Goal: Task Accomplishment & Management: Complete application form

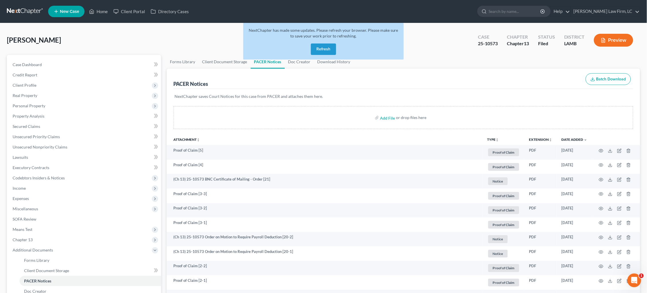
click at [21, 10] on link at bounding box center [25, 11] width 37 height 10
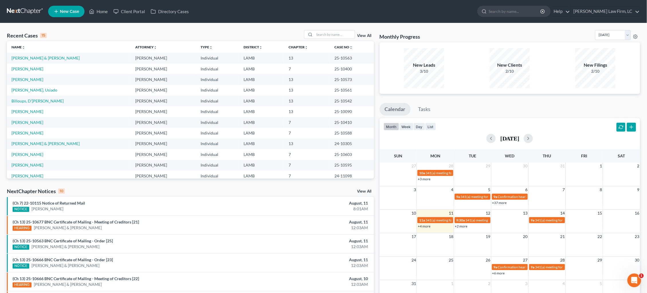
click at [127, 0] on html "Home New Case Client Portal Directory Cases Dickson Law Firm, LC dam@dicksonlaw…" at bounding box center [323, 206] width 647 height 412
click at [22, 12] on link at bounding box center [25, 11] width 37 height 10
click at [338, 34] on input "search" at bounding box center [335, 34] width 40 height 8
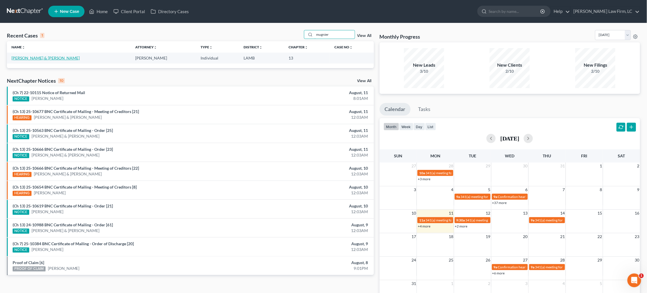
type input "mugnier"
click at [43, 58] on link "[PERSON_NAME] & [PERSON_NAME]" at bounding box center [45, 58] width 68 height 5
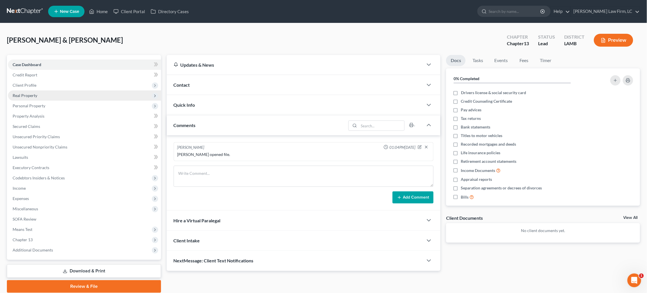
click at [59, 94] on span "Real Property" at bounding box center [84, 96] width 153 height 10
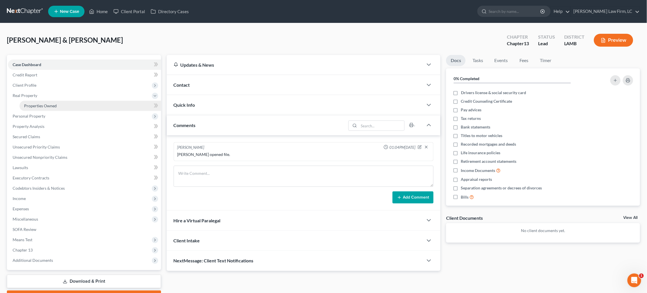
click at [59, 104] on link "Properties Owned" at bounding box center [90, 106] width 142 height 10
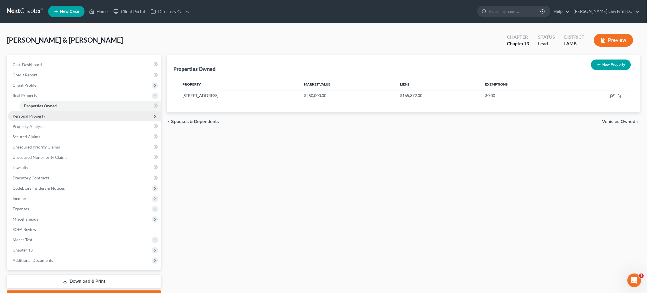
click at [52, 117] on span "Personal Property" at bounding box center [84, 116] width 153 height 10
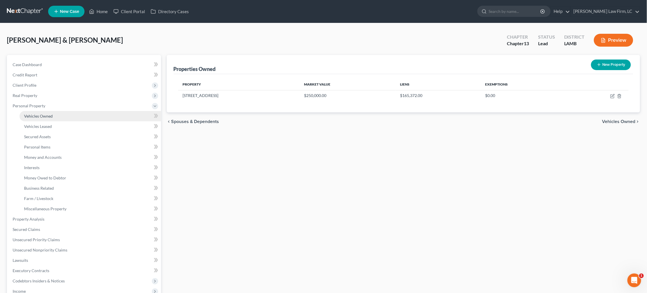
click at [56, 113] on link "Vehicles Owned" at bounding box center [90, 116] width 142 height 10
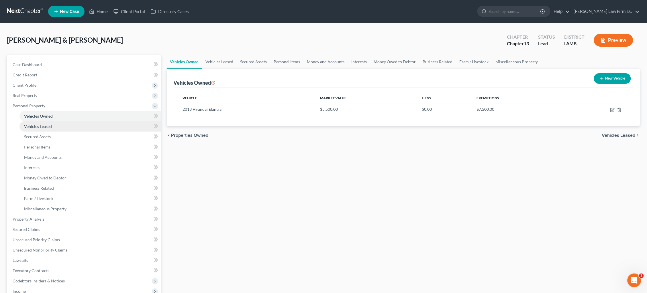
click at [56, 123] on link "Vehicles Leased" at bounding box center [90, 126] width 142 height 10
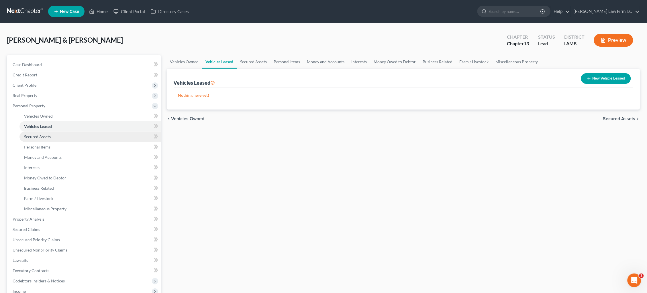
click at [58, 135] on link "Secured Assets" at bounding box center [90, 137] width 142 height 10
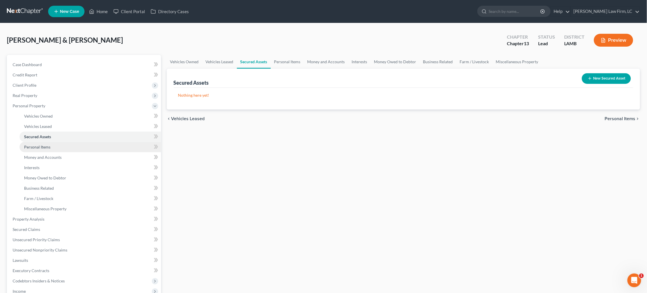
click at [58, 145] on link "Personal Items" at bounding box center [90, 147] width 142 height 10
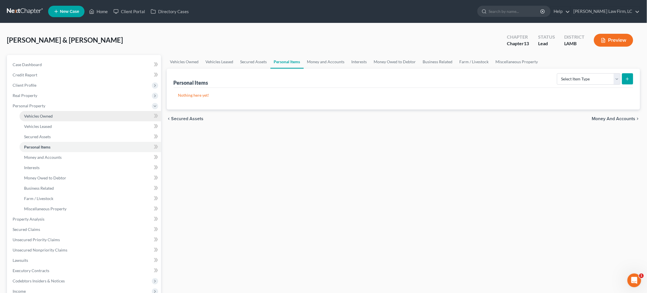
click at [47, 111] on link "Vehicles Owned" at bounding box center [90, 116] width 142 height 10
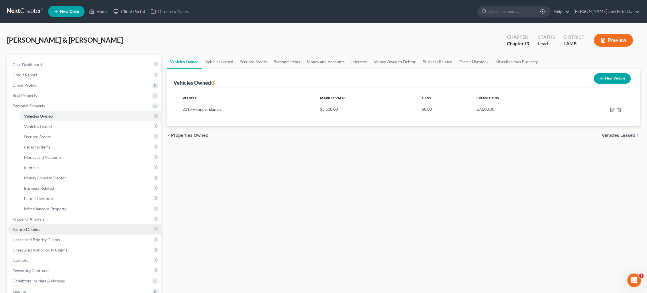
click at [44, 225] on link "Secured Claims" at bounding box center [84, 230] width 153 height 10
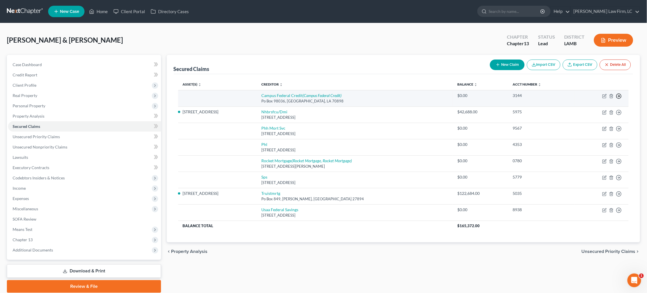
click at [619, 95] on polyline "button" at bounding box center [619, 96] width 1 height 2
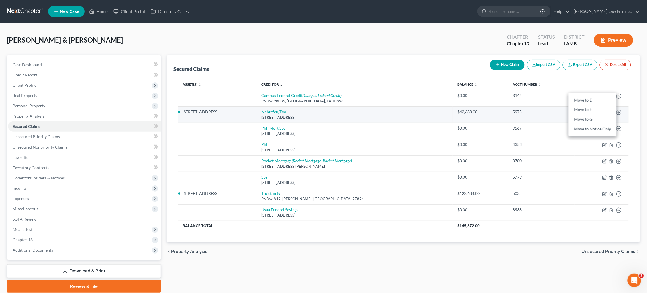
click at [601, 109] on link "Move to F" at bounding box center [593, 110] width 48 height 10
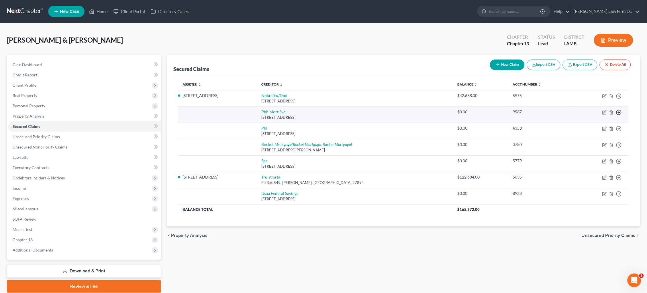
click at [621, 99] on icon "button" at bounding box center [619, 96] width 6 height 6
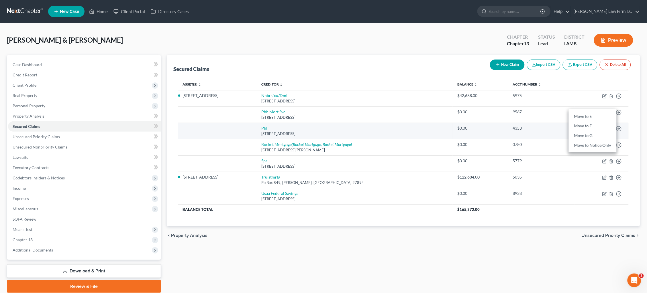
click at [593, 127] on link "Move to F" at bounding box center [593, 126] width 48 height 10
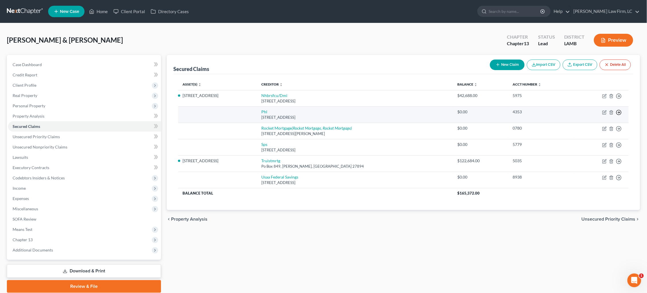
click at [618, 99] on icon "button" at bounding box center [619, 96] width 6 height 6
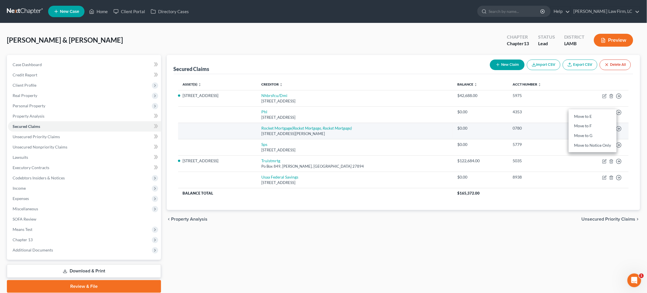
click at [583, 127] on link "Move to F" at bounding box center [593, 126] width 48 height 10
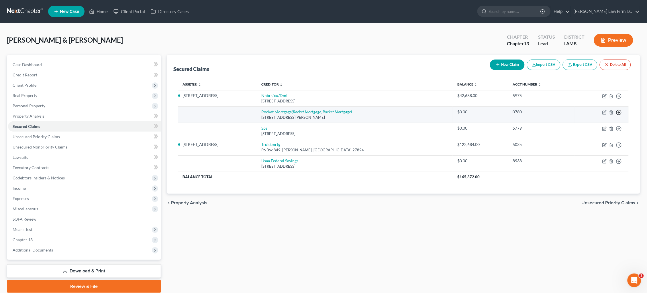
click at [618, 99] on icon "button" at bounding box center [619, 96] width 6 height 6
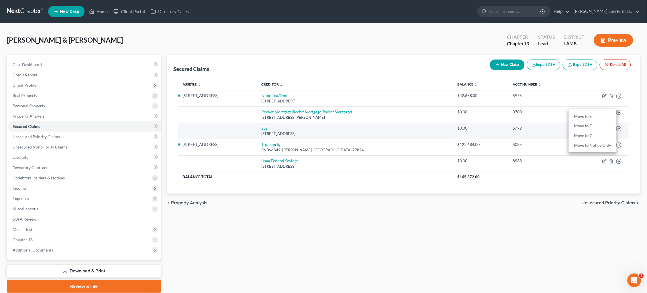
click at [601, 125] on link "Move to F" at bounding box center [593, 126] width 48 height 10
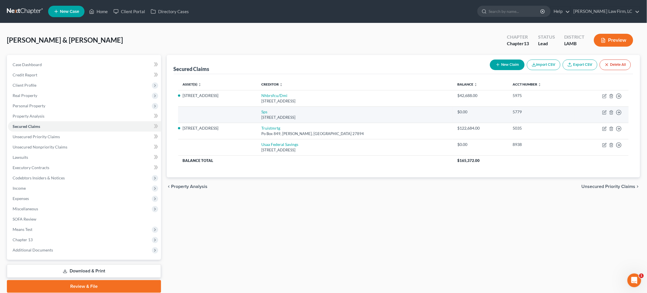
drag, startPoint x: 618, startPoint y: 112, endPoint x: 604, endPoint y: 115, distance: 14.9
click at [618, 99] on icon "button" at bounding box center [619, 96] width 6 height 6
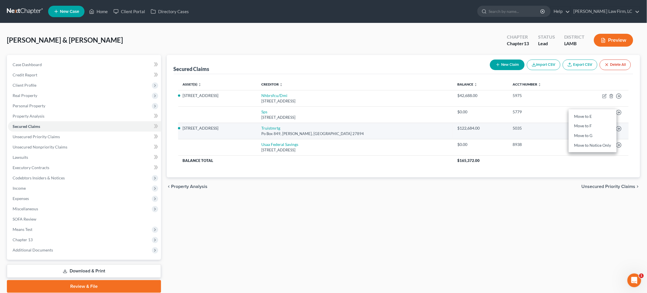
drag, startPoint x: 582, startPoint y: 123, endPoint x: 585, endPoint y: 123, distance: 3.5
click at [582, 123] on link "Move to F" at bounding box center [593, 126] width 48 height 10
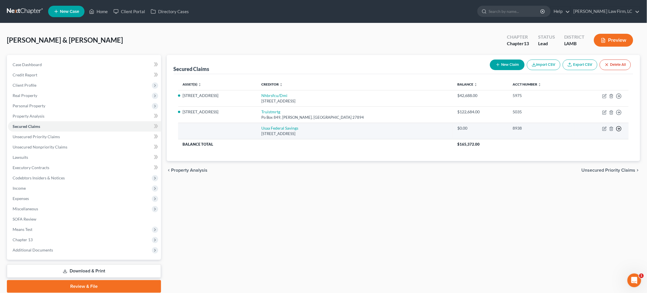
click at [618, 99] on icon "button" at bounding box center [619, 96] width 6 height 6
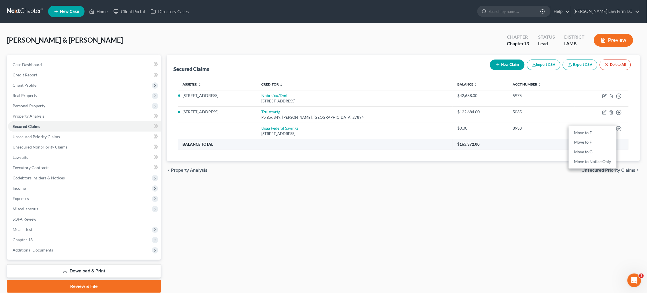
click at [602, 139] on link "Move to F" at bounding box center [593, 143] width 48 height 10
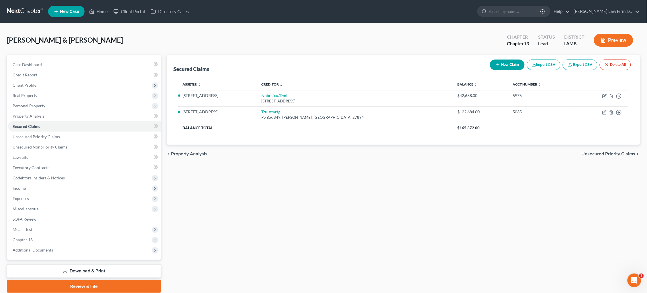
click at [614, 152] on span "Unsecured Priority Claims" at bounding box center [609, 154] width 54 height 5
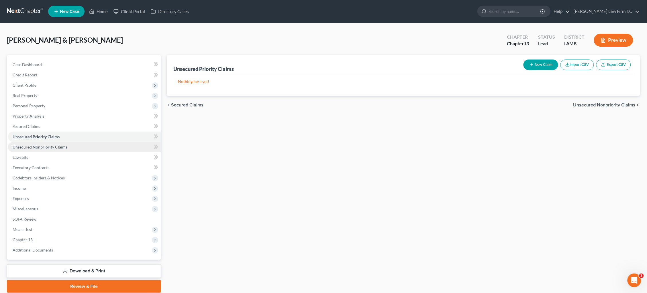
click at [84, 144] on link "Unsecured Nonpriority Claims" at bounding box center [84, 147] width 153 height 10
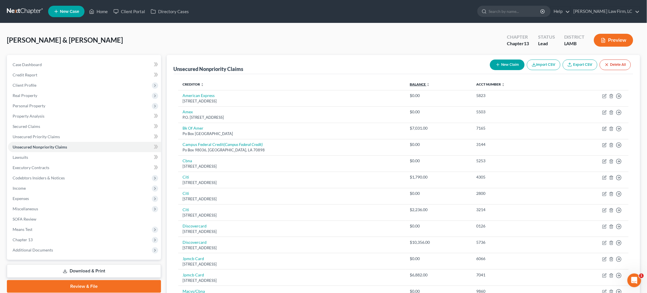
click at [421, 83] on link "Balance expand_more expand_less unfold_more" at bounding box center [420, 84] width 20 height 4
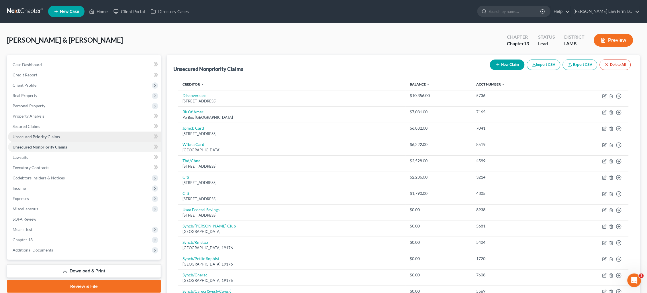
click at [38, 134] on span "Unsecured Priority Claims" at bounding box center [36, 136] width 47 height 5
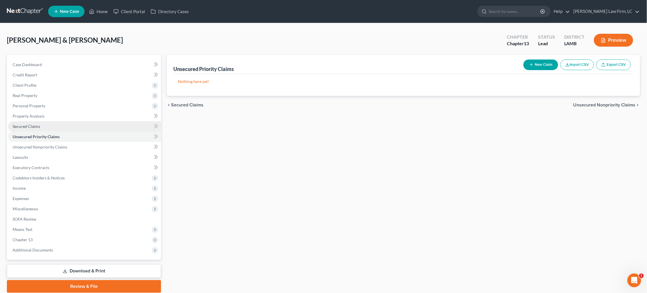
click at [36, 124] on span "Secured Claims" at bounding box center [26, 126] width 27 height 5
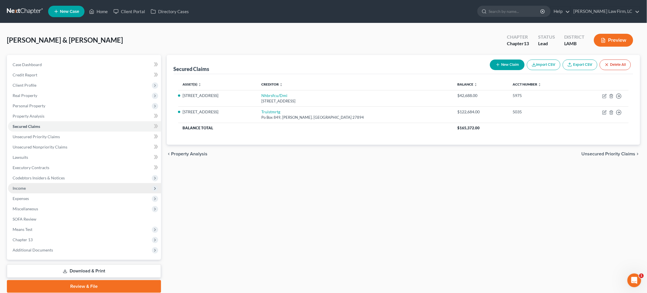
click at [47, 183] on span "Income" at bounding box center [84, 188] width 153 height 10
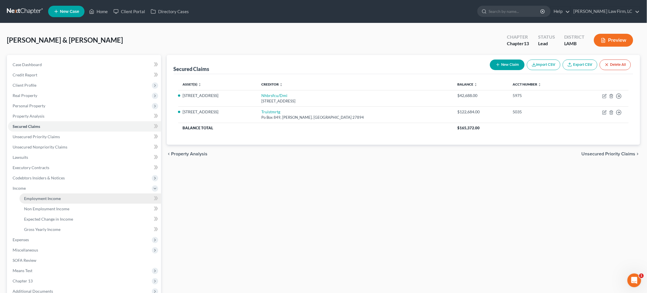
click at [51, 196] on span "Employment Income" at bounding box center [42, 198] width 37 height 5
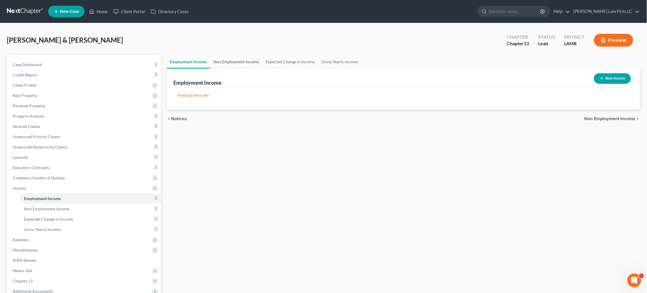
click at [247, 62] on link "Non Employment Income" at bounding box center [236, 62] width 52 height 14
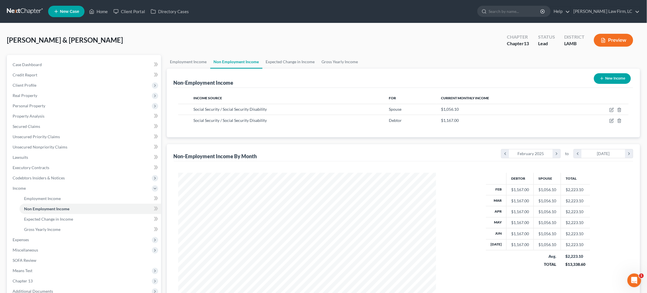
scroll to position [129, 270]
click at [612, 80] on button "New Income" at bounding box center [612, 78] width 37 height 11
select select "0"
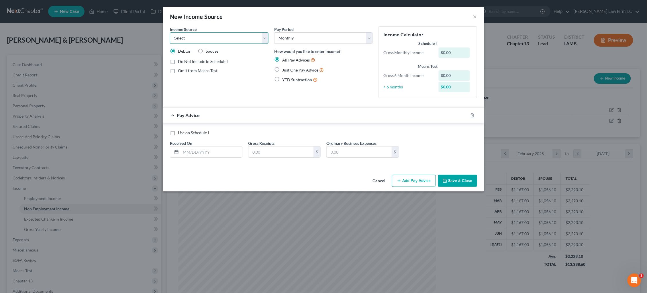
select select "3"
click at [287, 70] on span "Just One Pay Advice" at bounding box center [300, 70] width 36 height 5
click at [287, 70] on input "Just One Pay Advice" at bounding box center [286, 69] width 4 height 4
radio input "true"
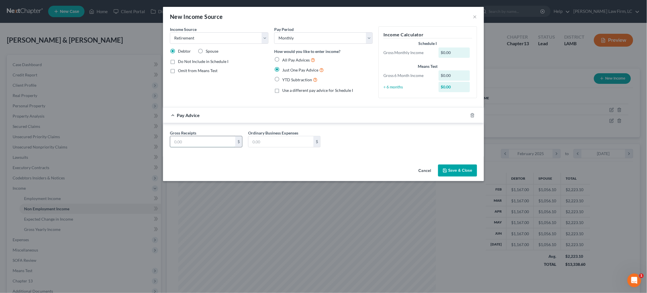
click at [206, 136] on input "text" at bounding box center [202, 141] width 65 height 11
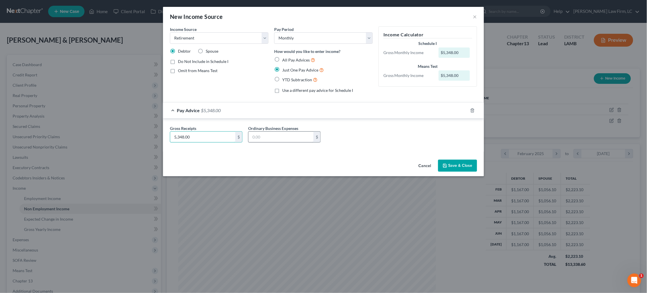
type input "5,348.00"
click at [292, 137] on input "text" at bounding box center [280, 137] width 65 height 11
type input "571.32"
click at [457, 163] on button "Save & Close" at bounding box center [457, 166] width 39 height 12
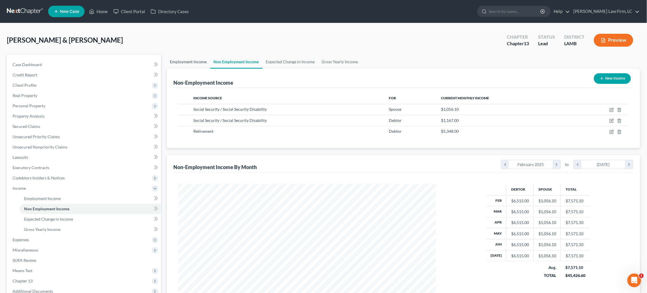
click at [196, 62] on link "Employment Income" at bounding box center [189, 62] width 44 height 14
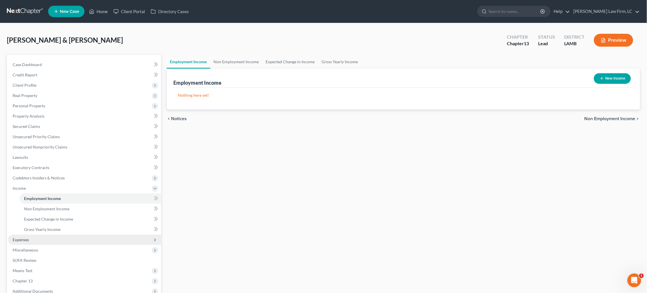
click at [59, 235] on span "Expenses" at bounding box center [84, 240] width 153 height 10
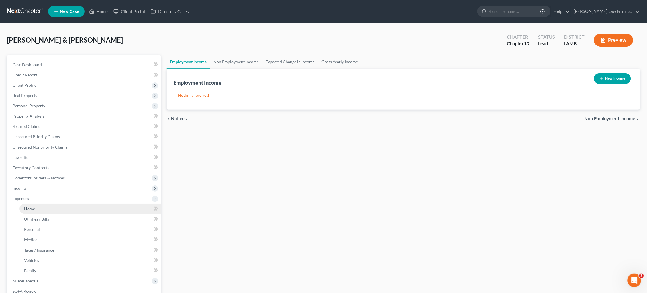
click at [80, 204] on link "Home" at bounding box center [90, 209] width 142 height 10
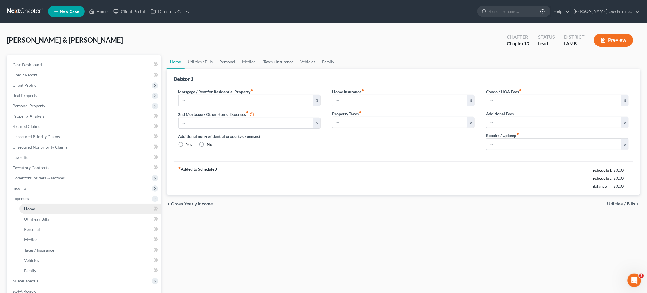
type input "906.41"
type input "650.00"
radio input "true"
type input "0.00"
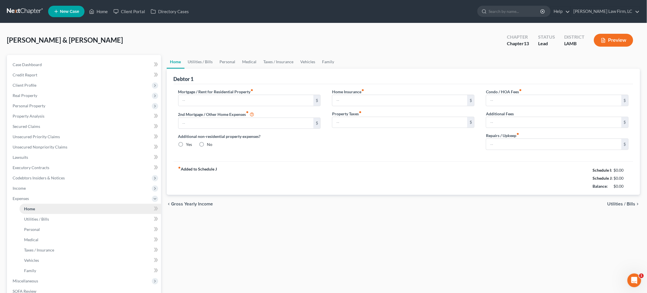
type input "0.00"
click at [192, 60] on link "Utilities / Bills" at bounding box center [200, 62] width 32 height 14
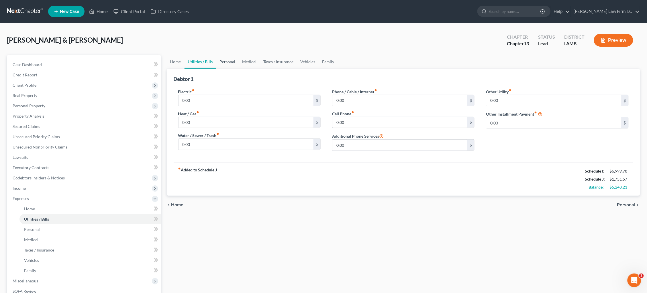
click at [233, 59] on link "Personal" at bounding box center [227, 62] width 23 height 14
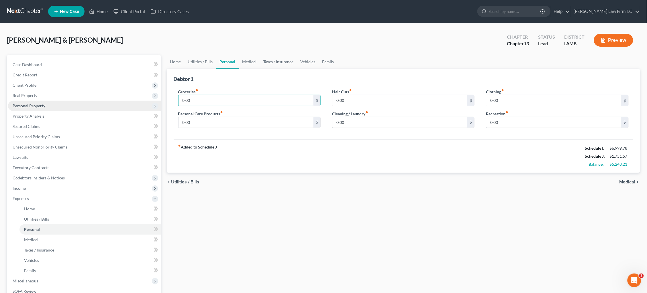
drag, startPoint x: 202, startPoint y: 101, endPoint x: 134, endPoint y: 101, distance: 67.6
click at [134, 101] on div "Petition Navigation Case Dashboard Payments Invoices Payments Payments Credit R…" at bounding box center [323, 210] width 639 height 310
type input "938.00"
drag, startPoint x: 203, startPoint y: 121, endPoint x: 153, endPoint y: 117, distance: 50.0
click at [170, 121] on div "Debtor 1 Groceries fiber_manual_record 938.00 $ Personal Care Products fiber_ma…" at bounding box center [404, 121] width 474 height 105
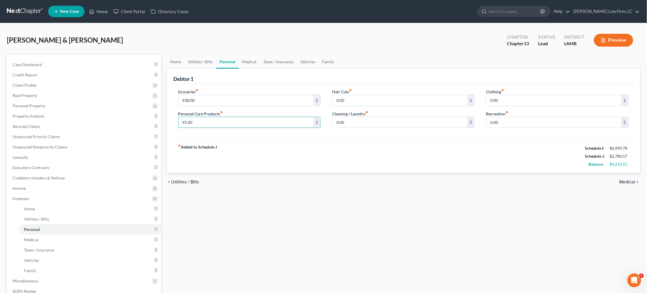
type input "91.00"
click at [622, 180] on span "Medical" at bounding box center [627, 182] width 16 height 5
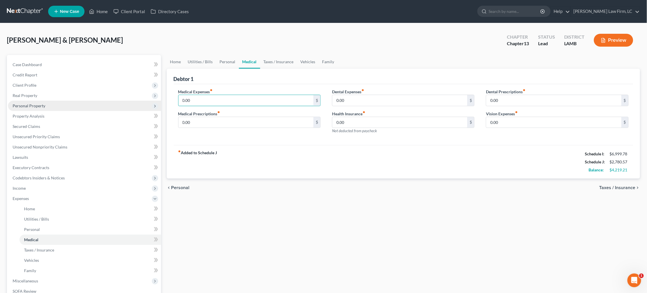
drag, startPoint x: 224, startPoint y: 100, endPoint x: 108, endPoint y: 100, distance: 116.0
click at [108, 100] on div "Petition Navigation Case Dashboard Payments Invoices Payments Payments Credit R…" at bounding box center [323, 210] width 639 height 310
type input "233.00"
click at [285, 63] on link "Taxes / Insurance" at bounding box center [278, 62] width 37 height 14
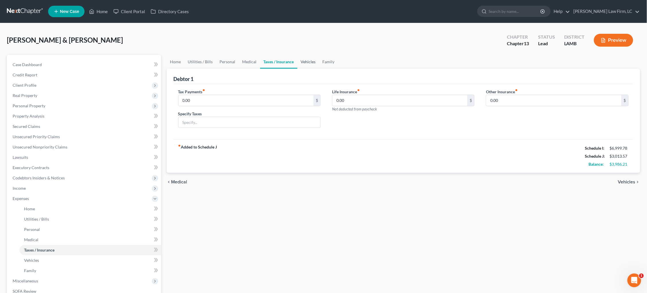
click at [309, 61] on link "Vehicles" at bounding box center [308, 62] width 22 height 14
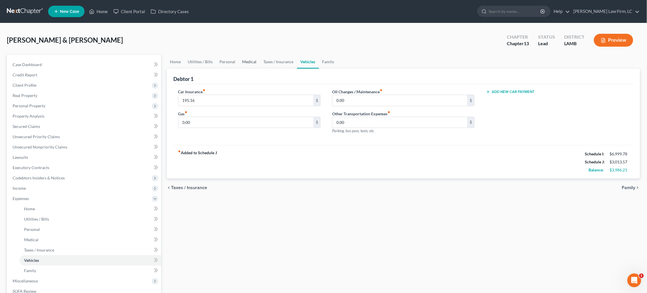
click at [250, 60] on link "Medical" at bounding box center [249, 62] width 21 height 14
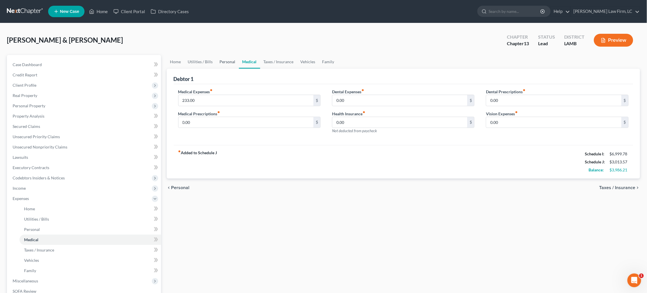
click at [233, 62] on link "Personal" at bounding box center [227, 62] width 23 height 14
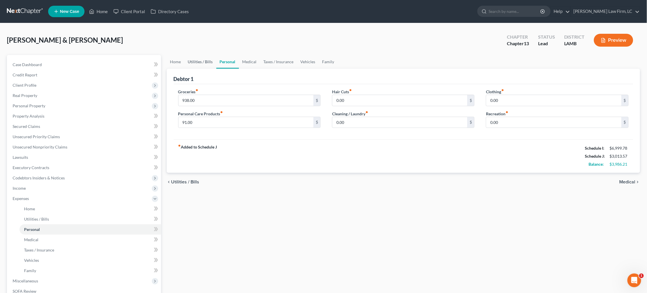
click at [199, 64] on link "Utilities / Bills" at bounding box center [200, 62] width 32 height 14
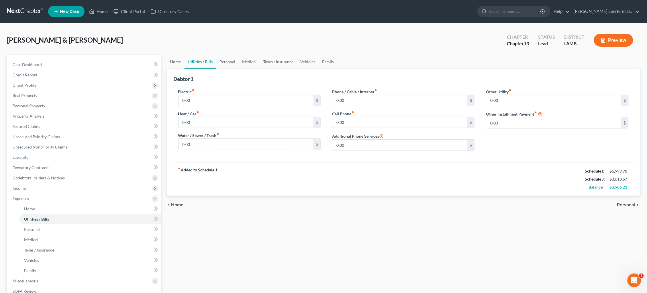
click at [175, 63] on link "Home" at bounding box center [176, 62] width 18 height 14
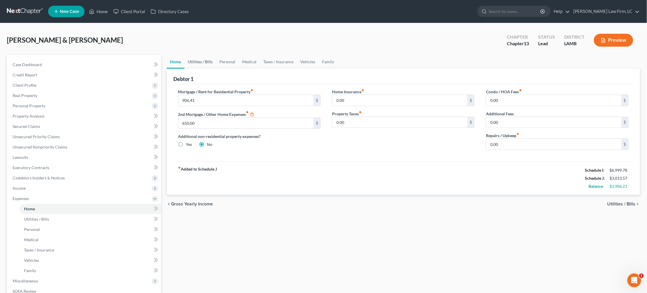
click at [200, 64] on link "Utilities / Bills" at bounding box center [200, 62] width 32 height 14
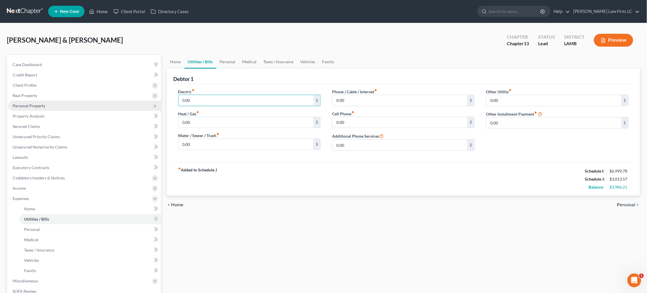
drag, startPoint x: 179, startPoint y: 99, endPoint x: 120, endPoint y: 99, distance: 58.7
click at [128, 99] on div "Petition Navigation Case Dashboard Payments Invoices Payments Payments Credit R…" at bounding box center [323, 210] width 639 height 310
type input "250"
type input "65.00"
type input "125.00"
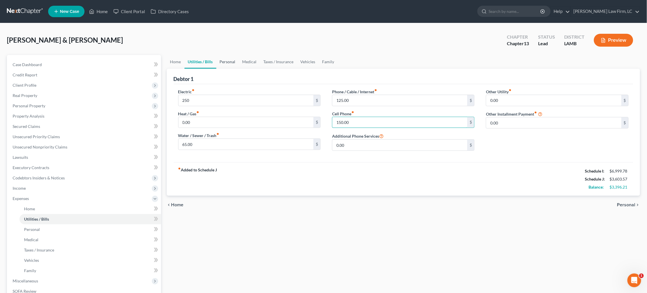
type input "150.00"
click at [231, 64] on link "Personal" at bounding box center [227, 62] width 23 height 14
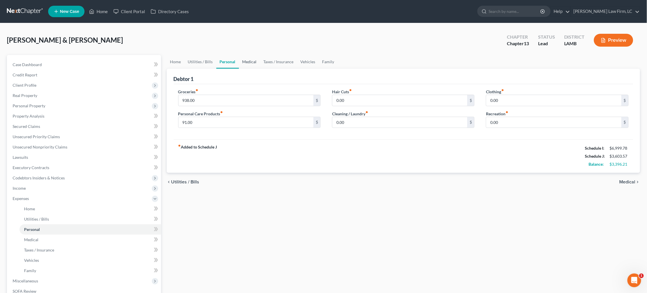
click at [250, 64] on link "Medical" at bounding box center [249, 62] width 21 height 14
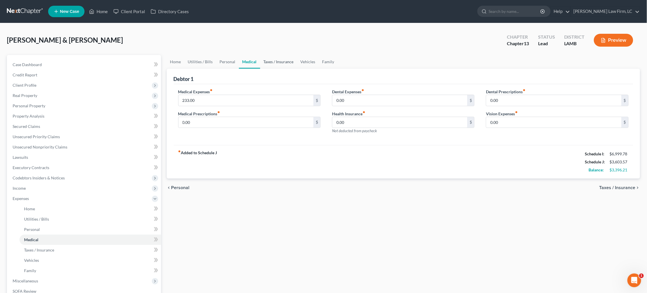
click at [268, 62] on link "Taxes / Insurance" at bounding box center [278, 62] width 37 height 14
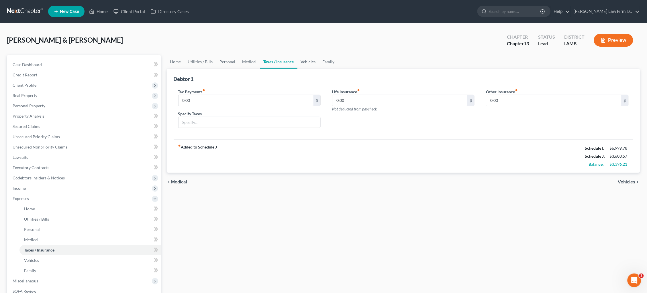
click at [305, 61] on link "Vehicles" at bounding box center [308, 62] width 22 height 14
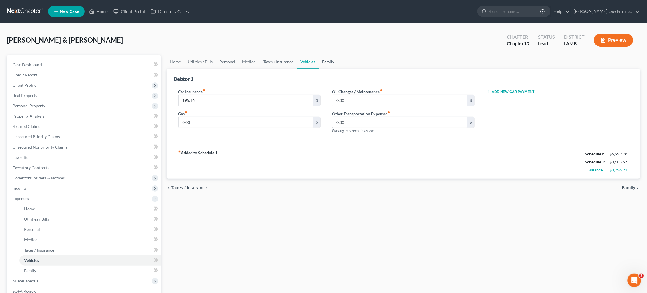
click at [323, 61] on link "Family" at bounding box center [328, 62] width 19 height 14
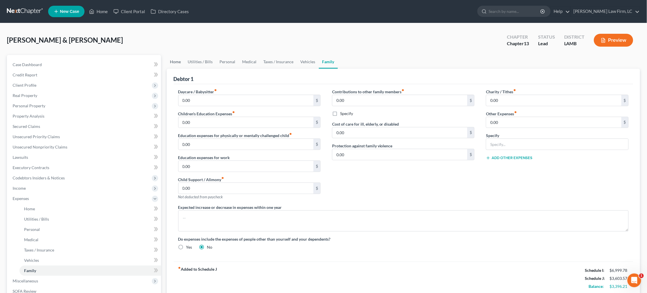
click at [175, 61] on link "Home" at bounding box center [176, 62] width 18 height 14
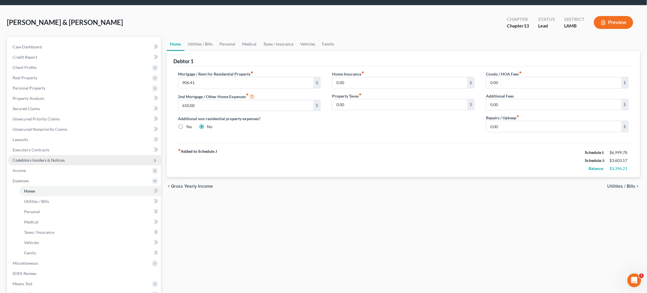
scroll to position [29, 0]
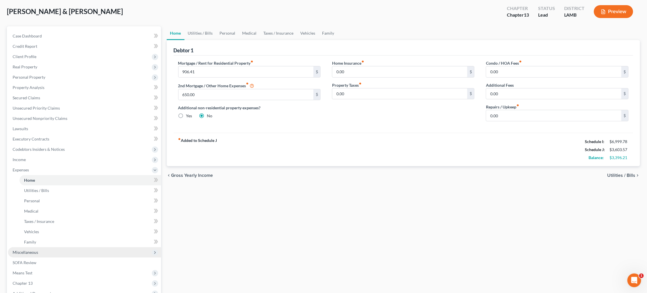
click at [52, 247] on span "Miscellaneous" at bounding box center [84, 252] width 153 height 10
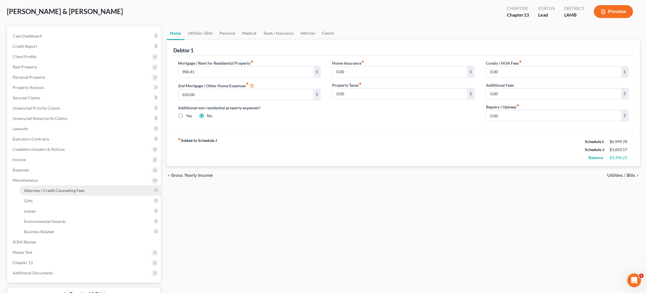
click at [98, 187] on link "Attorney / Credit Counseling Fees" at bounding box center [90, 191] width 142 height 10
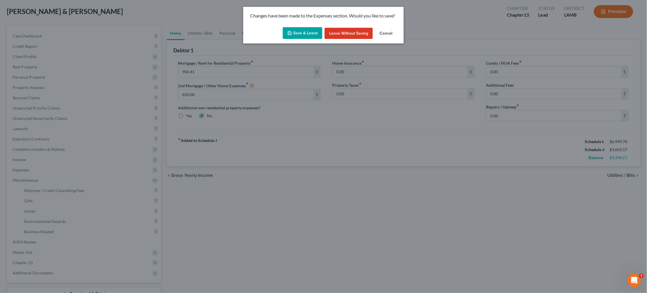
click at [310, 33] on button "Save & Leave" at bounding box center [303, 33] width 40 height 12
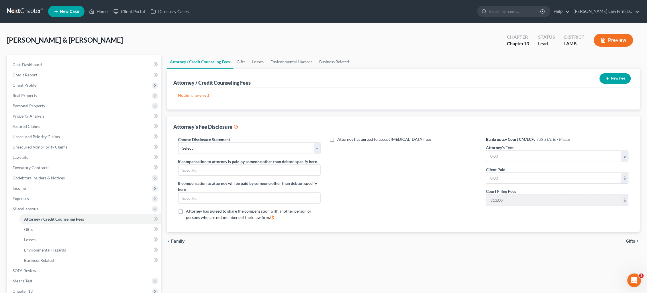
click at [615, 79] on button "New Fee" at bounding box center [615, 78] width 31 height 11
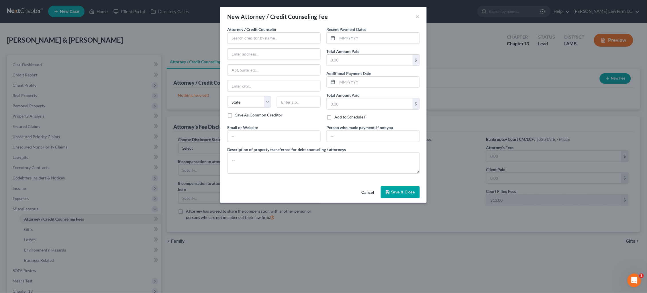
click at [615, 79] on div "New Attorney / Credit Counseling Fee × Attorney / Credit Counselor * State AL A…" at bounding box center [323, 146] width 647 height 293
click at [240, 33] on input "text" at bounding box center [273, 37] width 93 height 11
type input "Dickson Law Firm"
click at [264, 48] on div "Dickson Law Firm" at bounding box center [262, 48] width 60 height 6
type input "18405 E. Petroleum Dr."
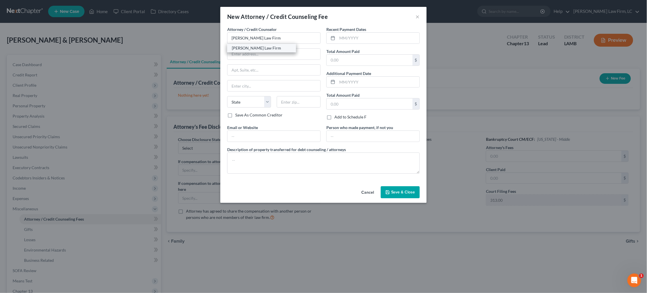
type input "Suite C"
type input "Baton Rouge"
select select "19"
type input "70809"
type input "mdd@dicksonlawfirm.com"
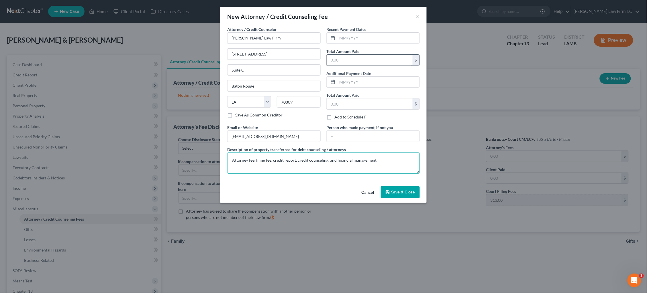
type textarea "Attorney fee, filing fee, credit report, credit counseling, and financial manag…"
click at [358, 60] on input "text" at bounding box center [370, 60] width 86 height 11
type input "1,500.00"
click at [363, 39] on input "text" at bounding box center [378, 38] width 82 height 11
type input "08/2025"
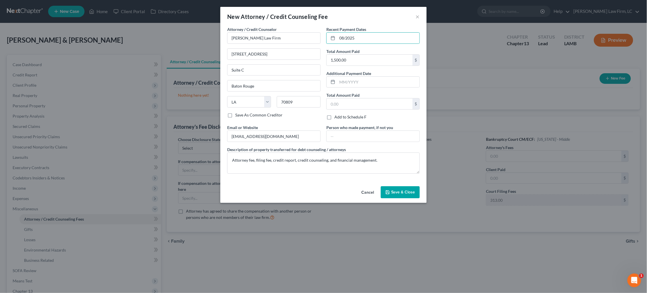
click at [400, 186] on button "Save & Close" at bounding box center [400, 192] width 39 height 12
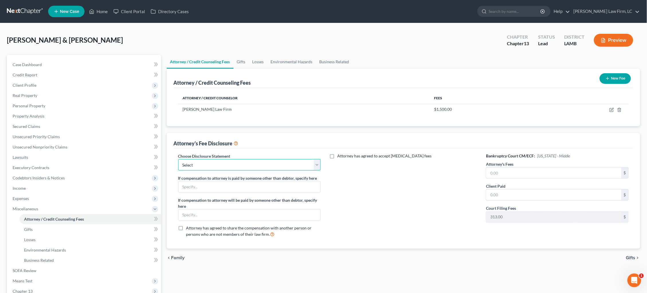
select select "1"
click at [498, 170] on input "text" at bounding box center [553, 173] width 135 height 11
type input "4,800.00"
type input "1,050.00"
click at [634, 256] on span "Gifts" at bounding box center [630, 258] width 9 height 5
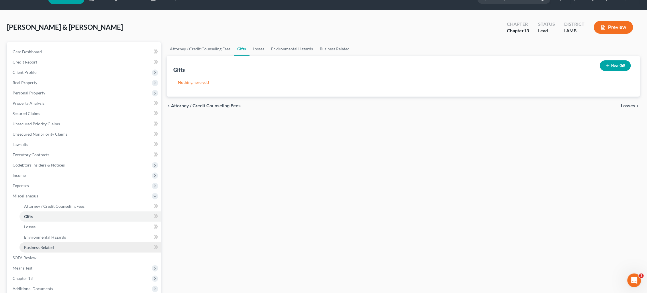
scroll to position [13, 0]
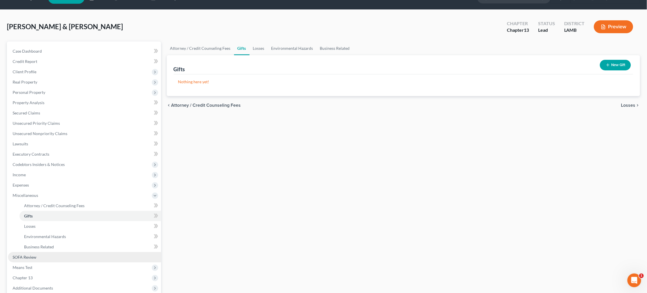
click at [54, 252] on link "SOFA Review" at bounding box center [84, 257] width 153 height 10
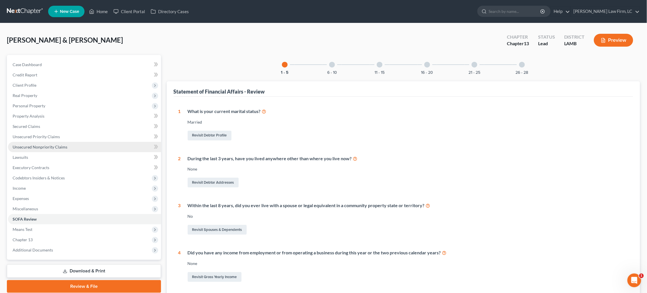
click at [64, 148] on link "Unsecured Nonpriority Claims" at bounding box center [84, 147] width 153 height 10
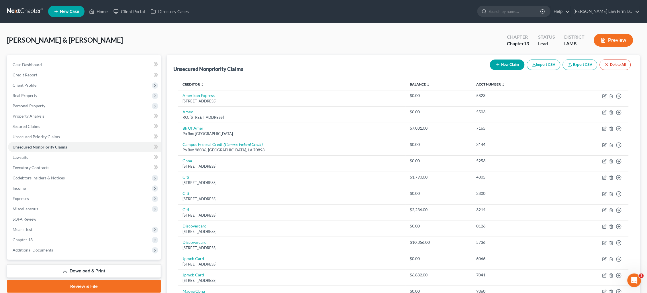
click at [421, 85] on link "Balance expand_more expand_less unfold_more" at bounding box center [420, 84] width 20 height 4
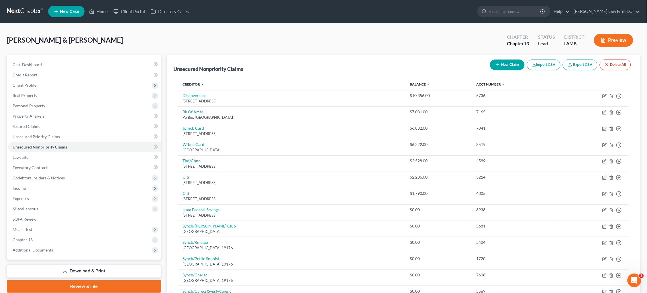
scroll to position [79, 0]
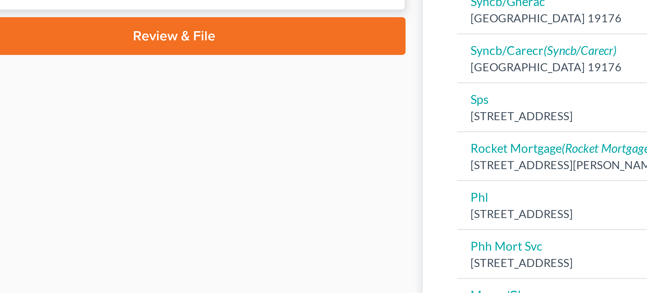
drag, startPoint x: 44, startPoint y: 96, endPoint x: 68, endPoint y: 76, distance: 31.3
click at [68, 76] on div "Case Dashboard Payments Invoices Payments Payments Credit Report Client Profile" at bounding box center [84, 218] width 160 height 484
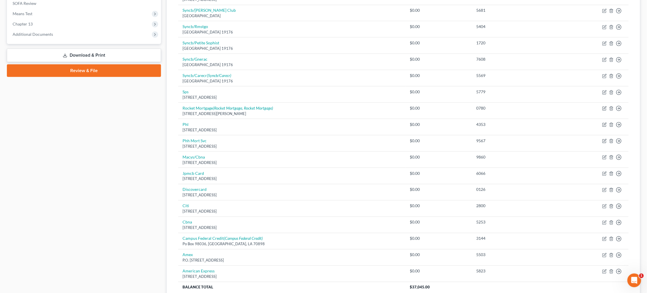
click at [121, 251] on div "Case Dashboard Payments Invoices Payments Payments Credit Report Client Profile" at bounding box center [84, 81] width 160 height 484
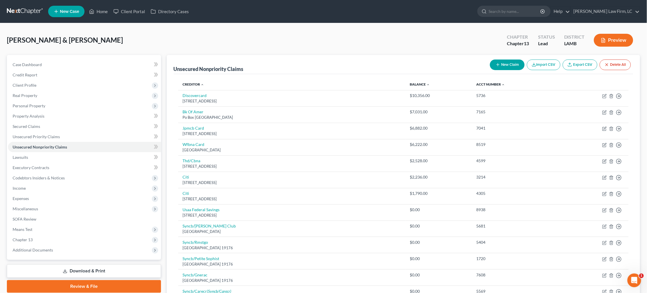
scroll to position [0, 0]
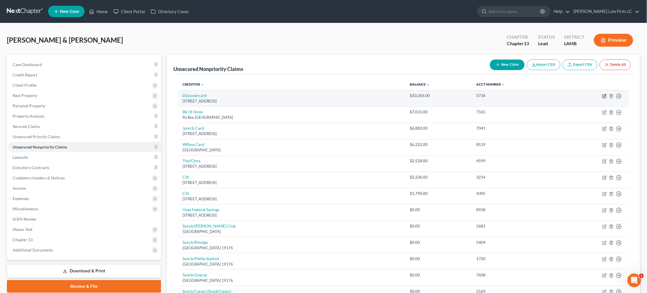
click at [603, 95] on icon "button" at bounding box center [603, 96] width 3 height 3
select select "46"
select select "2"
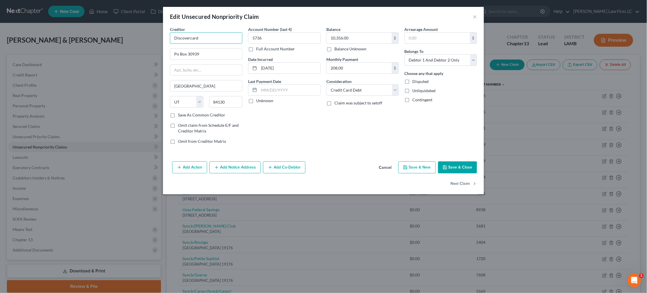
click at [213, 38] on input "Discovercard" at bounding box center [206, 37] width 72 height 11
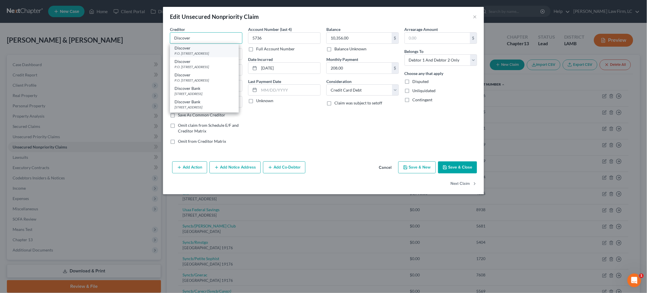
type input "Discover"
click at [213, 51] on div "P.O. Box 30939, Salt Lake City, UT 84130" at bounding box center [204, 53] width 60 height 5
type input "P.O. Box 30939"
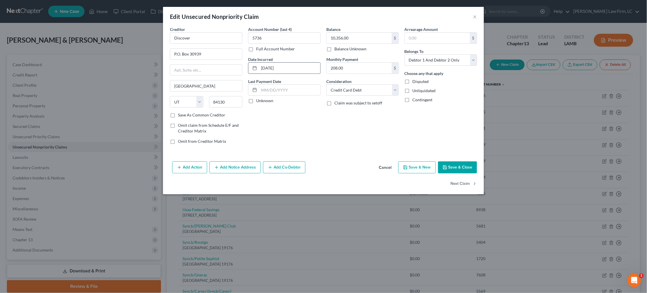
drag, startPoint x: 273, startPoint y: 68, endPoint x: 255, endPoint y: 66, distance: 18.4
click at [255, 66] on div "07-17-2018" at bounding box center [284, 67] width 72 height 11
type input "2018"
click at [457, 184] on button "Next Claim" at bounding box center [464, 184] width 26 height 12
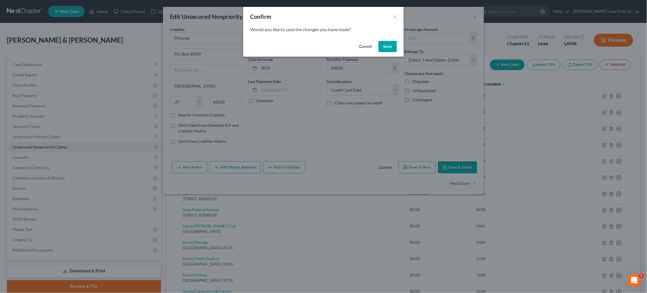
click at [390, 48] on button "Save" at bounding box center [387, 46] width 18 height 11
select select "45"
select select "2"
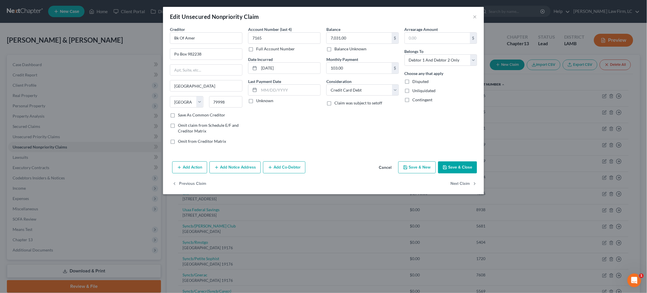
type input "0"
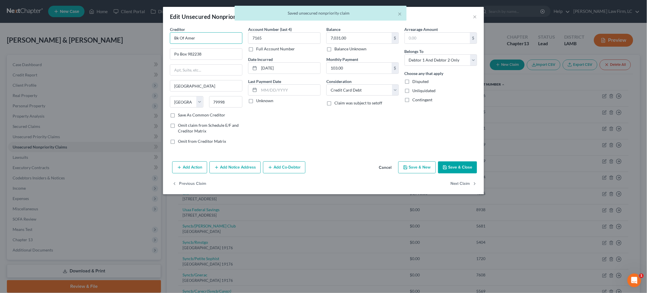
click at [224, 36] on input "Bk Of Amer" at bounding box center [206, 37] width 72 height 11
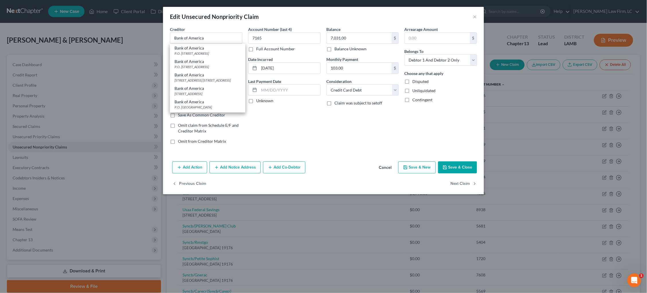
click at [330, 132] on div "Balance 7,031.00 $ Balance Unknown Balance Undetermined 7,031.00 $ Balance Unkn…" at bounding box center [362, 87] width 78 height 123
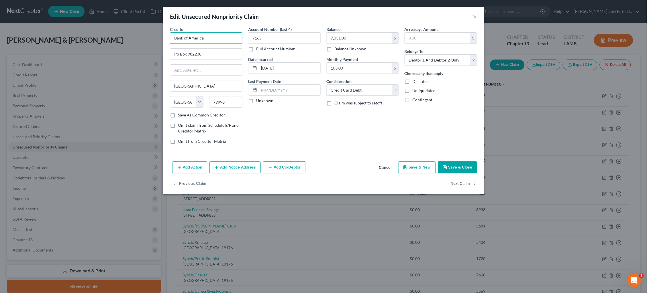
click at [217, 37] on input "Bank of America" at bounding box center [206, 37] width 72 height 11
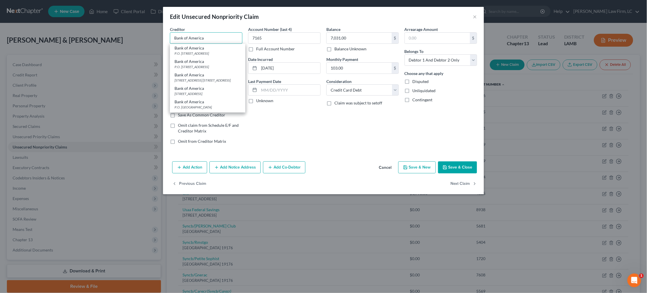
type input "Bank of America"
drag, startPoint x: 235, startPoint y: 110, endPoint x: 218, endPoint y: 78, distance: 36.5
click at [218, 78] on div "Bank of America P.O. Box 2240, Brea, CA 92822 Bank of America P.O. Box 673033, …" at bounding box center [207, 78] width 75 height 69
click at [291, 136] on div "Account Number (last 4) 7165 Full Account Number Date Incurred 10-21-2018 Last …" at bounding box center [284, 87] width 78 height 123
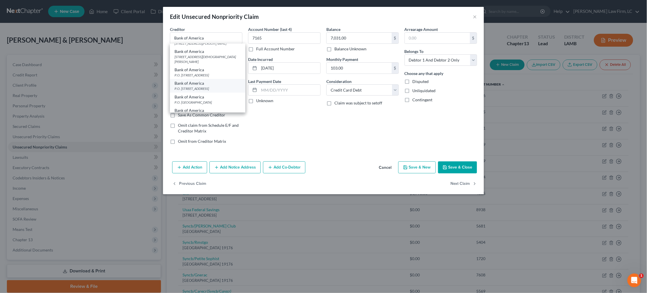
scroll to position [117, 0]
click at [209, 114] on div "P.O. Box 982238, El Paso, TX 79998" at bounding box center [207, 116] width 66 height 5
type input "P.O. Box 982238"
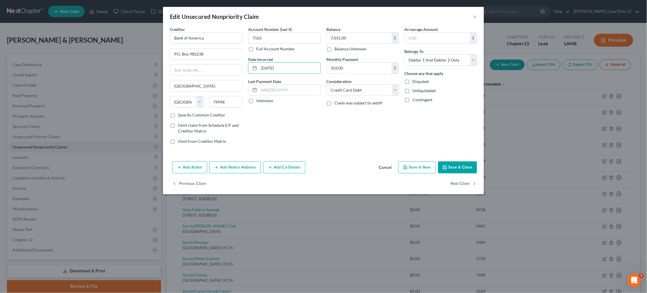
drag, startPoint x: 272, startPoint y: 66, endPoint x: 243, endPoint y: 66, distance: 28.9
click at [243, 66] on div "Creditor * Bank of America P.O. Box 982238 El Paso State AL AK AR AZ CA CO CT D…" at bounding box center [323, 87] width 313 height 123
type input "2018"
click at [467, 183] on button "Next Claim" at bounding box center [464, 184] width 26 height 12
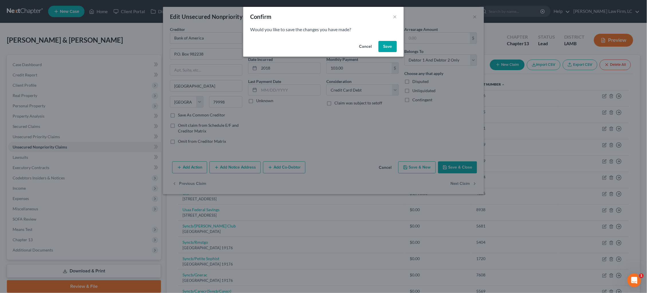
click at [391, 48] on button "Save" at bounding box center [387, 46] width 18 height 11
select select "7"
select select "2"
select select "0"
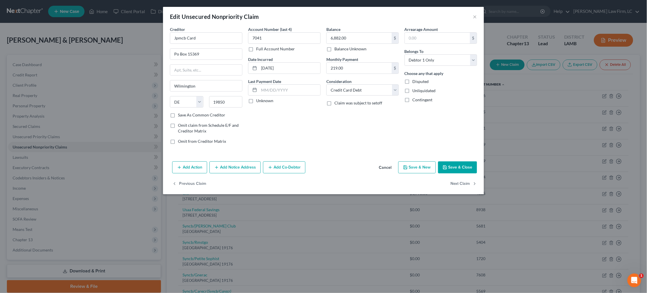
type input "0"
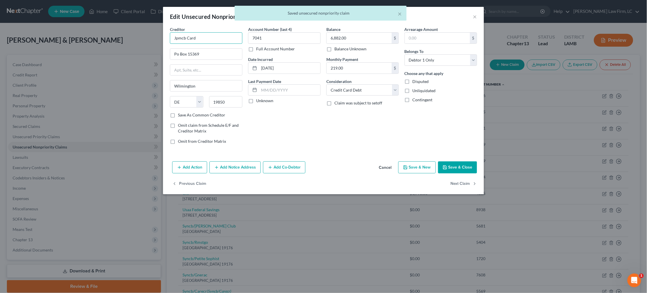
drag, startPoint x: 205, startPoint y: 37, endPoint x: 137, endPoint y: 37, distance: 68.7
click at [137, 37] on div "Edit Unsecured Nonpriority Claim × Creditor * Jpmcb Card Po Box 15369 Wilmingto…" at bounding box center [323, 146] width 647 height 293
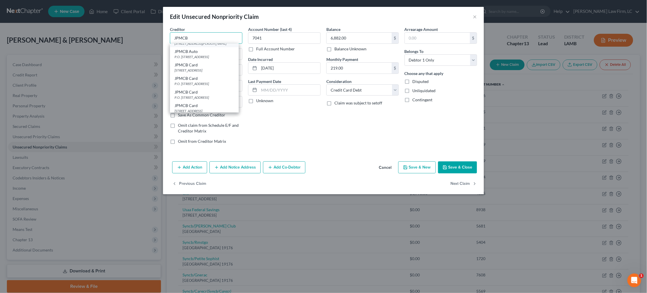
scroll to position [38, 0]
click at [198, 94] on div "P.O. Box 15369, Wilmington, DE 19850" at bounding box center [204, 96] width 60 height 5
type input "JPMCB Card"
type input "P.O. Box 15369"
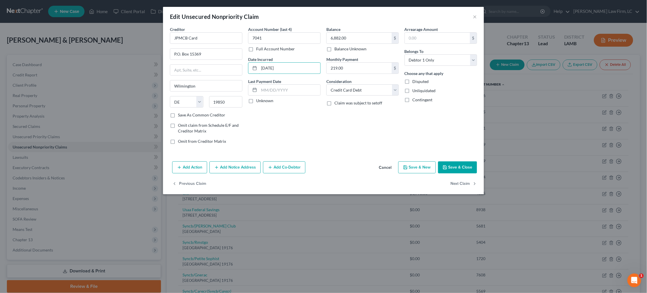
drag, startPoint x: 273, startPoint y: 68, endPoint x: 229, endPoint y: 60, distance: 44.5
click at [229, 60] on div "Creditor * JPMCB Card P.O. Box 15369 Wilmington State AL AK AR AZ CA CO CT DE D…" at bounding box center [323, 87] width 313 height 123
type input "2019"
click at [466, 182] on button "Next Claim" at bounding box center [464, 184] width 26 height 12
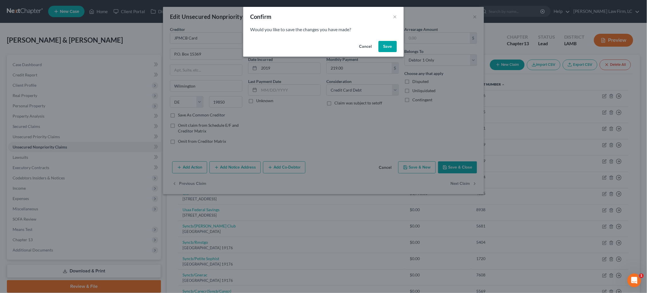
click at [386, 49] on button "Save" at bounding box center [387, 46] width 18 height 11
select select "24"
select select "2"
select select "0"
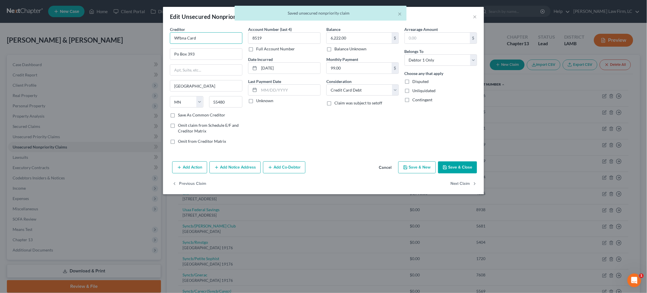
drag, startPoint x: 201, startPoint y: 42, endPoint x: 127, endPoint y: 41, distance: 73.9
click at [128, 41] on div "Edit Unsecured Nonpriority Claim × Creditor * Wfbna Card Po Box 393 Minneapolis…" at bounding box center [323, 146] width 647 height 293
drag, startPoint x: 200, startPoint y: 40, endPoint x: 143, endPoint y: 39, distance: 57.0
click at [143, 39] on div "Edit Unsecured Nonpriority Claim × Creditor * Wfbna Card Po Box 393 Minneapolis…" at bounding box center [323, 146] width 647 height 293
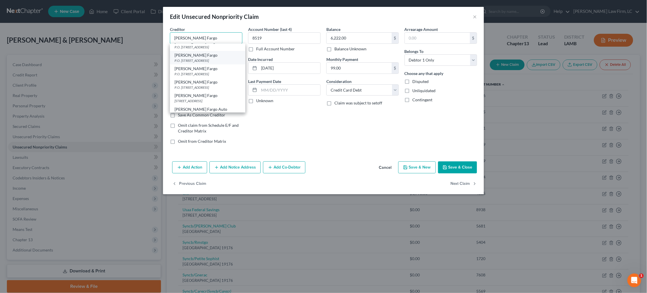
scroll to position [20, 0]
type input "Wells Fargo"
click at [325, 133] on div "Balance 6,222.00 $ Balance Unknown Balance Undetermined 6,222.00 $ Balance Unkn…" at bounding box center [362, 87] width 78 height 123
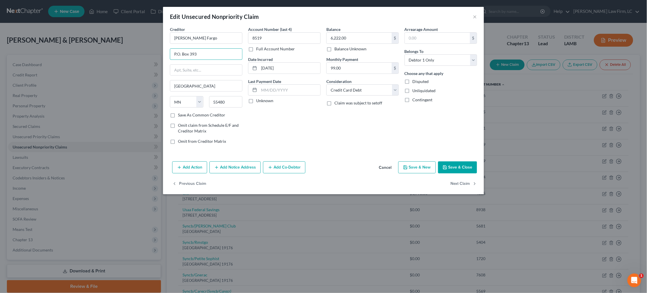
drag, startPoint x: 180, startPoint y: 54, endPoint x: 221, endPoint y: 94, distance: 56.7
click at [184, 58] on input "P.O. Box 393" at bounding box center [206, 54] width 72 height 11
type input "P.O. Box 393"
click at [273, 68] on input "05-05-2024" at bounding box center [289, 68] width 61 height 11
type input "05/2024"
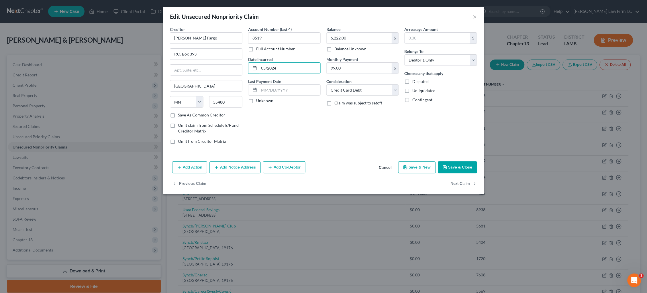
click at [200, 114] on label "Save As Common Creditor" at bounding box center [201, 115] width 47 height 6
click at [184, 114] on input "Save As Common Creditor" at bounding box center [182, 114] width 4 height 4
click at [457, 182] on button "Next Claim" at bounding box center [464, 184] width 26 height 12
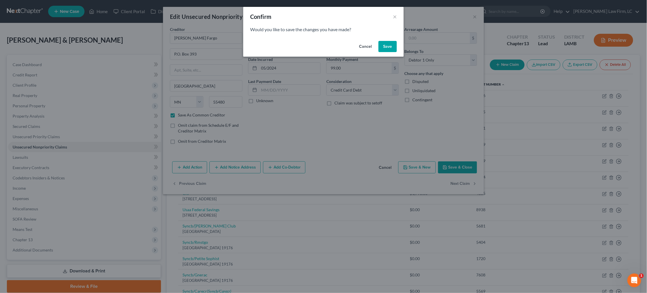
click at [388, 46] on button "Save" at bounding box center [387, 46] width 18 height 11
checkbox input "false"
select select "43"
select select "2"
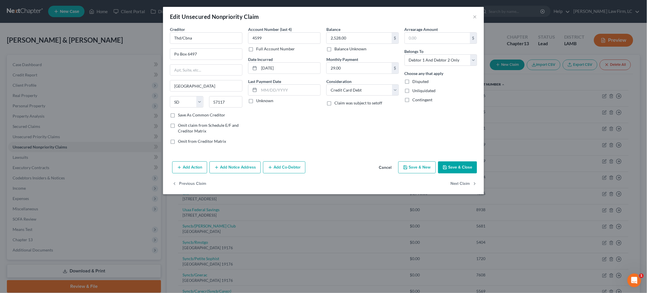
type input "0"
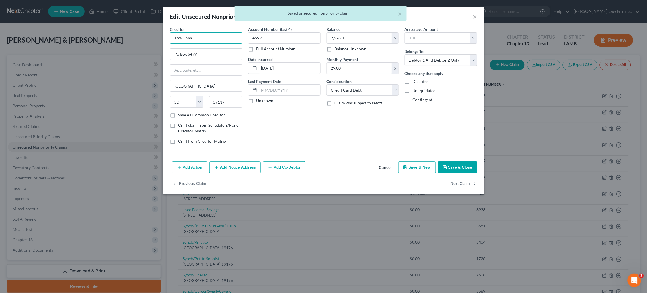
drag, startPoint x: 201, startPoint y: 39, endPoint x: 122, endPoint y: 39, distance: 79.1
click at [122, 39] on div "Edit Unsecured Nonpriority Claim × Creditor * Thd/Cbna Po Box 6497 Sioux Falls …" at bounding box center [323, 146] width 647 height 293
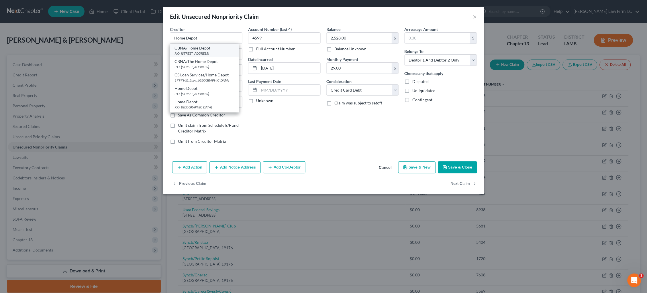
click at [223, 51] on div "P.O. Box 6497, Sioux Falls, SD 57117" at bounding box center [204, 53] width 60 height 5
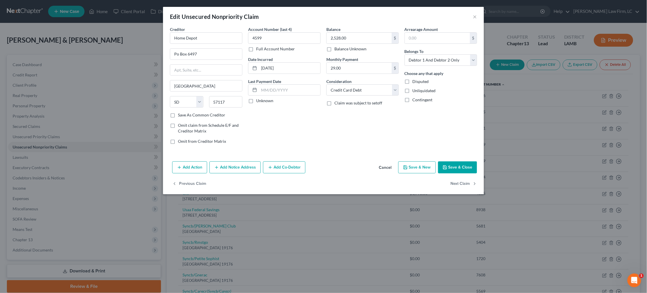
type input "CBNA/Home Depot"
type input "P.O. Box 6497"
drag, startPoint x: 273, startPoint y: 68, endPoint x: 204, endPoint y: 62, distance: 68.9
click at [204, 62] on div "Creditor * CBNA/Home Depot P.O. Box 6497 Sioux Falls State AL AK AR AZ CA CO CT…" at bounding box center [323, 87] width 313 height 123
type input "2017"
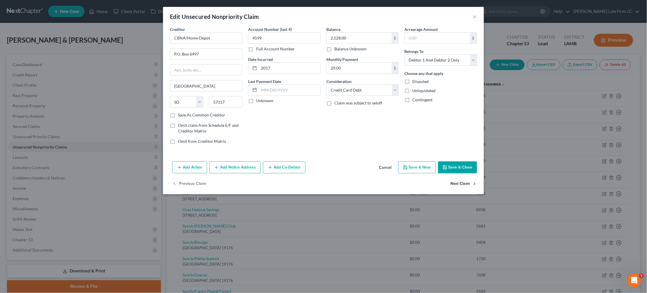
click at [461, 184] on button "Next Claim" at bounding box center [464, 184] width 26 height 12
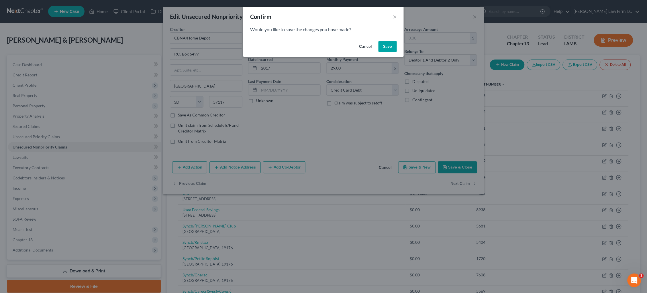
click at [388, 47] on button "Save" at bounding box center [387, 46] width 18 height 11
select select "43"
select select "1"
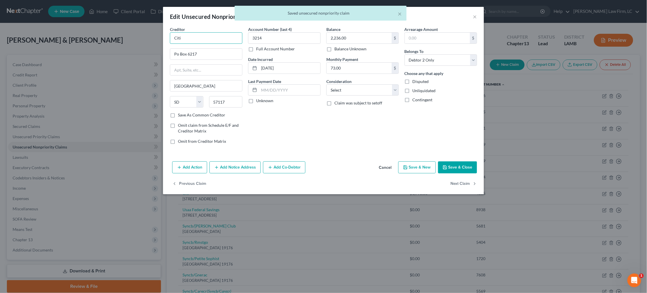
click at [209, 41] on input "Citi" at bounding box center [206, 37] width 72 height 11
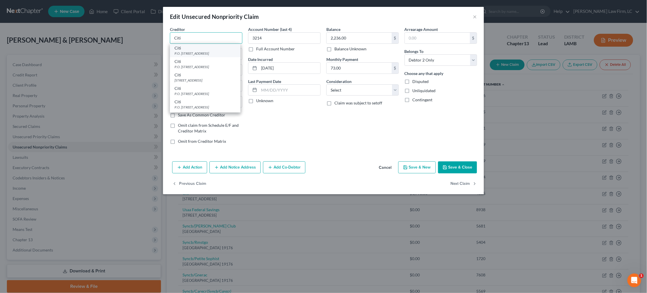
type input "Citi"
click at [208, 52] on div "P.O. Box 6217, Sioux Falls, SD 57117" at bounding box center [204, 53] width 61 height 5
type input "P.O. Box 6217"
click at [274, 68] on input "08-02-2023" at bounding box center [289, 68] width 61 height 11
type input "2023"
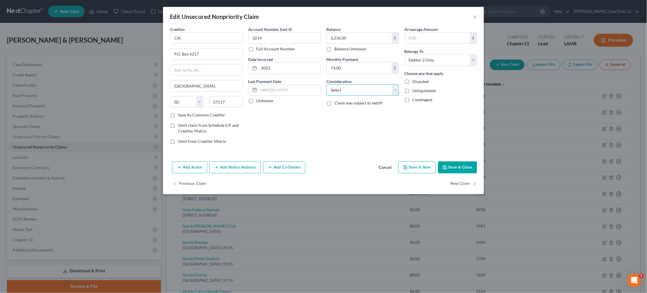
select select "2"
click at [463, 185] on button "Next Claim" at bounding box center [464, 184] width 26 height 12
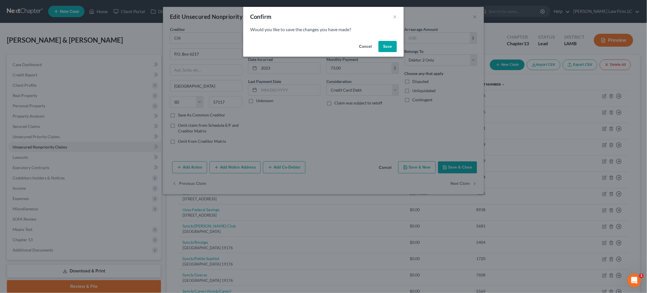
click at [385, 44] on button "Save" at bounding box center [387, 46] width 18 height 11
select select "43"
select select "2"
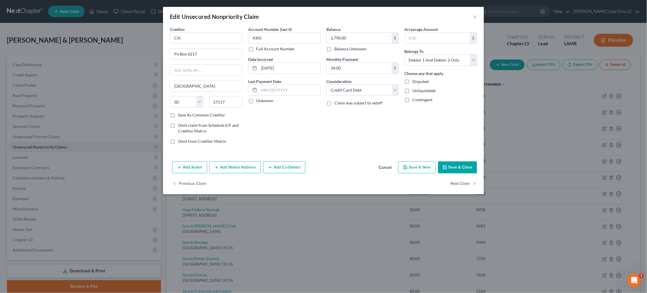
type input "0"
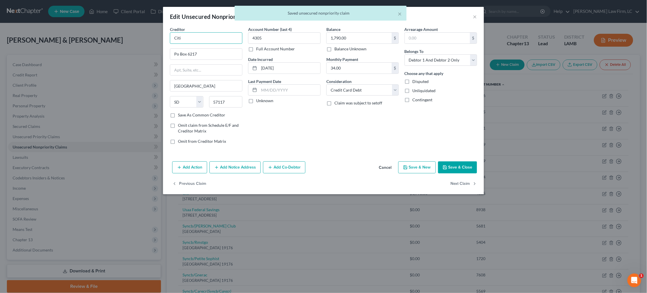
click at [213, 35] on input "Citi" at bounding box center [206, 37] width 72 height 11
type input "Citi"
click at [218, 51] on div "P.O. Box 6217, Sioux Falls, SD 57117" at bounding box center [204, 53] width 61 height 5
type input "P.O. Box 6217"
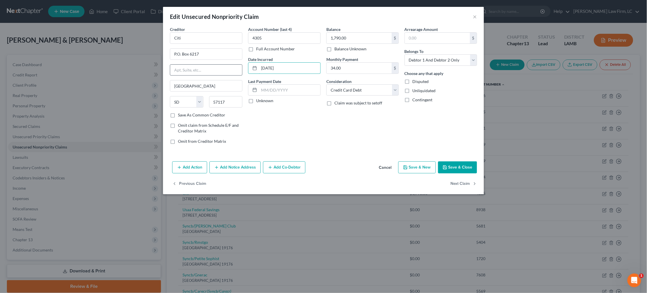
drag, startPoint x: 273, startPoint y: 68, endPoint x: 238, endPoint y: 64, distance: 35.7
click at [238, 64] on div "Creditor * Citi P.O. Box 6217 Sioux Falls State AL AK AR AZ CA CO CT DE DC FL G…" at bounding box center [323, 87] width 313 height 123
type input "2017"
click at [463, 179] on button "Next Claim" at bounding box center [464, 184] width 26 height 12
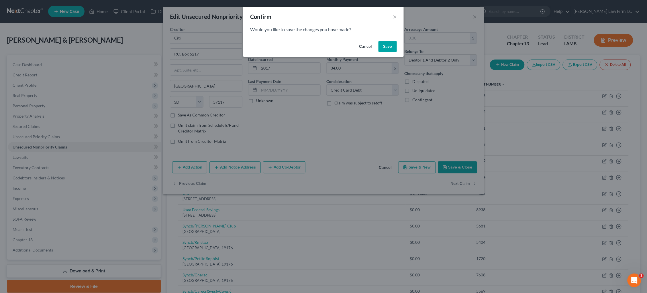
click at [384, 48] on button "Save" at bounding box center [387, 46] width 18 height 11
select select "45"
select select "0"
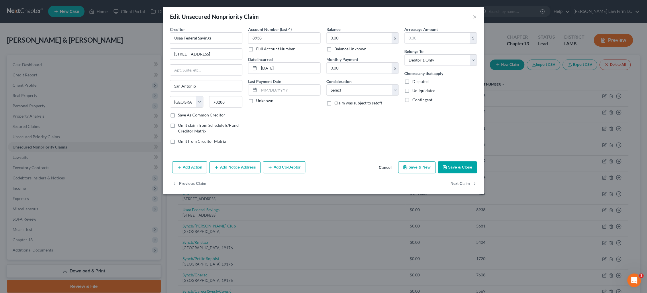
type input "0"
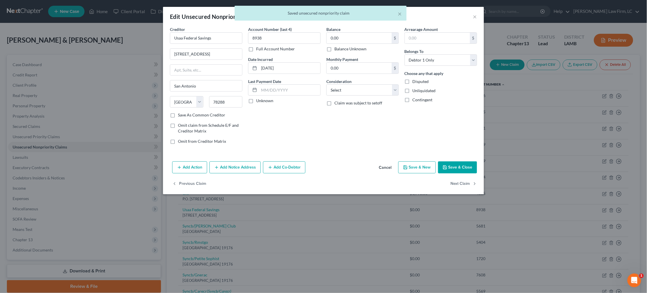
click at [474, 16] on div "× Saved unsecured nonpriority claim" at bounding box center [320, 15] width 647 height 18
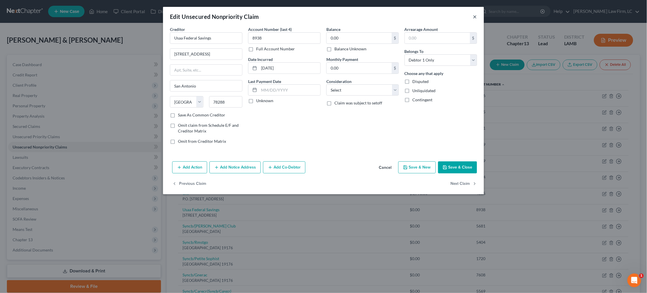
click at [475, 17] on button "×" at bounding box center [475, 16] width 4 height 7
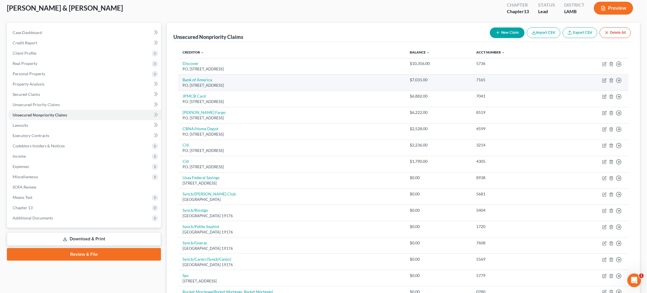
scroll to position [33, 0]
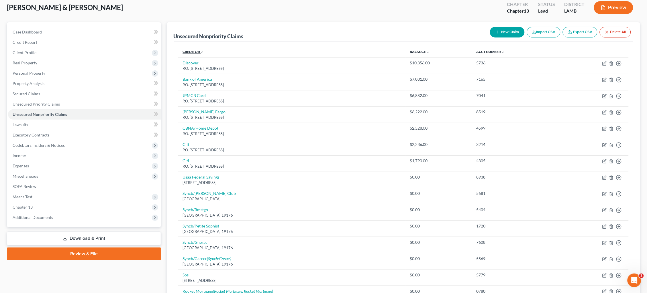
click at [186, 50] on link "Creditor expand_more expand_less unfold_more" at bounding box center [193, 52] width 21 height 4
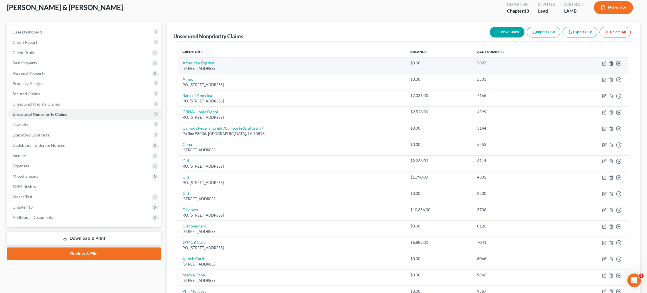
click at [612, 64] on line "button" at bounding box center [612, 63] width 0 height 1
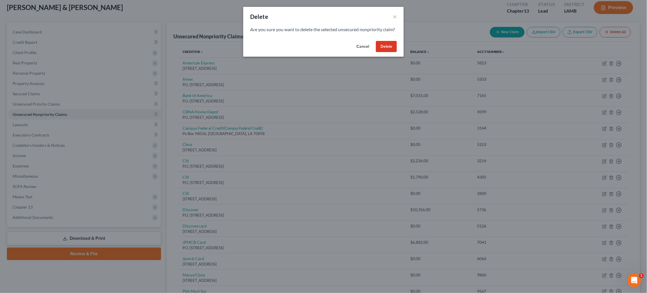
click at [388, 52] on button "Delete" at bounding box center [386, 46] width 21 height 11
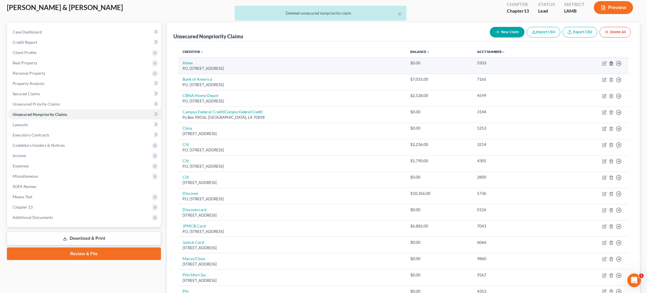
click at [612, 62] on icon "button" at bounding box center [611, 63] width 5 height 5
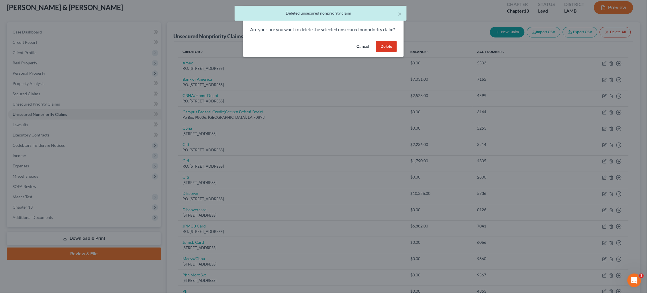
click at [388, 47] on button "Delete" at bounding box center [386, 46] width 21 height 11
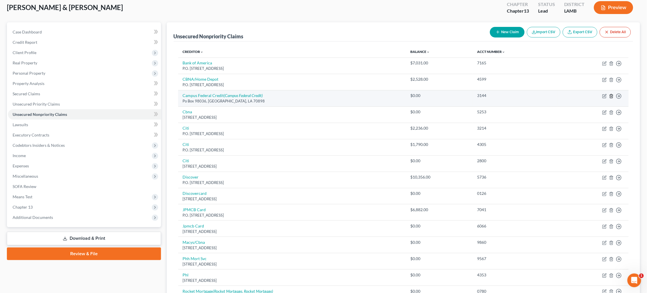
click at [612, 96] on icon "button" at bounding box center [611, 96] width 5 height 5
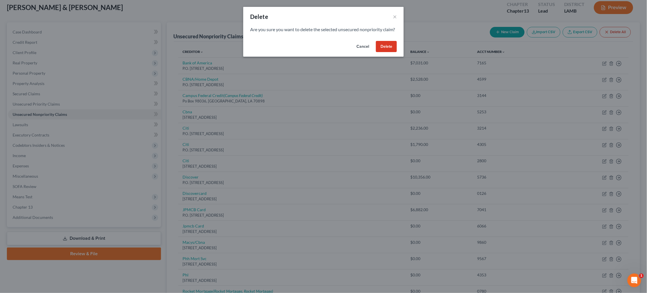
click at [390, 52] on button "Delete" at bounding box center [386, 46] width 21 height 11
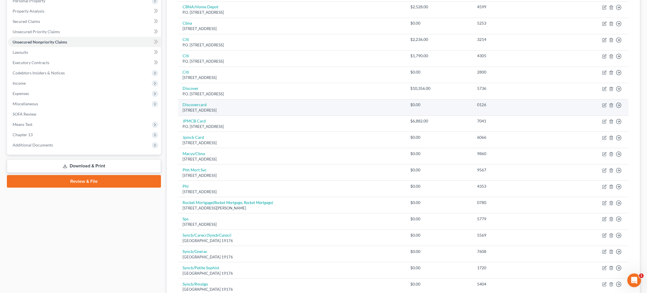
scroll to position [104, 0]
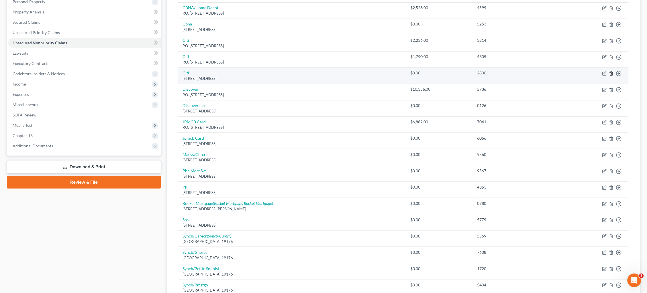
click at [610, 71] on icon "button" at bounding box center [611, 73] width 5 height 5
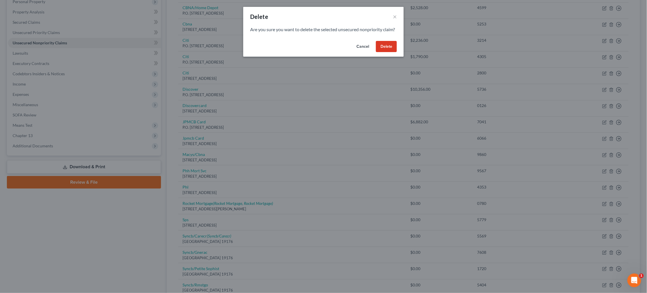
click at [389, 50] on button "Delete" at bounding box center [386, 46] width 21 height 11
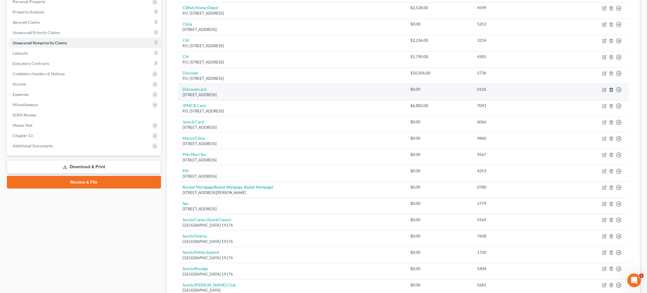
click at [612, 89] on polyline "button" at bounding box center [611, 89] width 3 height 0
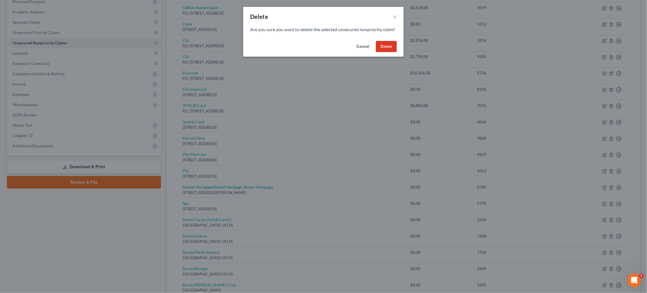
click at [388, 52] on button "Delete" at bounding box center [386, 46] width 21 height 11
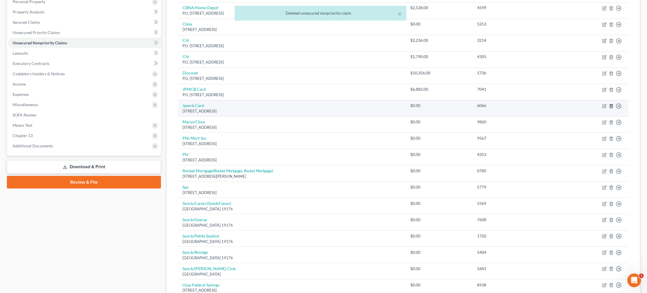
click at [612, 104] on icon "button" at bounding box center [611, 106] width 5 height 5
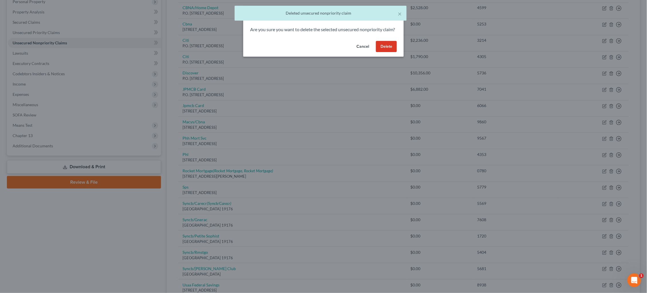
click at [382, 52] on button "Delete" at bounding box center [386, 46] width 21 height 11
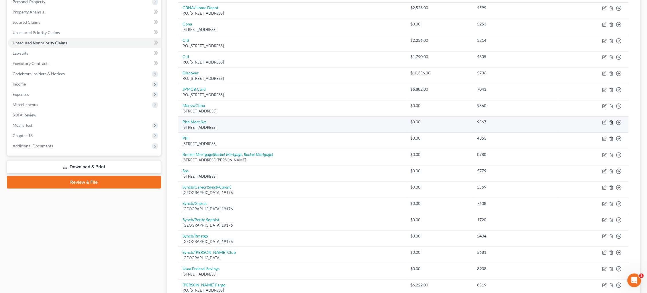
click at [611, 120] on icon "button" at bounding box center [611, 122] width 5 height 5
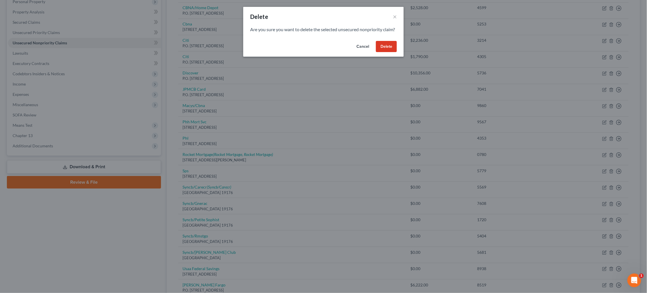
click at [388, 52] on button "Delete" at bounding box center [386, 46] width 21 height 11
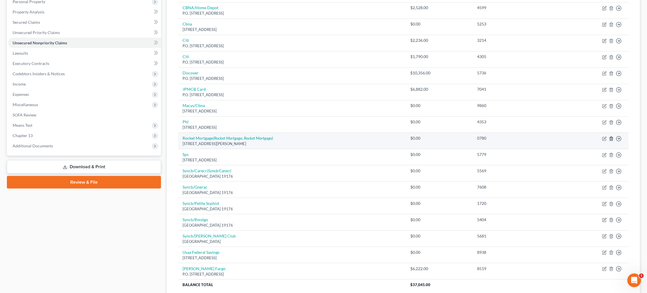
click at [611, 137] on icon "button" at bounding box center [611, 139] width 5 height 5
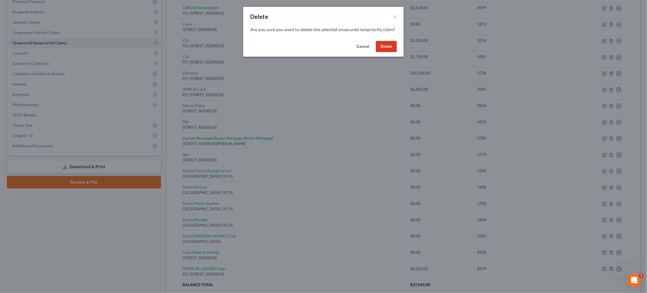
click at [387, 52] on button "Delete" at bounding box center [386, 46] width 21 height 11
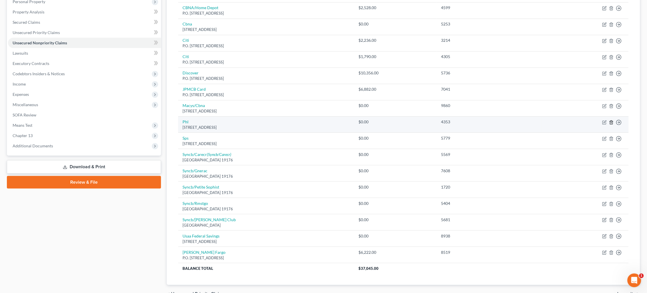
click at [610, 121] on icon "button" at bounding box center [611, 123] width 3 height 4
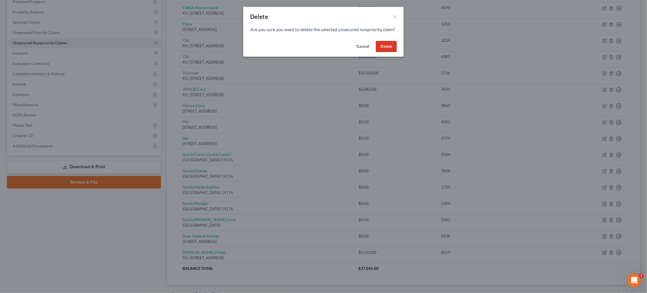
click at [387, 52] on button "Delete" at bounding box center [386, 46] width 21 height 11
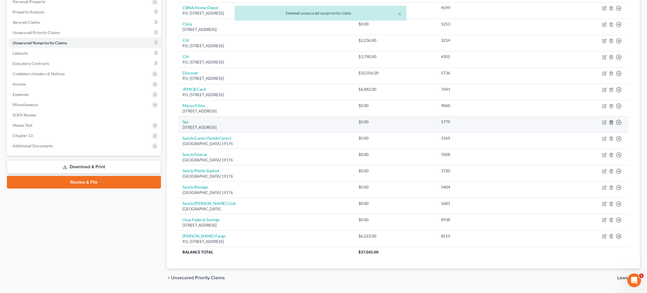
click at [611, 120] on icon "button" at bounding box center [611, 122] width 5 height 5
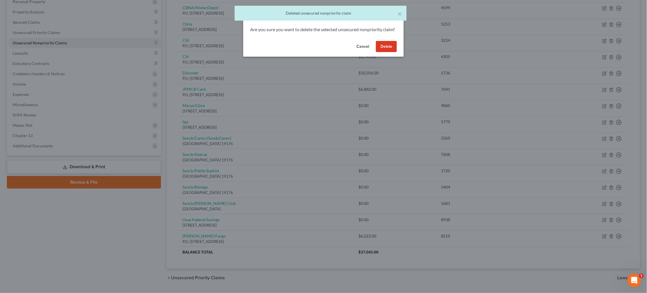
click at [393, 52] on button "Delete" at bounding box center [386, 46] width 21 height 11
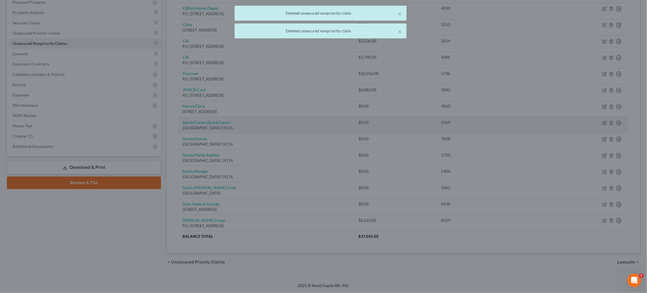
scroll to position [94, 0]
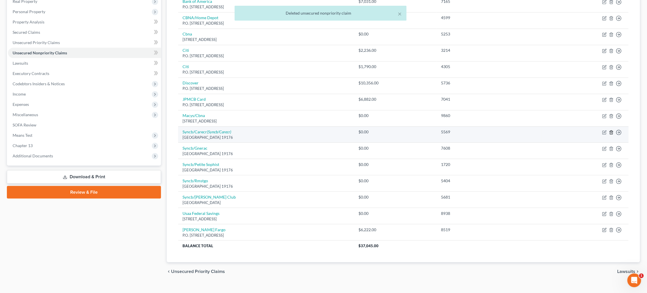
click at [610, 131] on icon "button" at bounding box center [611, 133] width 3 height 4
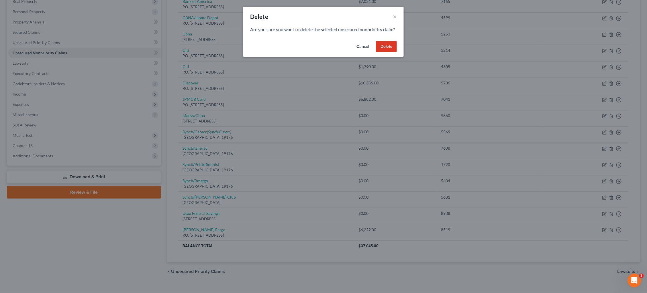
click at [389, 52] on button "Delete" at bounding box center [386, 46] width 21 height 11
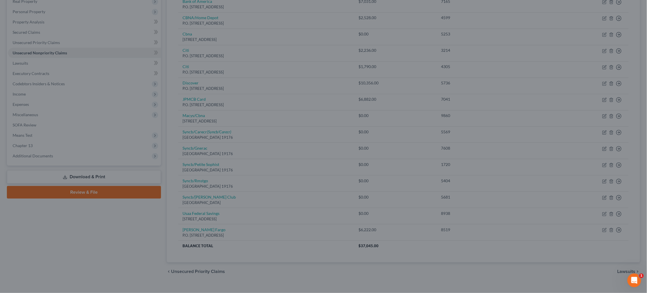
scroll to position [79, 0]
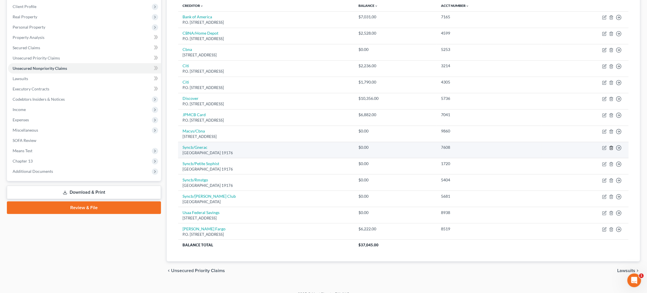
click at [612, 146] on icon "button" at bounding box center [611, 148] width 3 height 4
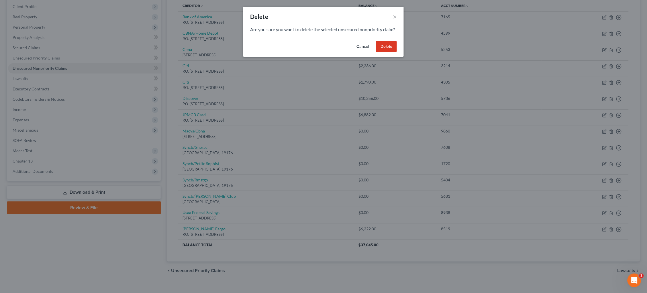
click at [390, 52] on button "Delete" at bounding box center [386, 46] width 21 height 11
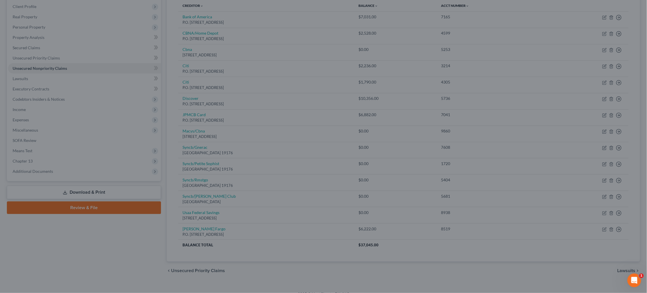
scroll to position [63, 0]
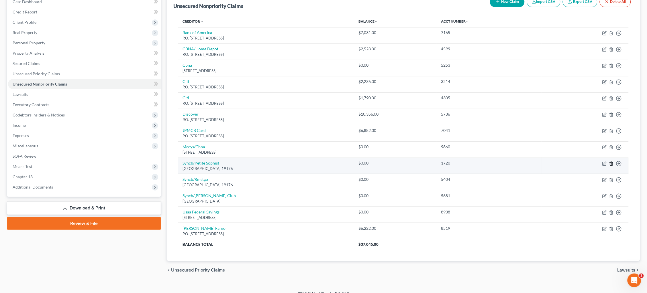
click at [609, 162] on icon "button" at bounding box center [611, 164] width 5 height 5
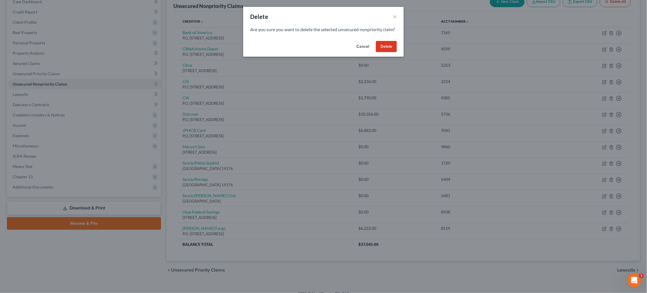
click at [387, 52] on button "Delete" at bounding box center [386, 46] width 21 height 11
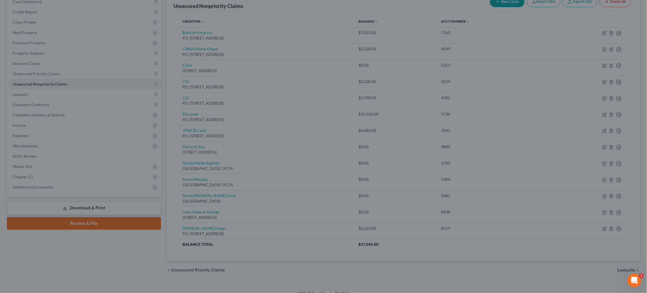
scroll to position [47, 0]
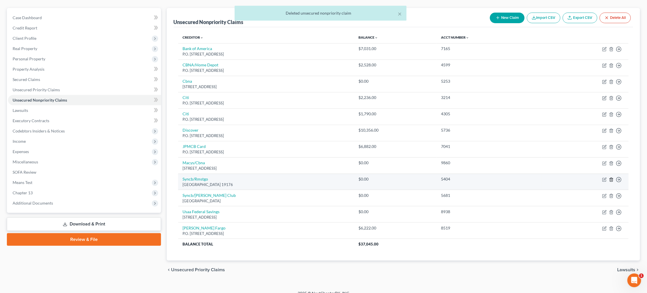
click at [611, 178] on icon "button" at bounding box center [611, 180] width 5 height 5
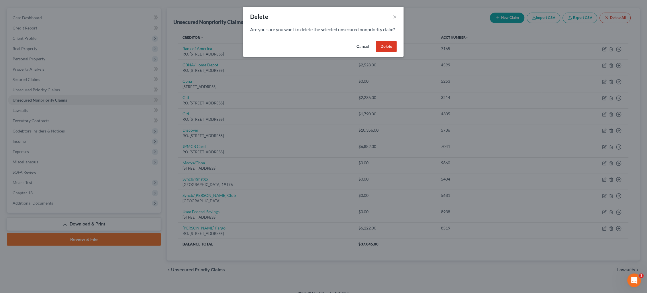
click at [388, 52] on button "Delete" at bounding box center [386, 46] width 21 height 11
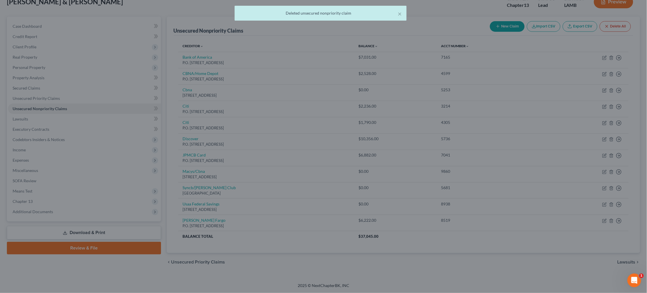
scroll to position [31, 0]
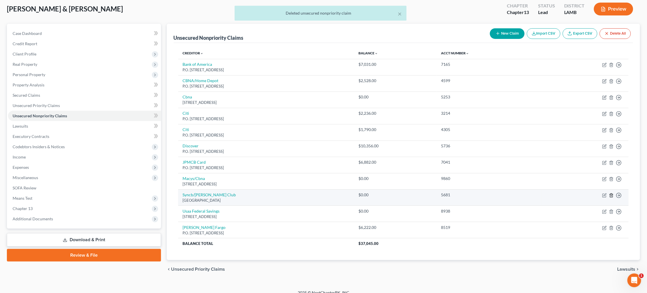
click at [610, 194] on icon "button" at bounding box center [611, 196] width 3 height 4
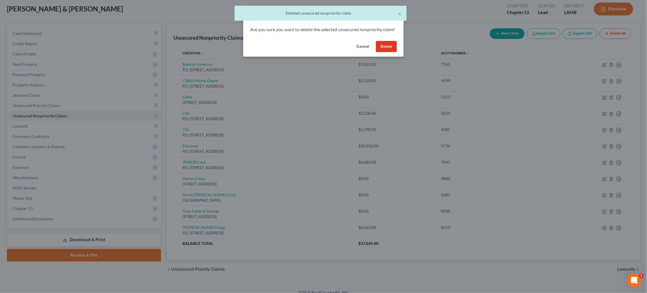
click at [391, 52] on button "Delete" at bounding box center [386, 46] width 21 height 11
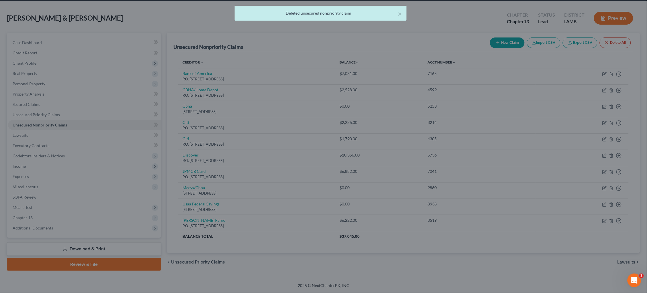
scroll to position [15, 0]
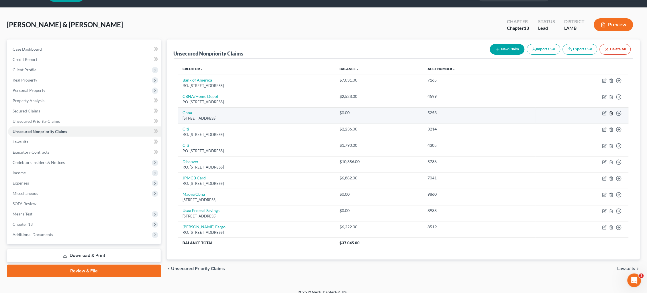
click at [612, 112] on icon "button" at bounding box center [611, 113] width 5 height 5
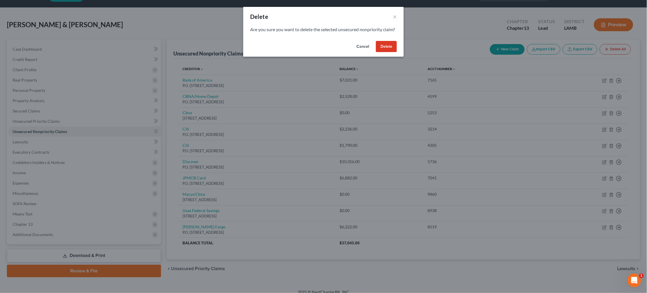
click at [392, 57] on div "Cancel Delete" at bounding box center [323, 48] width 160 height 18
click at [390, 51] on button "Delete" at bounding box center [386, 46] width 21 height 11
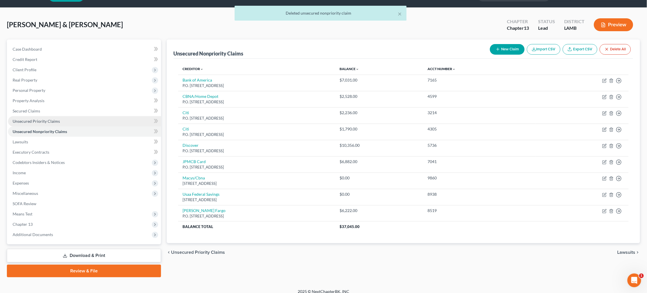
scroll to position [14, 0]
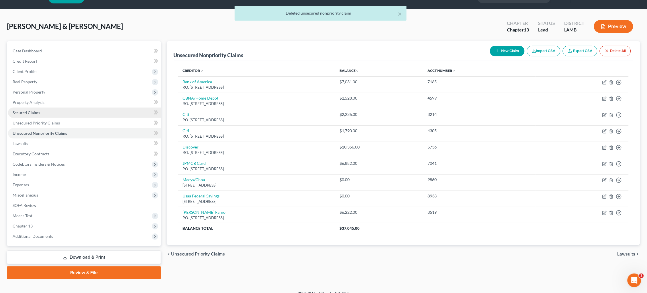
click at [72, 112] on link "Secured Claims" at bounding box center [84, 113] width 153 height 10
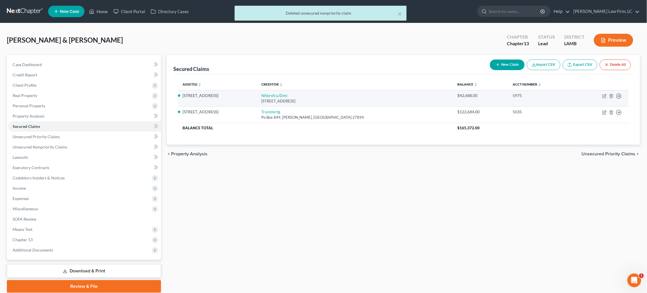
click at [601, 95] on td "Move to E Move to F Move to G Move to Notice Only" at bounding box center [601, 98] width 54 height 16
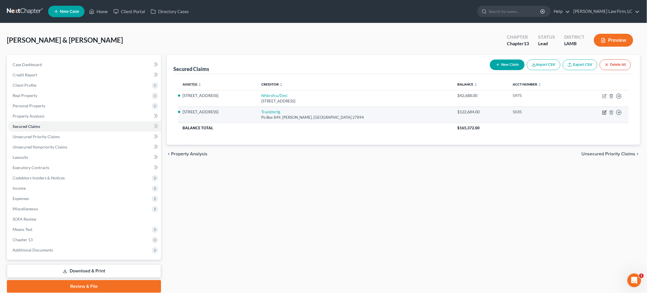
click at [604, 111] on icon "button" at bounding box center [605, 112] width 3 height 3
select select "28"
select select "2"
select select "0"
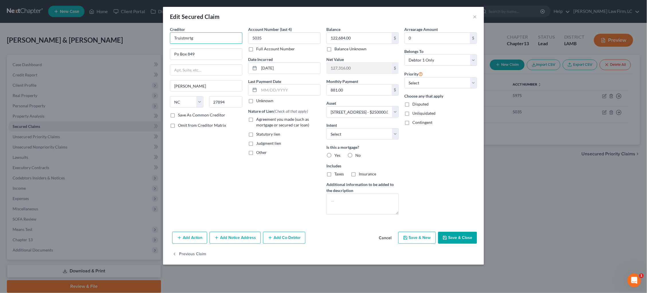
drag, startPoint x: 200, startPoint y: 41, endPoint x: 138, endPoint y: 39, distance: 62.2
click at [138, 39] on div "Edit Secured Claim × Creditor * Truistmrtg Po Box 849 Wilson State AL AK AR AZ …" at bounding box center [323, 146] width 647 height 293
type input "Truist Bank"
click at [179, 52] on div "1001 Semmes Ave., Richmond, VA 23224" at bounding box center [204, 53] width 60 height 5
type input "1001 Semmes Ave."
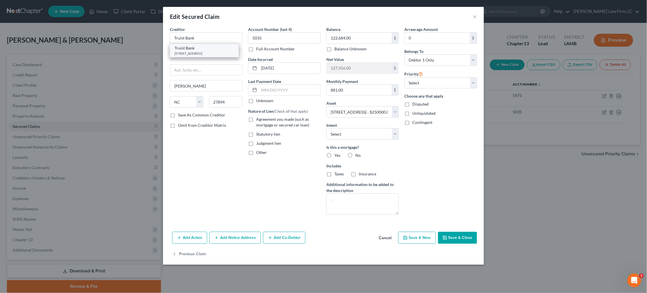
type input "Richmond"
select select "48"
type input "23224"
click at [384, 236] on button "Cancel" at bounding box center [385, 238] width 22 height 11
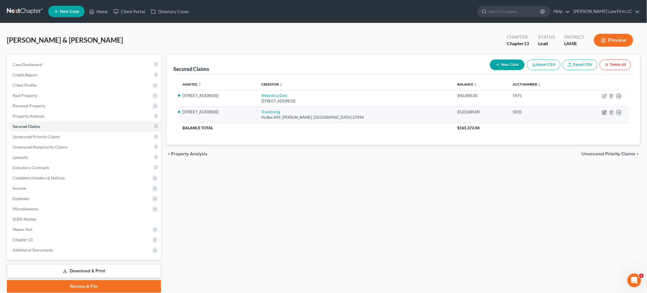
click at [604, 112] on icon "button" at bounding box center [605, 112] width 3 height 3
select select "28"
select select "2"
select select "0"
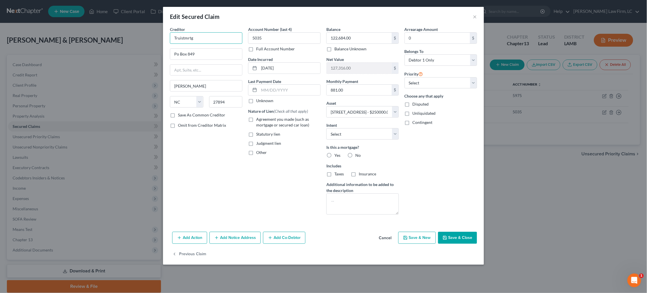
drag, startPoint x: 198, startPoint y: 37, endPoint x: 114, endPoint y: 37, distance: 83.4
click at [114, 37] on div "Edit Secured Claim × Creditor * Truistmrtg Po Box 849 Wilson State AL AK AR AZ …" at bounding box center [323, 146] width 647 height 293
type input "Truist"
click at [192, 187] on div "Creditor * Truist Truist Bank 1001 Semmes Ave., Richmond, VA 23224 Po Box 849 W…" at bounding box center [206, 122] width 78 height 193
type input "P.O. Box 849"
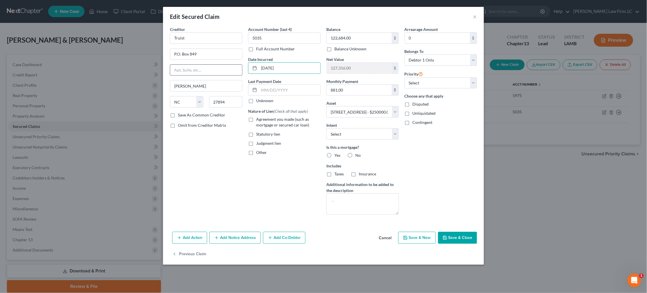
drag, startPoint x: 274, startPoint y: 68, endPoint x: 235, endPoint y: 68, distance: 39.0
click at [235, 68] on div "Creditor * Truist P.O. Box 849 Wilson State AL AK AR AZ CA CO CT DE DC FL GA GU…" at bounding box center [323, 122] width 313 height 193
type input "2021"
click at [266, 120] on span "Agreement you made (such as mortgage or secured car loan)" at bounding box center [282, 122] width 53 height 11
click at [262, 120] on input "Agreement you made (such as mortgage or secured car loan)" at bounding box center [260, 119] width 4 height 4
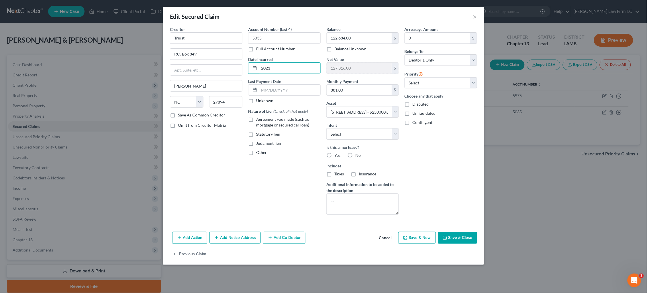
checkbox input "true"
click at [236, 235] on button "Add Notice Address" at bounding box center [234, 238] width 51 height 12
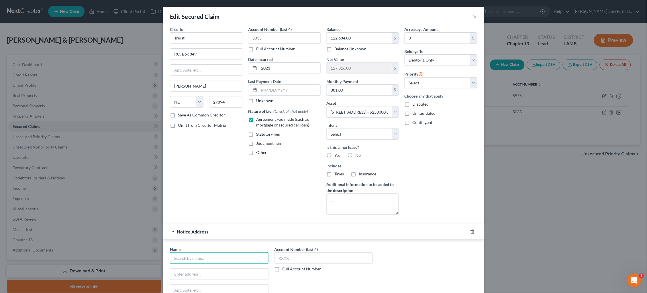
click at [207, 254] on input "text" at bounding box center [219, 258] width 99 height 11
type input "Truist Bank"
type input "P.O. Box 79041"
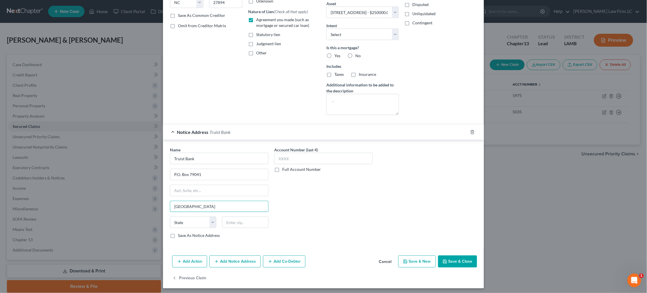
type input "Baltimore"
select select "21"
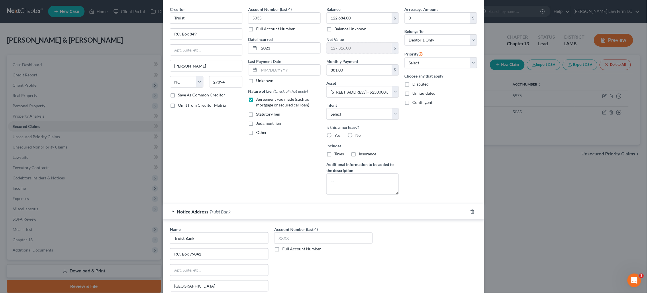
scroll to position [23, 0]
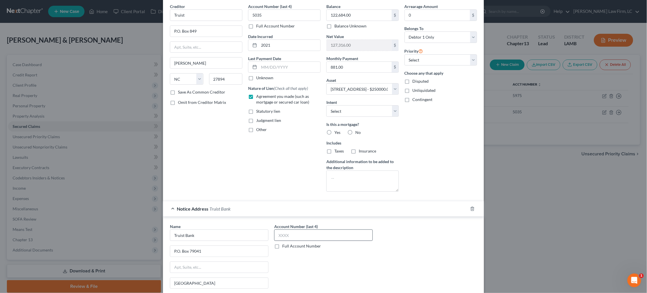
type input "21279-0041"
type input "5035"
click at [225, 234] on input "Truist Bank" at bounding box center [219, 235] width 99 height 11
type input "Truist"
select select "0"
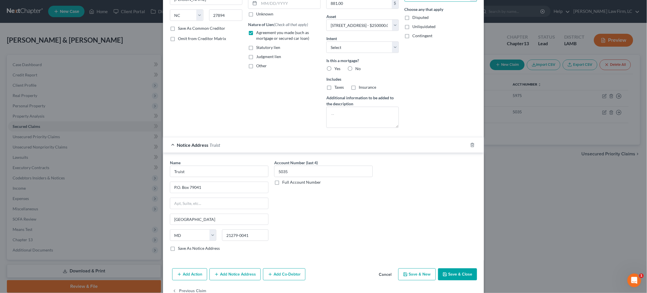
scroll to position [98, 0]
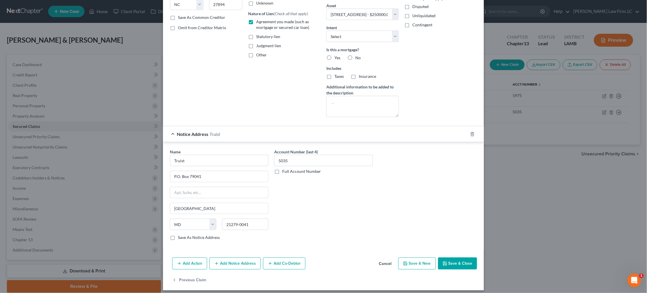
click at [452, 265] on button "Save & Close" at bounding box center [457, 264] width 39 height 12
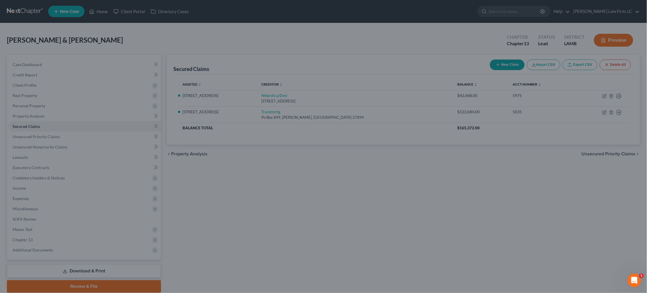
select select "2"
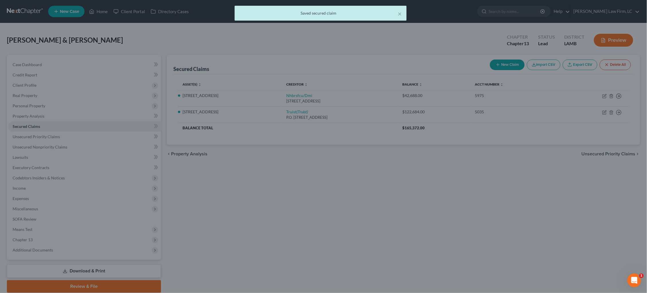
scroll to position [0, 0]
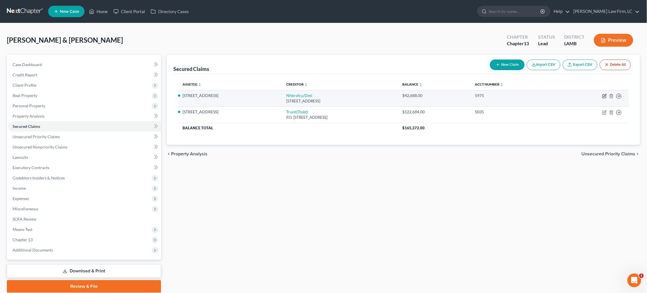
click at [604, 97] on icon "button" at bounding box center [604, 96] width 5 height 5
select select "14"
select select "2"
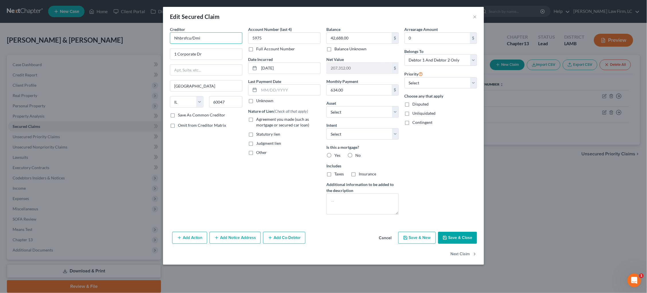
drag, startPoint x: 215, startPoint y: 39, endPoint x: 137, endPoint y: 39, distance: 78.2
click at [137, 39] on div "Edit Secured Claim × Creditor * Nhbrsfcu/Dmi 1 Corporate Dr Lake Zurich State A…" at bounding box center [323, 146] width 647 height 293
click at [211, 174] on div "Creditor * Neighbors FCU Neighbors FCU 12529 Perkins Rd., Baton Rouge, LA 70810…" at bounding box center [206, 122] width 78 height 193
click at [223, 37] on input "Neighbors FCU" at bounding box center [206, 37] width 72 height 11
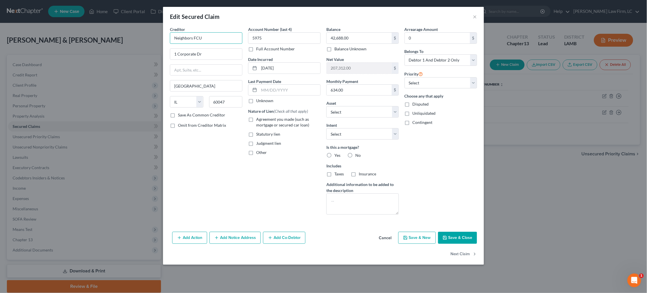
click at [223, 37] on input "Neighbors FCU" at bounding box center [206, 37] width 72 height 11
type input "Neighbors FCU/DMI"
type input "1 Corporate Dr."
click at [292, 123] on span "Agreement you made (such as mortgage or secured car loan)" at bounding box center [282, 122] width 53 height 11
click at [262, 120] on input "Agreement you made (such as mortgage or secured car loan)" at bounding box center [260, 119] width 4 height 4
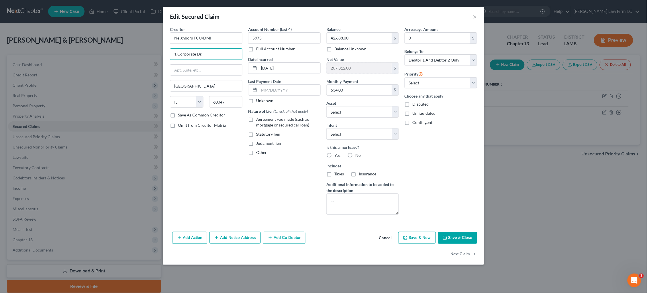
checkbox input "true"
click at [468, 235] on button "Save & Close" at bounding box center [457, 238] width 39 height 12
select select "1"
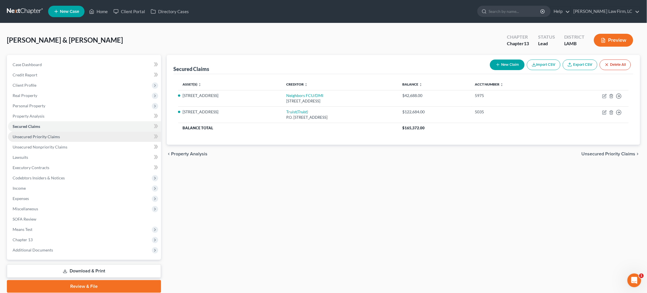
click at [85, 135] on link "Unsecured Priority Claims" at bounding box center [84, 137] width 153 height 10
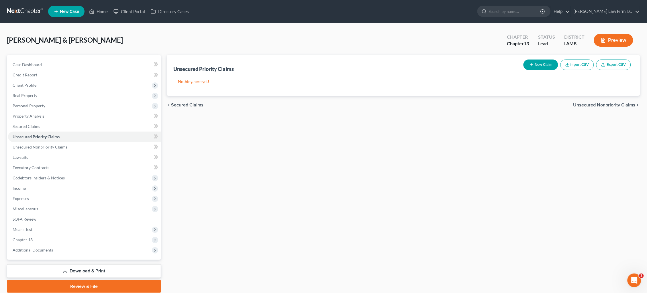
click at [537, 64] on button "New Claim" at bounding box center [540, 65] width 35 height 11
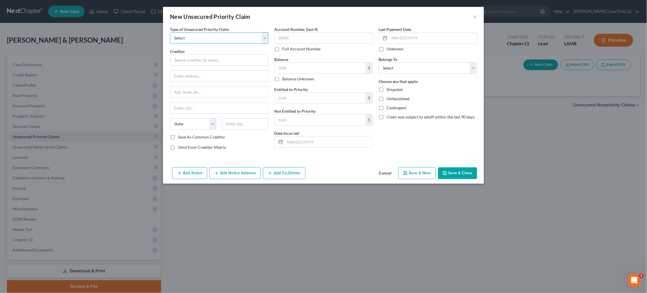
select select "0"
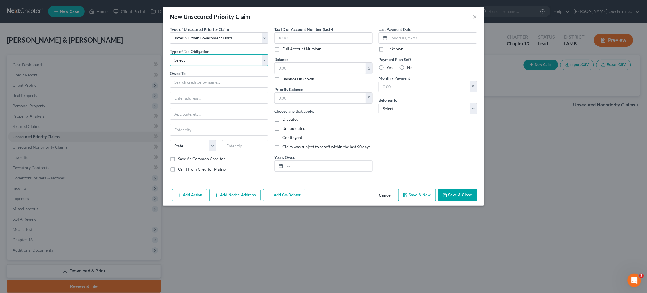
select select "0"
click at [207, 85] on input "text" at bounding box center [219, 81] width 99 height 11
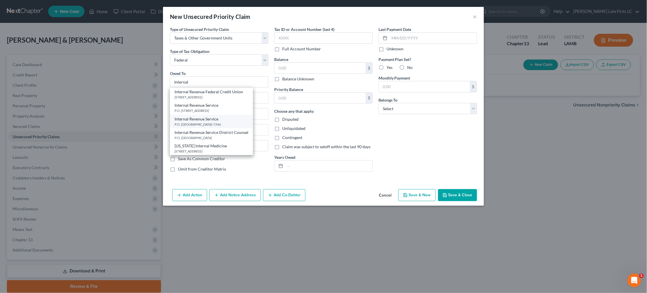
click at [214, 122] on div "P.O. Box 7346, Philadelphia, PA 19101-7346" at bounding box center [211, 124] width 74 height 5
type input "Internal Revenue Service"
type input "P.O. Box 7346"
type input "Philadelphia"
select select "39"
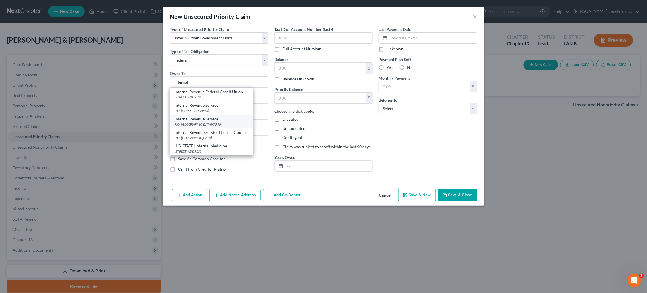
type input "19101-7346"
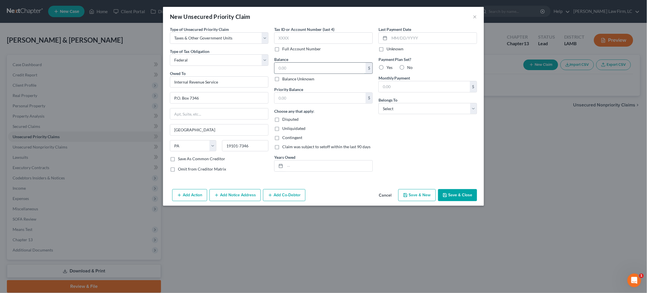
click at [300, 67] on input "text" at bounding box center [319, 68] width 91 height 11
type input "6,154.12"
drag, startPoint x: 299, startPoint y: 101, endPoint x: 290, endPoint y: 98, distance: 9.7
click at [290, 98] on input "text" at bounding box center [319, 98] width 91 height 11
type input "6,154.12"
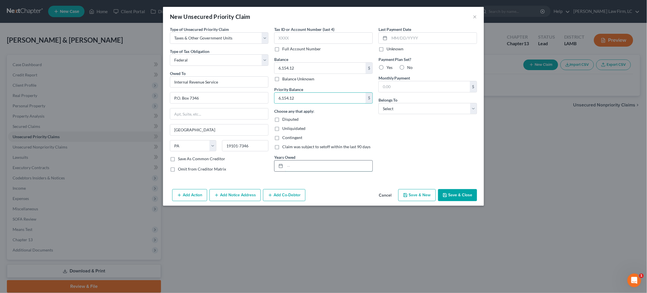
click at [307, 167] on input "text" at bounding box center [328, 166] width 87 height 11
type input "2022"
select select "2"
click at [451, 192] on button "Save & Close" at bounding box center [457, 195] width 39 height 12
type input "0.00"
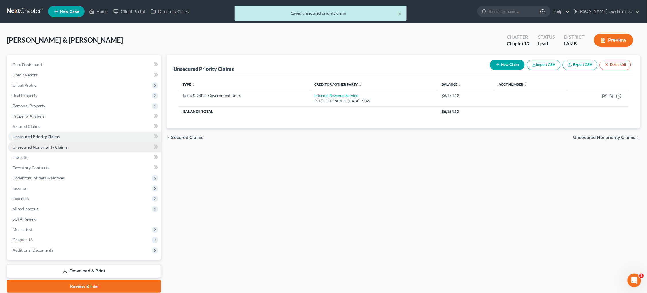
click at [83, 144] on link "Unsecured Nonpriority Claims" at bounding box center [84, 147] width 153 height 10
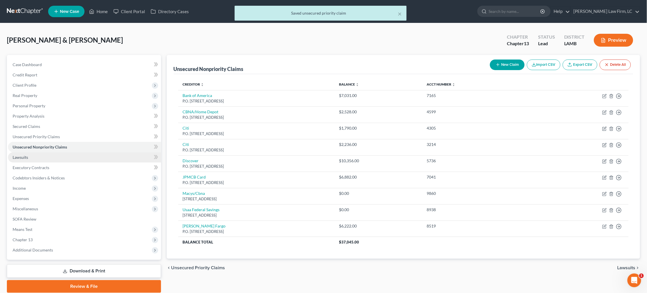
click at [69, 157] on link "Lawsuits" at bounding box center [84, 157] width 153 height 10
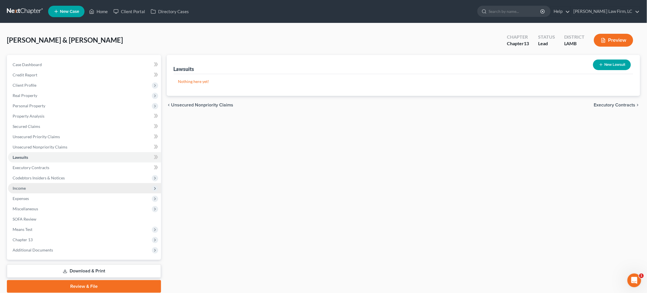
click at [102, 183] on span "Income" at bounding box center [84, 188] width 153 height 10
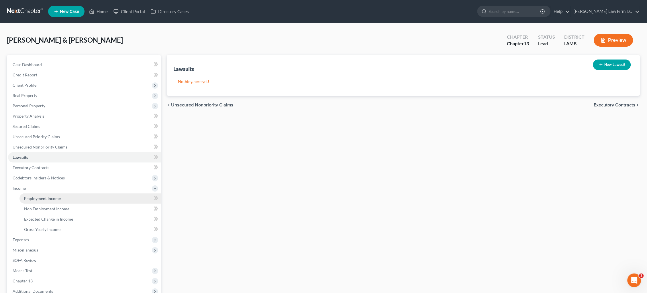
click at [99, 194] on link "Employment Income" at bounding box center [90, 199] width 142 height 10
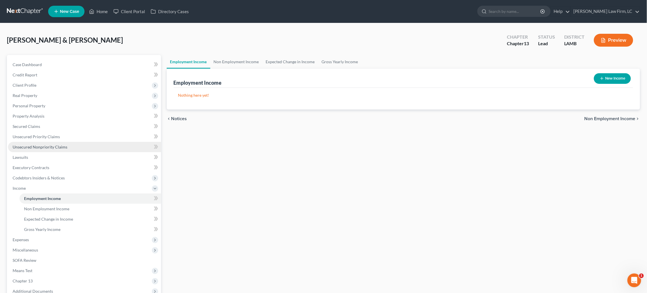
click at [99, 148] on link "Unsecured Nonpriority Claims" at bounding box center [84, 147] width 153 height 10
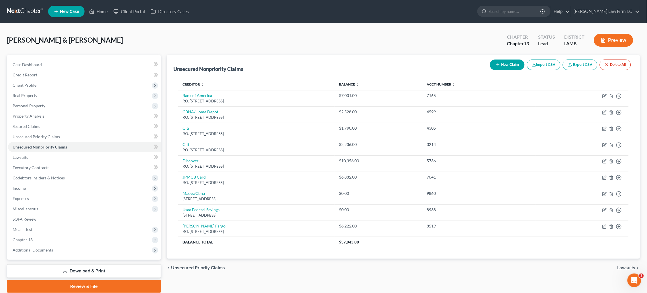
click at [507, 66] on button "New Claim" at bounding box center [507, 65] width 35 height 11
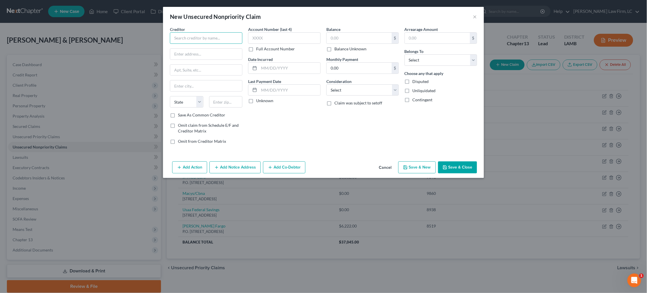
click at [219, 41] on input "text" at bounding box center [206, 37] width 72 height 11
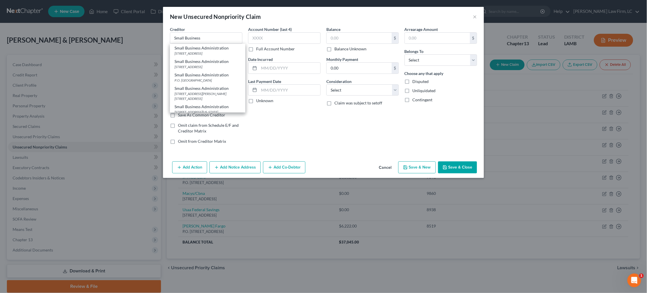
type input "Small Business"
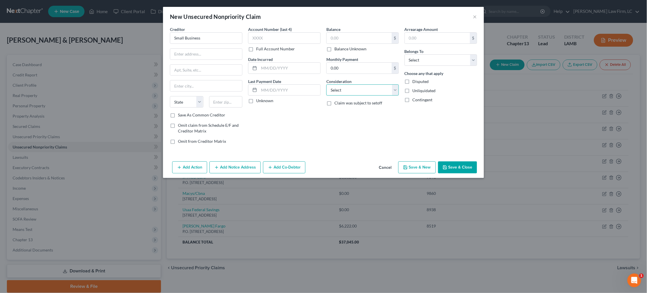
select select "10"
click at [228, 40] on input "Small Business" at bounding box center [206, 37] width 72 height 11
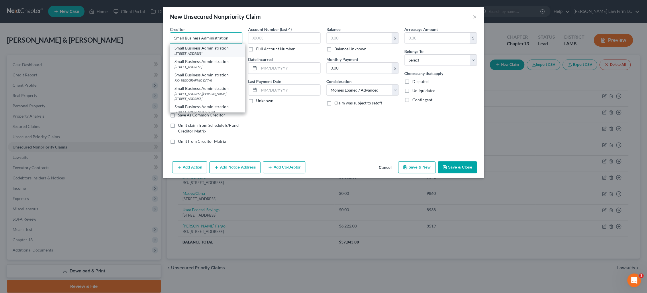
type input "Small Business Administration"
click at [215, 53] on div "455 Market St. Ste. 600, San Francisco, CA 94105" at bounding box center [207, 53] width 66 height 5
type input "455 Market St."
type input "Ste. 600"
type input "San Francisco"
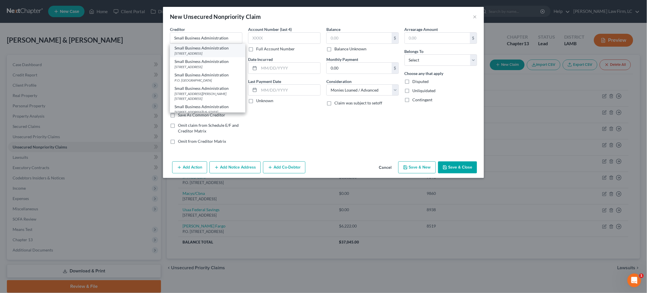
select select "4"
type input "94105"
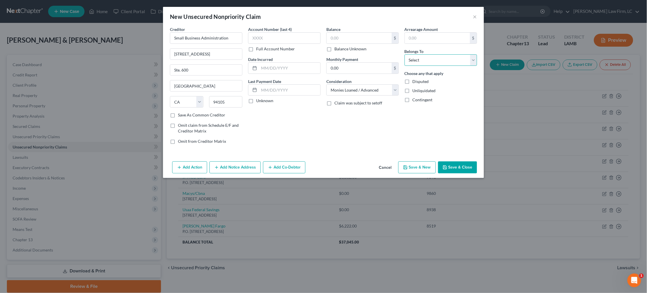
select select "1"
click at [354, 33] on input "text" at bounding box center [359, 38] width 65 height 11
type input "59,791.42"
click at [463, 169] on button "Save & Close" at bounding box center [457, 168] width 39 height 12
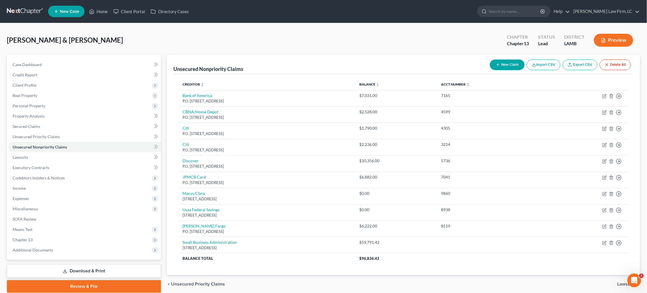
click at [503, 67] on button "New Claim" at bounding box center [507, 65] width 35 height 11
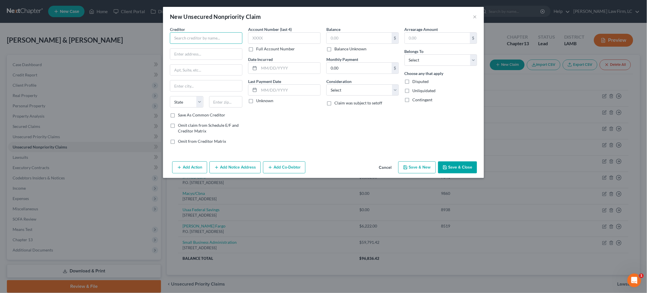
click at [213, 38] on input "text" at bounding box center [206, 37] width 72 height 11
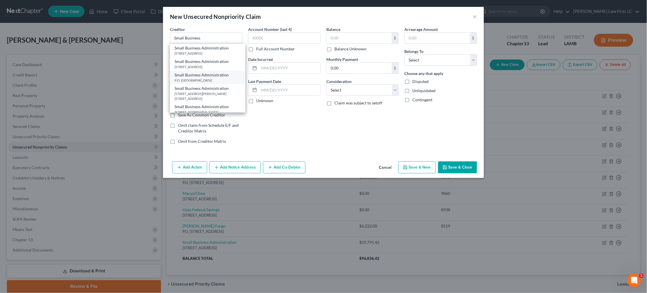
click at [219, 83] on div "P.O. Box 740192, Atlanta, GA 30374" at bounding box center [207, 80] width 66 height 5
type input "Small Business Administration"
type input "P.O. Box 740192"
type input "Atlanta"
select select "10"
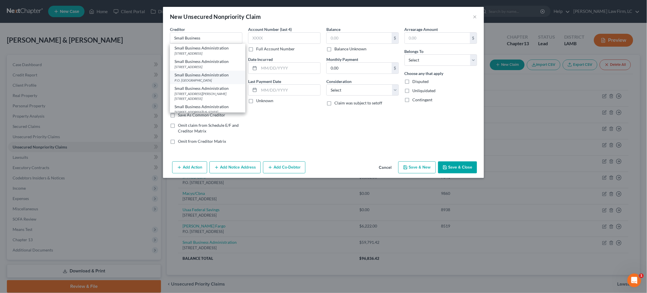
type input "30374"
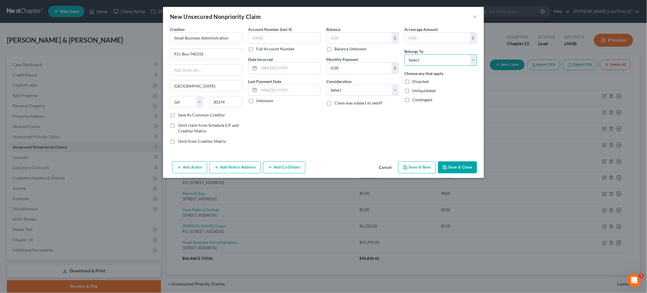
select select "1"
click at [364, 36] on input "text" at bounding box center [359, 38] width 65 height 11
type input "14,000"
select select "0"
select select "10"
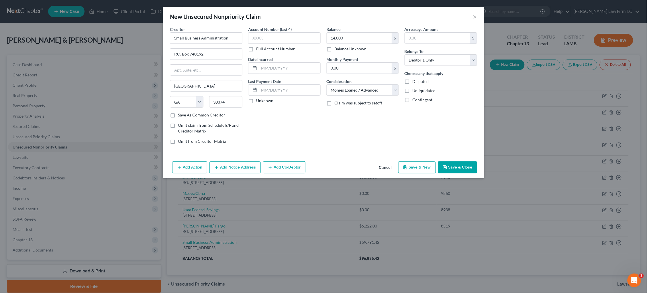
click at [455, 167] on button "Save & Close" at bounding box center [457, 168] width 39 height 12
type input "14,000.00"
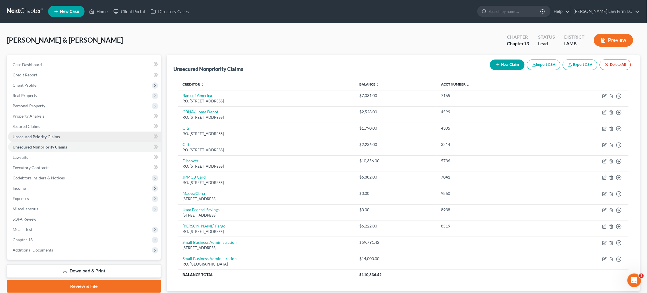
click at [66, 135] on link "Unsecured Priority Claims" at bounding box center [84, 137] width 153 height 10
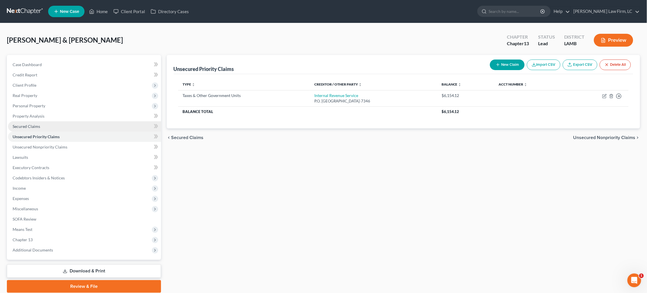
click at [40, 123] on link "Secured Claims" at bounding box center [84, 126] width 153 height 10
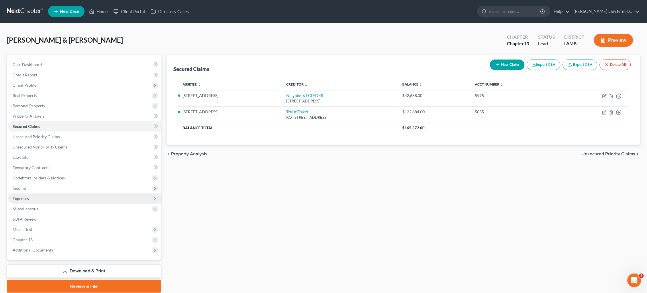
click at [49, 194] on span "Expenses" at bounding box center [84, 199] width 153 height 10
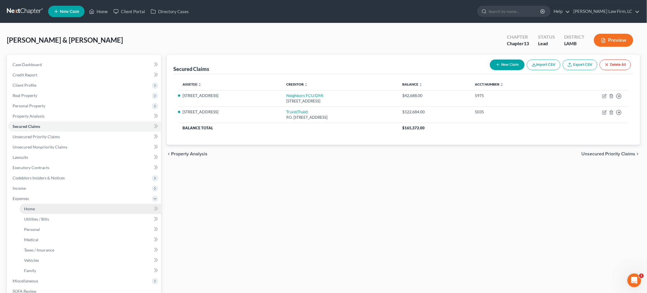
click at [56, 205] on link "Home" at bounding box center [90, 209] width 142 height 10
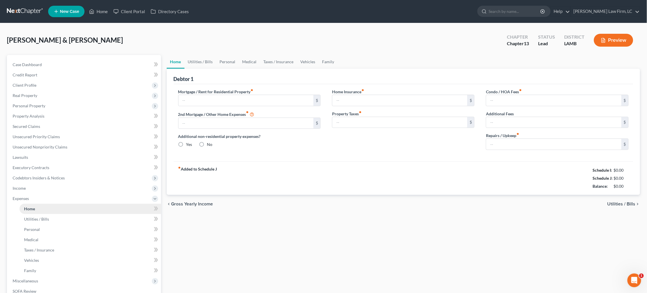
click at [43, 205] on link "Home" at bounding box center [90, 209] width 142 height 10
type input "906.41"
type input "650.00"
radio input "true"
type input "0.00"
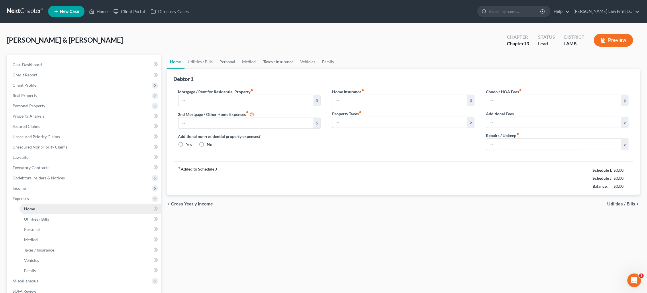
type input "0.00"
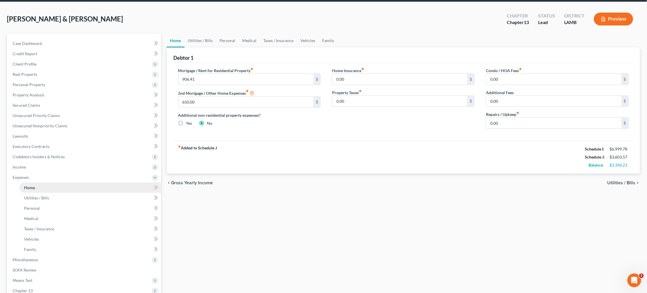
scroll to position [31, 0]
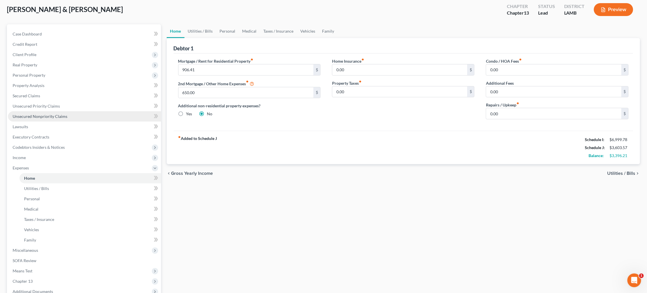
click at [63, 111] on link "Unsecured Nonpriority Claims" at bounding box center [84, 116] width 153 height 10
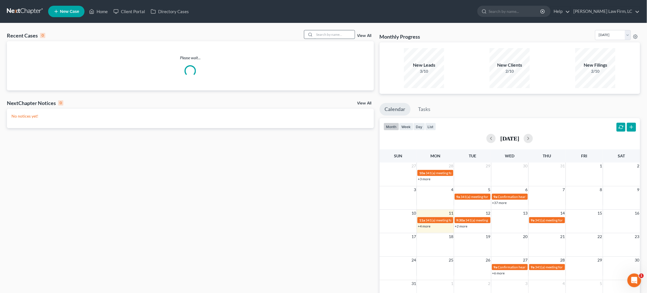
click at [337, 37] on input "search" at bounding box center [335, 34] width 40 height 8
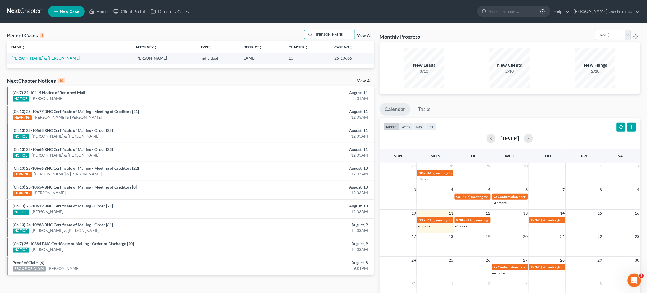
type input "Reese"
drag, startPoint x: 298, startPoint y: 54, endPoint x: 34, endPoint y: 60, distance: 265.0
click at [34, 60] on link "[PERSON_NAME] & [PERSON_NAME]" at bounding box center [45, 58] width 68 height 5
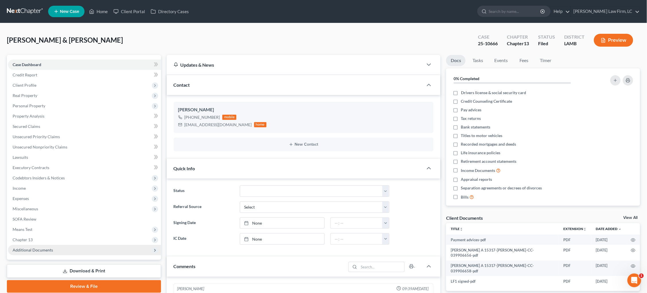
click at [36, 248] on span "Additional Documents" at bounding box center [33, 250] width 40 height 5
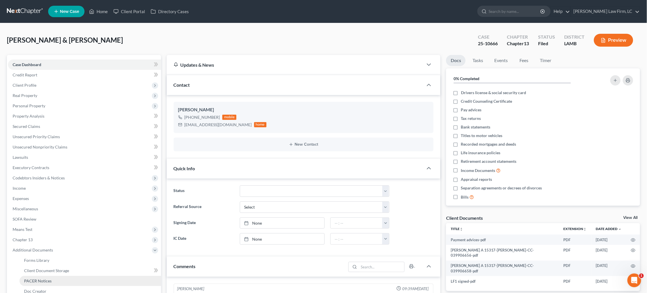
click at [38, 279] on span "PACER Notices" at bounding box center [37, 281] width 27 height 5
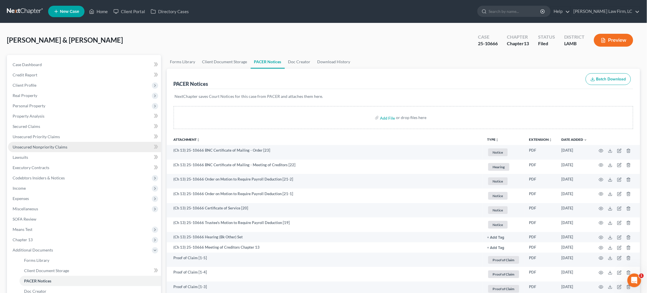
click at [80, 142] on link "Unsecured Nonpriority Claims" at bounding box center [84, 147] width 153 height 10
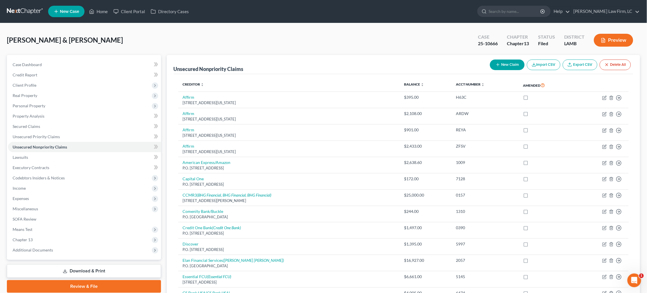
click at [22, 8] on link at bounding box center [25, 11] width 37 height 10
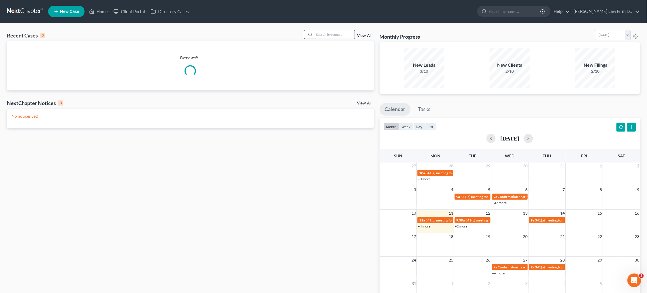
click at [327, 35] on input "search" at bounding box center [335, 34] width 40 height 8
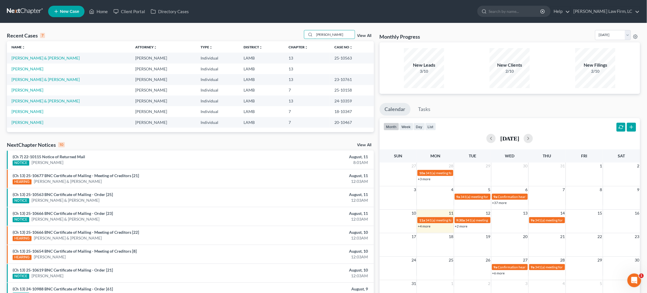
type input "Brian"
drag, startPoint x: 306, startPoint y: 45, endPoint x: 23, endPoint y: 66, distance: 283.8
click at [23, 66] on link "Jones, Brian" at bounding box center [27, 68] width 32 height 5
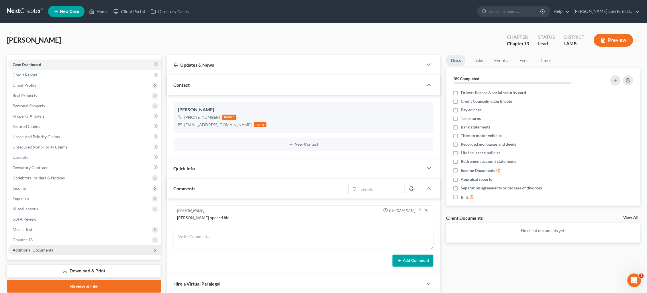
click at [56, 248] on span "Additional Documents" at bounding box center [84, 250] width 153 height 10
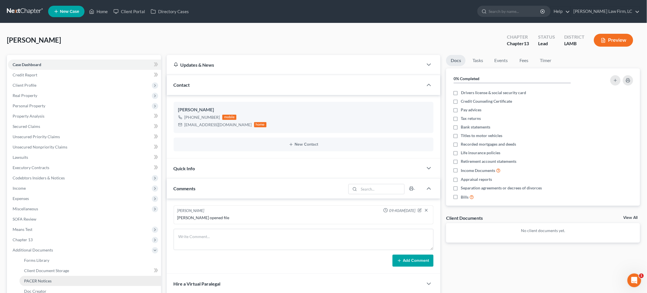
click at [57, 276] on link "PACER Notices" at bounding box center [90, 281] width 142 height 10
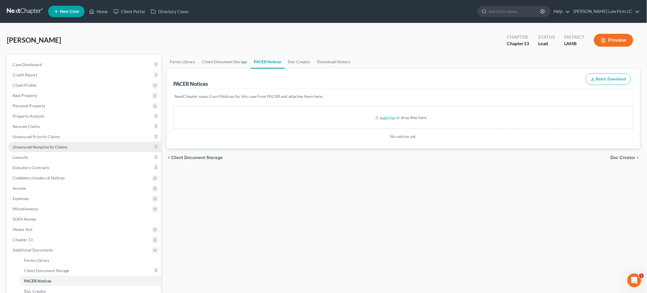
click at [75, 144] on link "Unsecured Nonpriority Claims" at bounding box center [84, 147] width 153 height 10
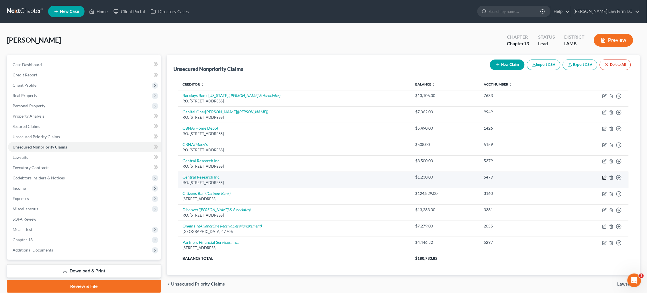
click at [604, 176] on icon "button" at bounding box center [604, 178] width 5 height 5
select select "30"
select select "17"
select select "0"
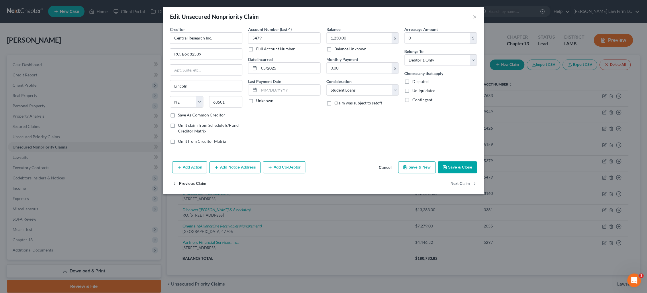
click at [192, 186] on button "Previous Claim" at bounding box center [189, 184] width 34 height 12
select select "30"
select select "17"
select select "0"
click at [463, 182] on button "Next Claim" at bounding box center [464, 184] width 26 height 12
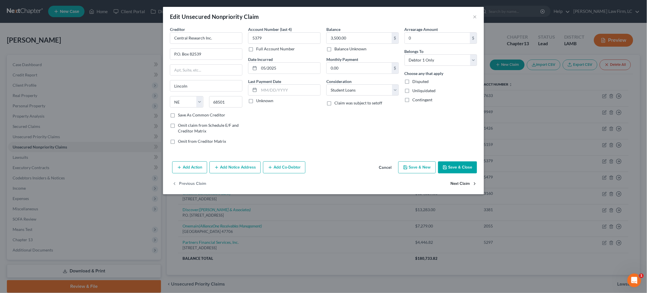
select select "30"
select select "17"
select select "0"
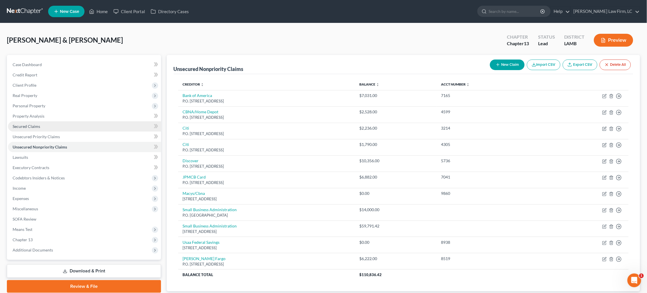
click at [40, 126] on link "Secured Claims" at bounding box center [84, 126] width 153 height 10
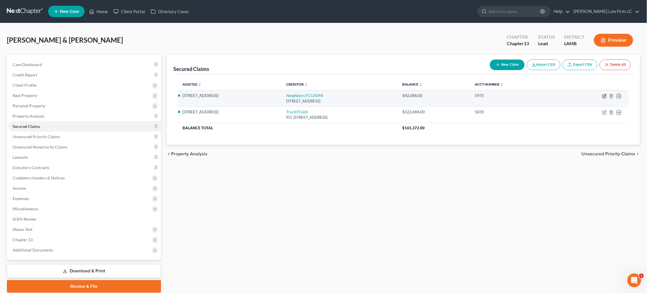
click at [604, 96] on icon "button" at bounding box center [605, 95] width 3 height 3
select select "14"
select select "2"
select select "0"
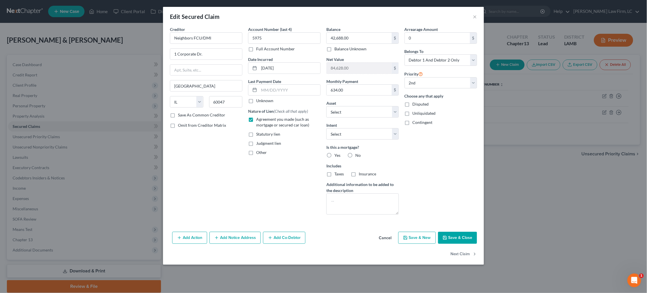
click at [516, 182] on div "Edit Secured Claim × Creditor * Neighbors FCU/DMI 1 Corporate Dr. Lake Zurich S…" at bounding box center [323, 146] width 647 height 293
click at [550, 183] on div "Edit Secured Claim × Creditor * Neighbors FCU/DMI 1 Corporate Dr. Lake Zurich S…" at bounding box center [323, 146] width 647 height 293
click at [523, 254] on div "Edit Secured Claim × Creditor * Neighbors FCU/DMI 1 Corporate Dr. Lake Zurich S…" at bounding box center [323, 146] width 647 height 293
click at [386, 237] on button "Cancel" at bounding box center [385, 238] width 22 height 11
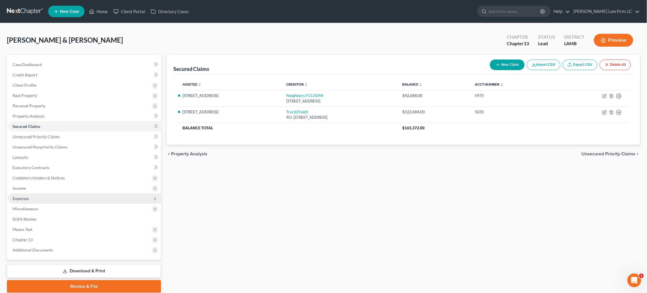
click at [28, 196] on span "Expenses" at bounding box center [21, 198] width 16 height 5
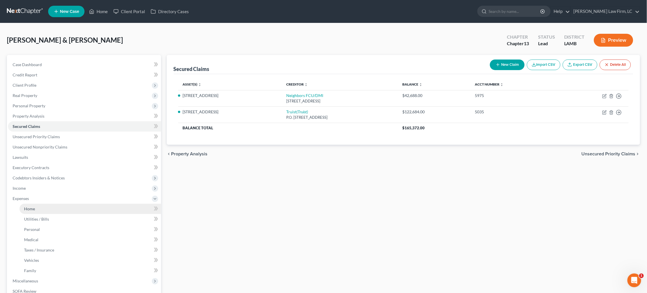
click at [38, 207] on link "Home" at bounding box center [90, 209] width 142 height 10
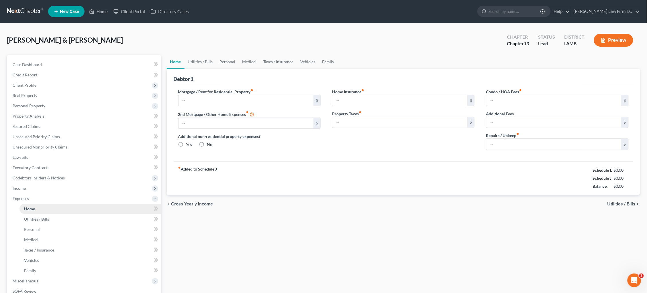
type input "906.41"
type input "650.00"
radio input "true"
type input "0.00"
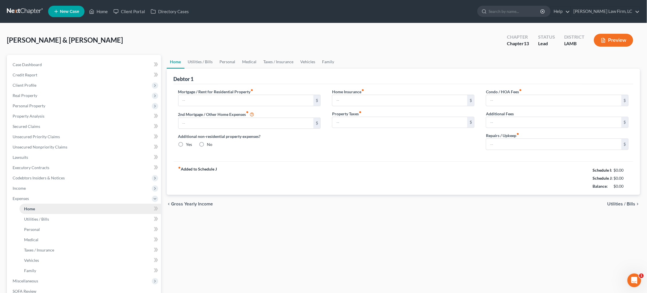
type input "0.00"
click at [230, 119] on input "650.00" at bounding box center [245, 123] width 135 height 11
type input "654.00"
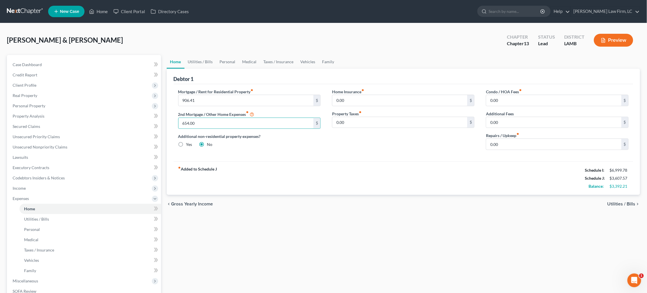
click at [630, 202] on span "Utilities / Bills" at bounding box center [621, 204] width 28 height 5
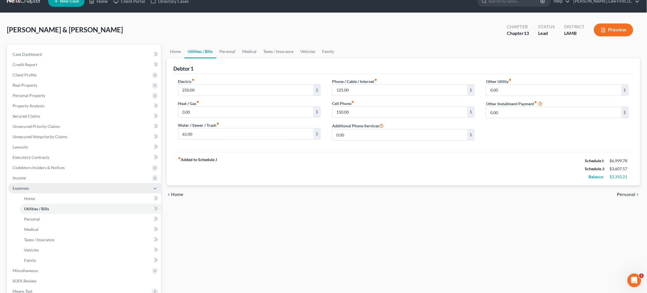
scroll to position [11, 0]
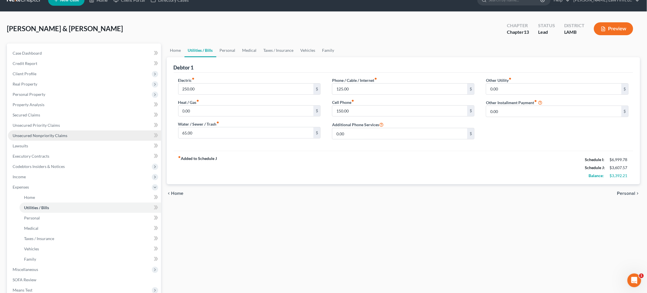
click at [72, 133] on link "Unsecured Nonpriority Claims" at bounding box center [84, 136] width 153 height 10
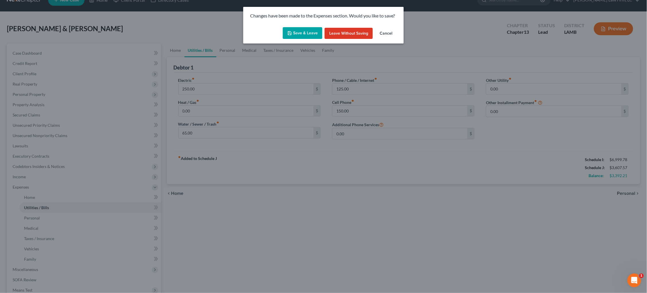
click at [306, 34] on button "Save & Leave" at bounding box center [303, 33] width 40 height 12
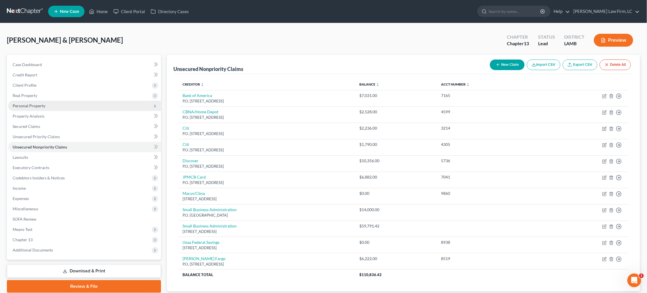
click at [43, 103] on span "Personal Property" at bounding box center [29, 105] width 33 height 5
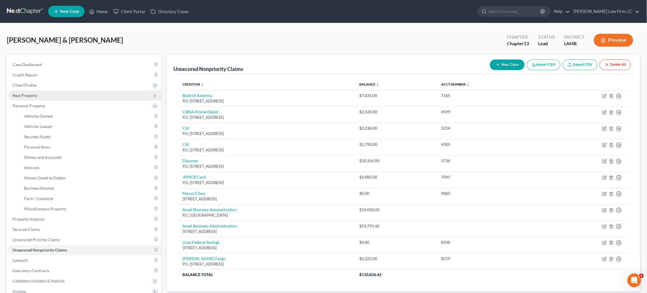
click at [39, 95] on span "Real Property" at bounding box center [84, 96] width 153 height 10
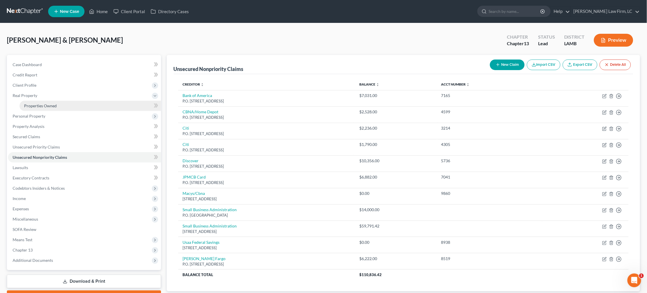
click at [40, 103] on span "Properties Owned" at bounding box center [40, 105] width 33 height 5
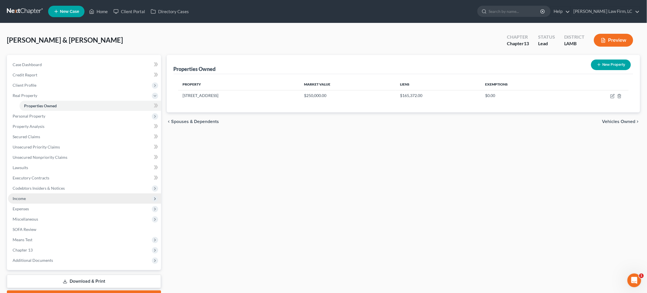
click at [44, 196] on span "Income" at bounding box center [84, 199] width 153 height 10
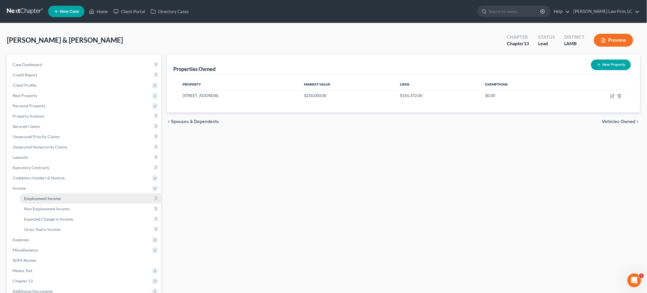
click at [63, 194] on link "Employment Income" at bounding box center [90, 199] width 142 height 10
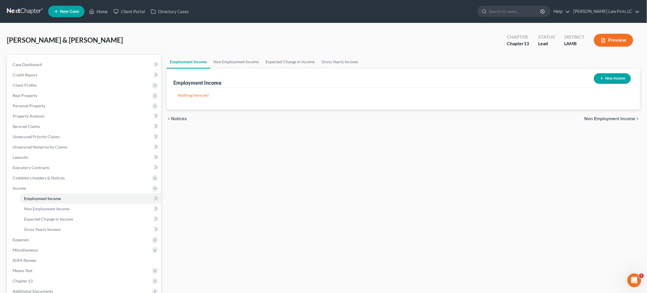
click at [614, 77] on button "New Income" at bounding box center [612, 78] width 37 height 11
select select "0"
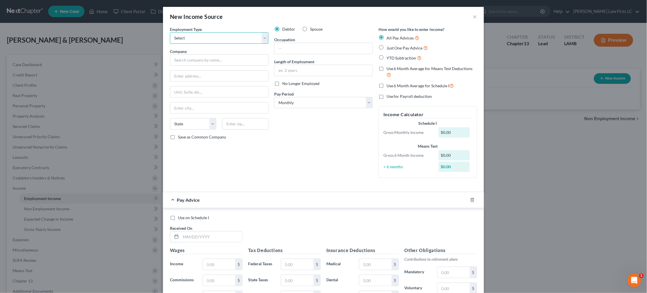
select select "1"
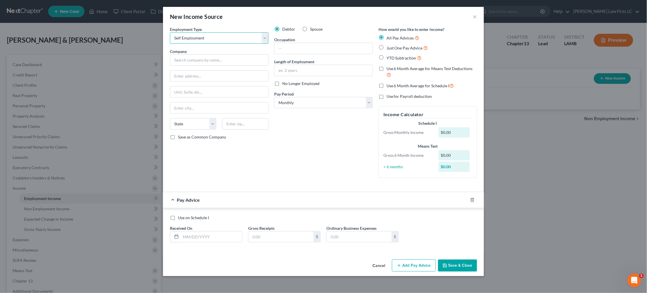
select select
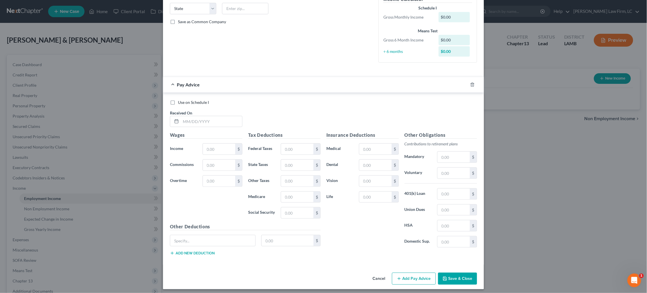
scroll to position [115, 0]
click at [376, 274] on button "Cancel" at bounding box center [379, 279] width 22 height 11
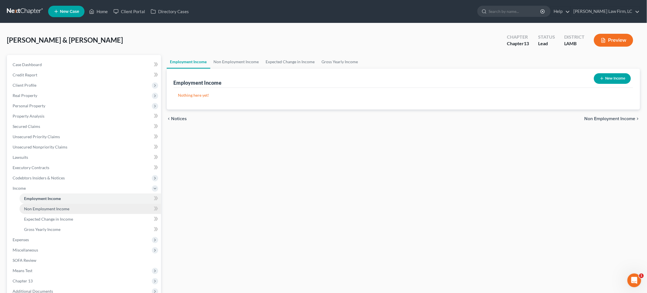
scroll to position [16, 0]
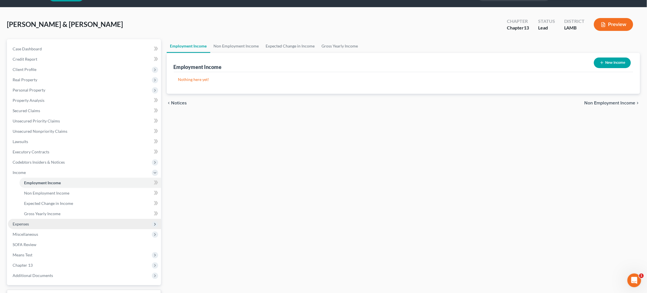
click at [41, 221] on span "Expenses" at bounding box center [84, 224] width 153 height 10
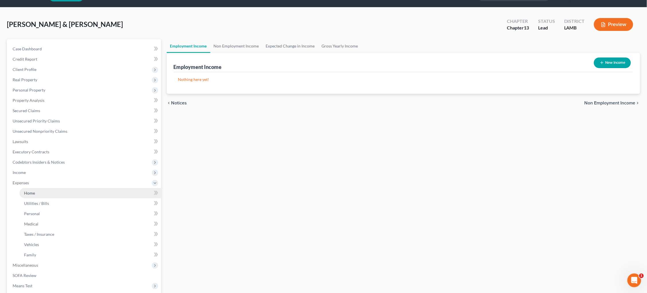
click at [100, 190] on link "Home" at bounding box center [90, 193] width 142 height 10
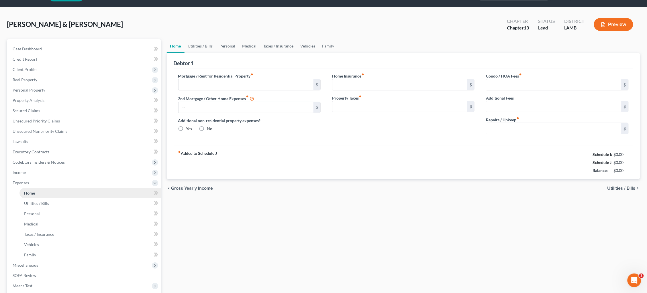
type input "906.41"
type input "654.00"
radio input "true"
type input "0.00"
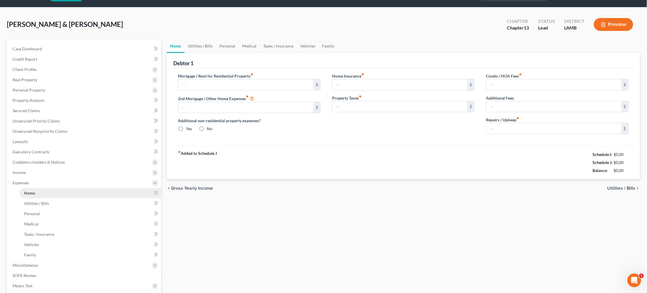
type input "0.00"
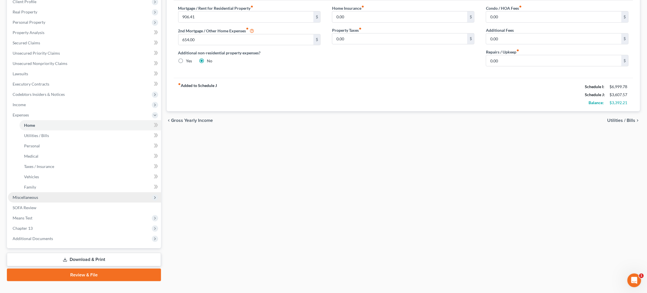
scroll to position [83, 0]
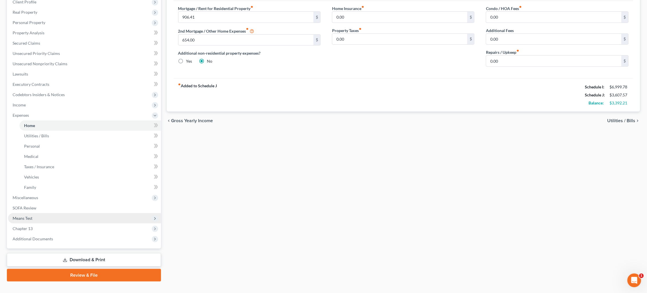
click at [33, 213] on span "Means Test" at bounding box center [84, 218] width 153 height 10
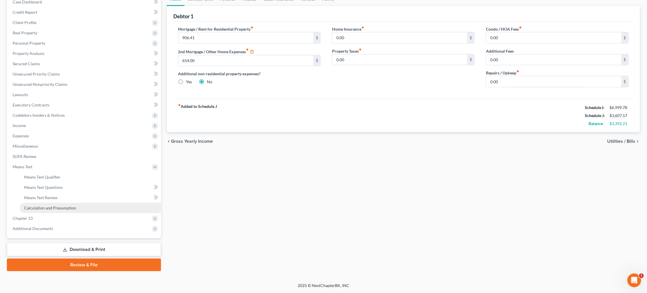
scroll to position [54, 0]
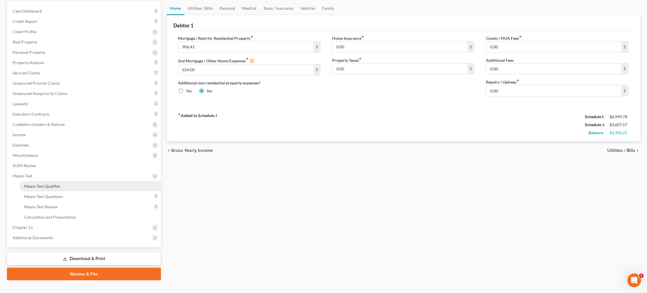
click at [66, 181] on link "Means Test Qualifier" at bounding box center [90, 186] width 142 height 10
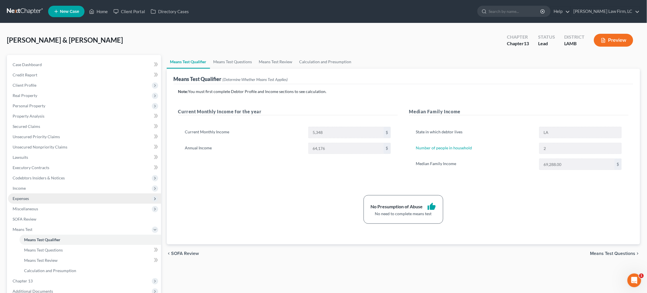
click at [51, 194] on span "Expenses" at bounding box center [84, 199] width 153 height 10
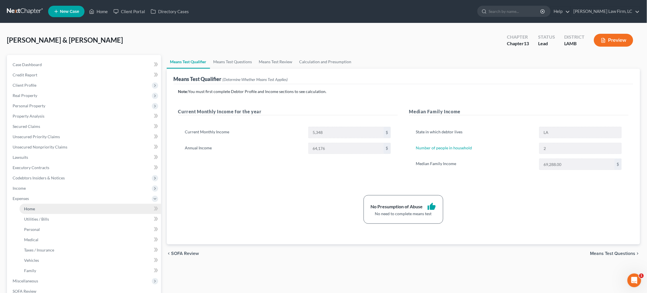
click at [62, 206] on link "Home" at bounding box center [90, 209] width 142 height 10
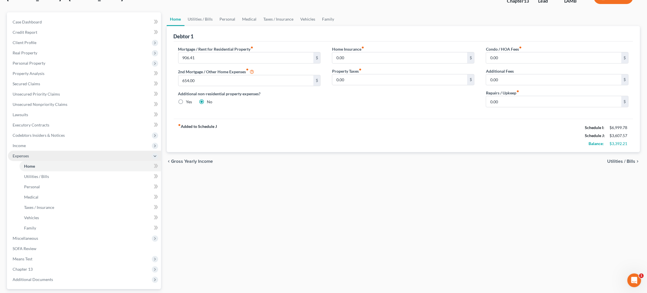
scroll to position [43, 0]
click at [68, 233] on span "Miscellaneous" at bounding box center [84, 238] width 153 height 10
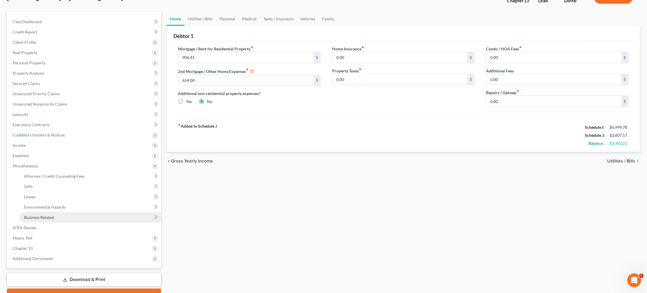
click at [93, 213] on link "Business Related" at bounding box center [90, 218] width 142 height 10
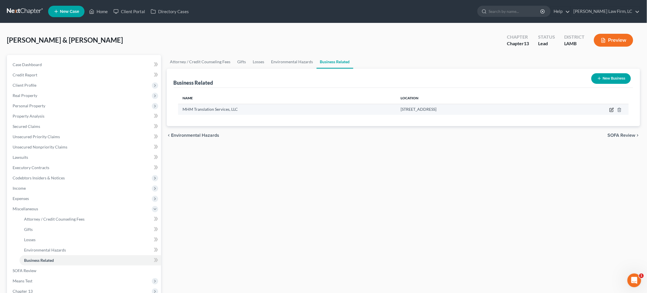
click at [612, 108] on icon "button" at bounding box center [611, 110] width 5 height 5
select select "member"
select select "19"
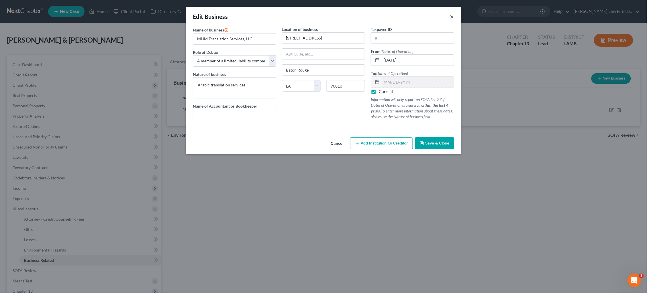
click at [451, 15] on button "×" at bounding box center [452, 16] width 4 height 7
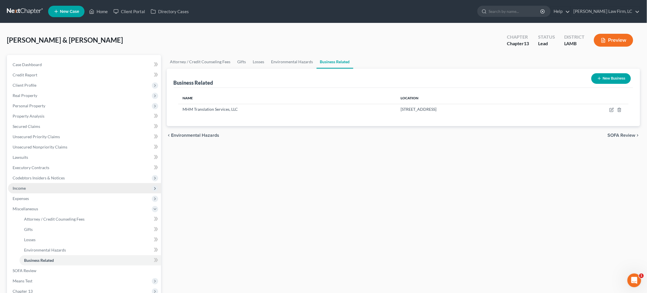
click at [76, 184] on span "Income" at bounding box center [84, 188] width 153 height 10
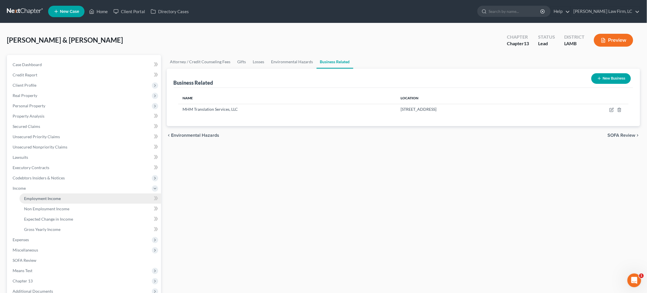
click at [85, 194] on link "Employment Income" at bounding box center [90, 199] width 142 height 10
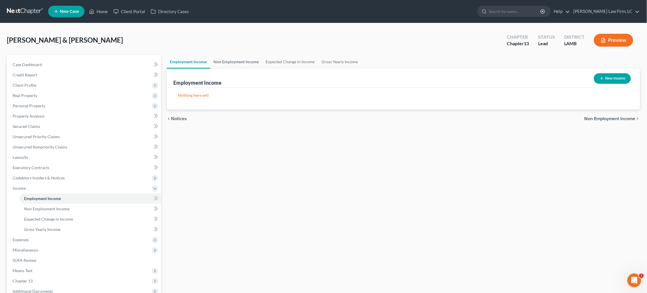
click at [242, 56] on link "Non Employment Income" at bounding box center [236, 62] width 52 height 14
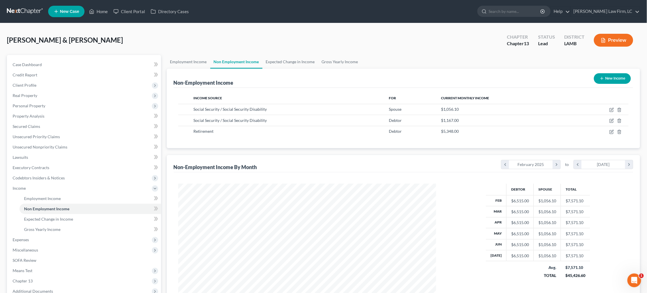
scroll to position [129, 270]
click at [193, 62] on link "Employment Income" at bounding box center [189, 62] width 44 height 14
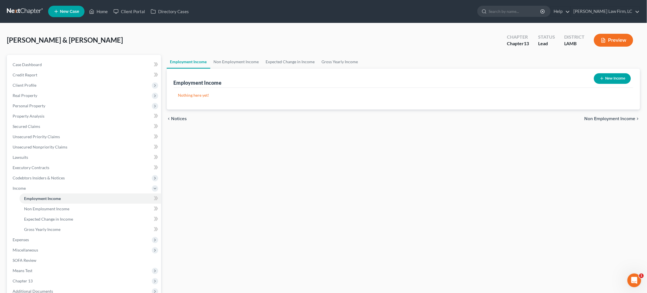
click at [618, 83] on button "New Income" at bounding box center [612, 78] width 37 height 11
select select "0"
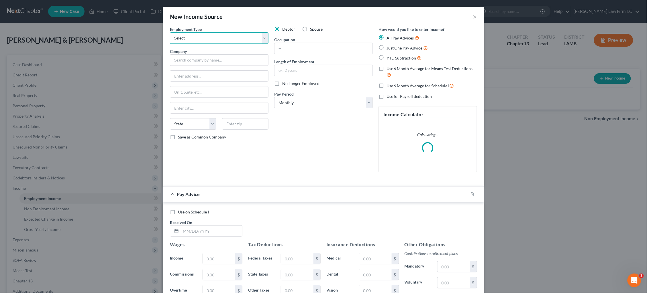
select select "1"
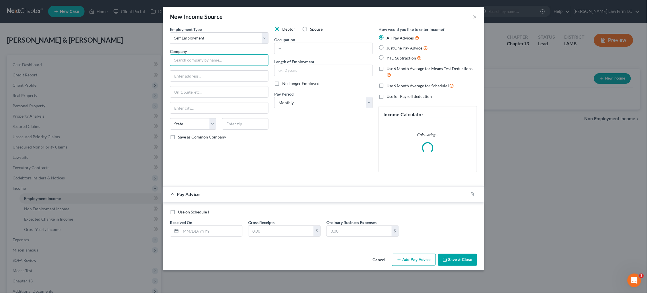
click at [203, 62] on input "text" at bounding box center [219, 59] width 99 height 11
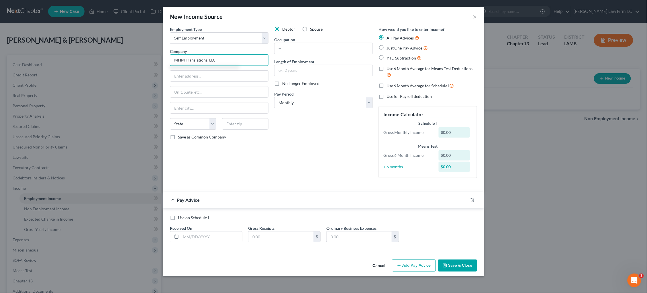
type input "MHM Translations, LLC"
type input "[STREET_ADDRESS]"
type input "Baton Rouge"
select select "19"
click at [241, 129] on div "State AL AK AR AZ CA CO CT DE DC FL GA GU HI ID IL IN IA KS KY LA ME MD MA MI M…" at bounding box center [219, 126] width 104 height 16
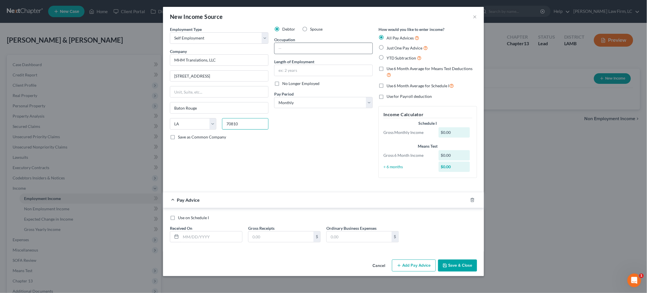
type input "70810"
click at [319, 46] on input "text" at bounding box center [323, 48] width 98 height 11
type input "T"
type input "Translation Services"
type input "3 years"
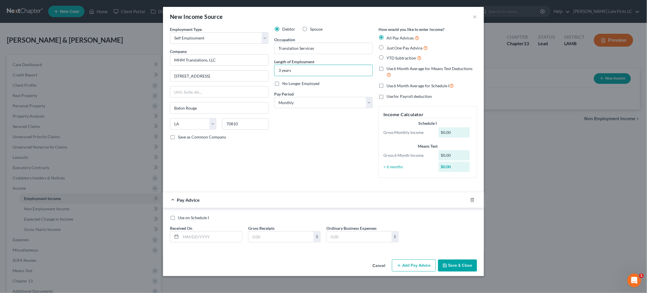
click at [400, 48] on span "Just One Pay Advice" at bounding box center [404, 48] width 36 height 5
click at [392, 48] on input "Just One Pay Advice" at bounding box center [391, 47] width 4 height 4
radio input "true"
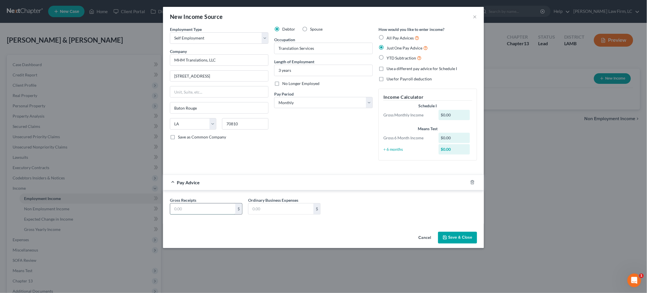
click at [207, 207] on input "text" at bounding box center [202, 209] width 65 height 11
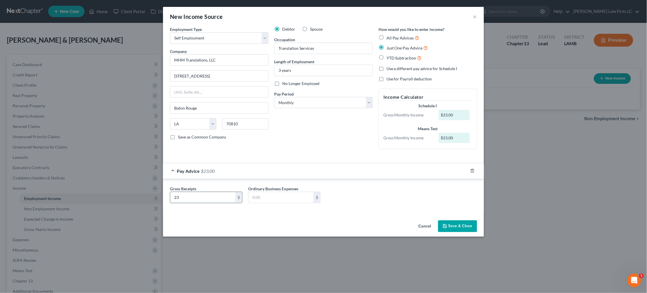
click at [200, 196] on input "23" at bounding box center [202, 197] width 65 height 11
drag, startPoint x: 200, startPoint y: 196, endPoint x: 157, endPoint y: 196, distance: 43.0
click at [157, 196] on div "New Income Source × Employment Type * Select Full or Part Time Employment Self …" at bounding box center [323, 146] width 647 height 293
type input "10,559.00"
type input "6,501.00"
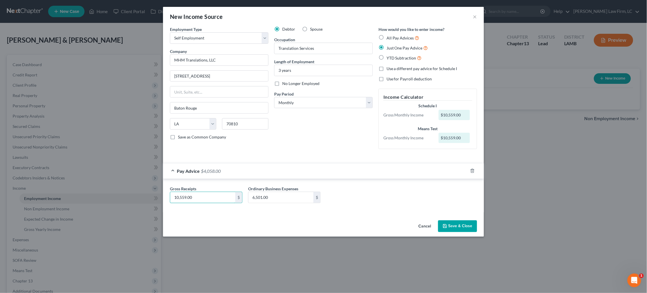
drag, startPoint x: 209, startPoint y: 199, endPoint x: 164, endPoint y: 196, distance: 44.8
click at [164, 195] on div "Gross Receipts 10,559.00 $ Ordinary Business Expenses 6,501.00 $" at bounding box center [323, 196] width 321 height 34
type input "1,508.43"
type input "928.72"
click at [457, 224] on button "Save & Close" at bounding box center [457, 227] width 39 height 12
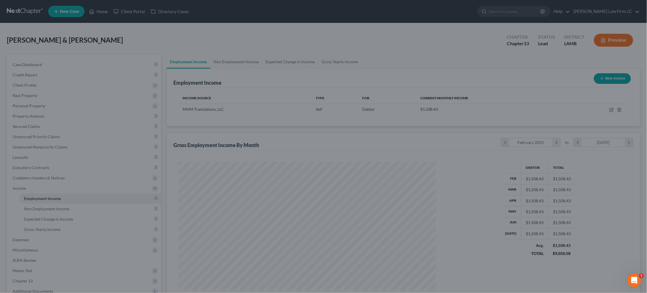
scroll to position [129, 270]
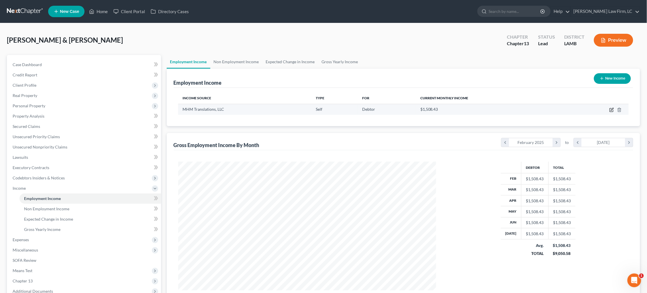
click at [612, 108] on icon "button" at bounding box center [611, 110] width 5 height 5
select select "1"
select select "19"
select select "0"
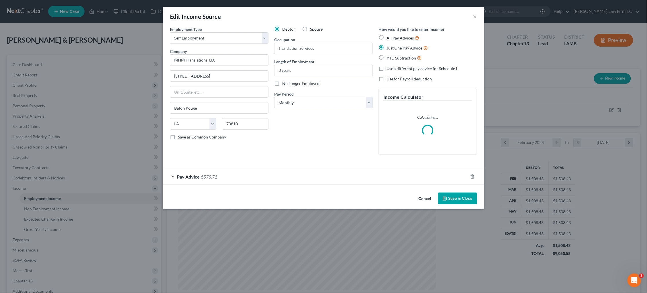
click at [425, 198] on button "Cancel" at bounding box center [425, 198] width 22 height 11
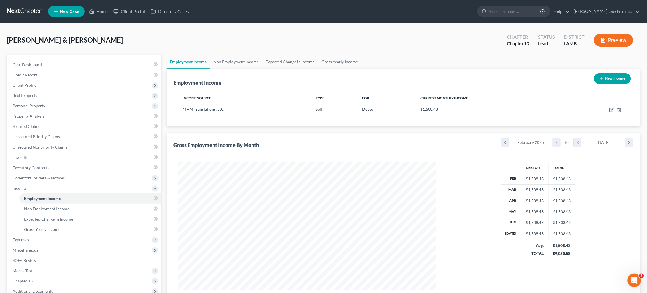
click at [612, 77] on button "New Income" at bounding box center [612, 78] width 37 height 11
select select "0"
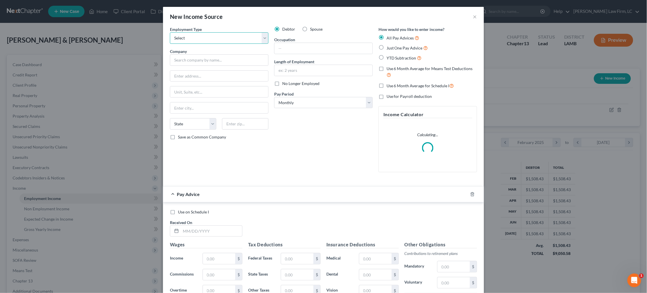
select select "1"
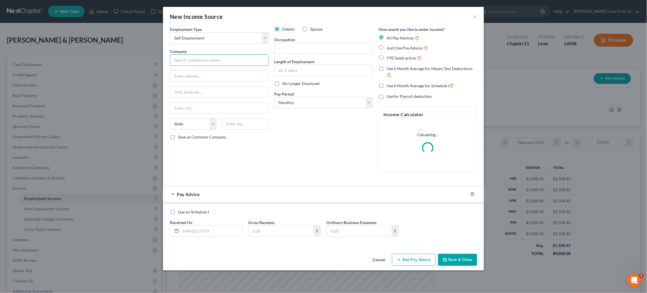
click at [217, 58] on input "text" at bounding box center [219, 59] width 99 height 11
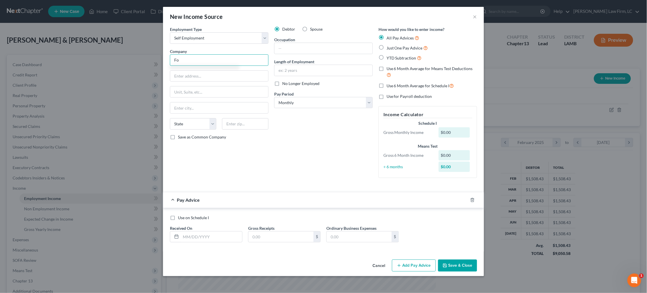
type input "F"
click at [300, 46] on input "text" at bounding box center [323, 48] width 98 height 11
type input "Photogrammetry"
type input "Forensic Expert"
type input "10 years"
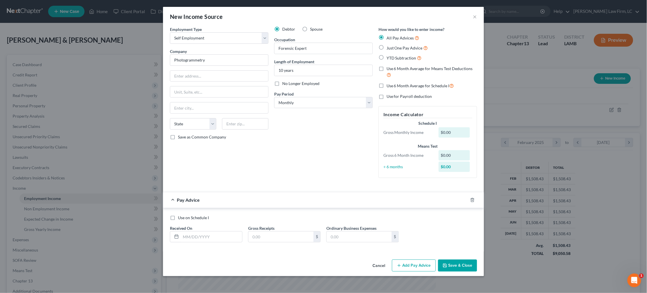
click at [396, 49] on span "Just One Pay Advice" at bounding box center [404, 48] width 36 height 5
click at [392, 48] on input "Just One Pay Advice" at bounding box center [391, 47] width 4 height 4
radio input "true"
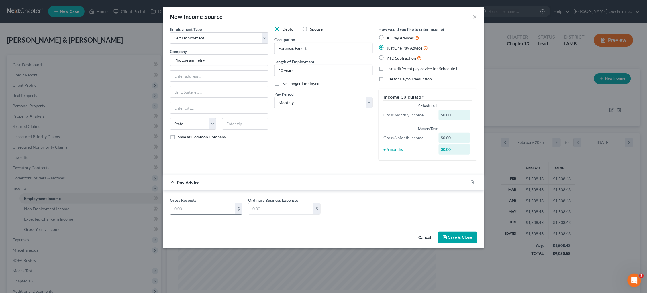
click at [198, 211] on input "text" at bounding box center [202, 209] width 65 height 11
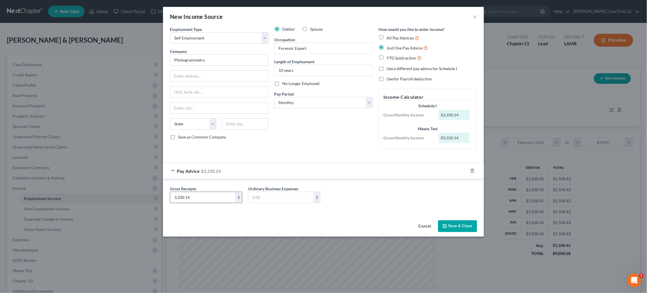
type input "3,330.14"
type input "328.57"
click at [465, 225] on button "Save & Close" at bounding box center [457, 227] width 39 height 12
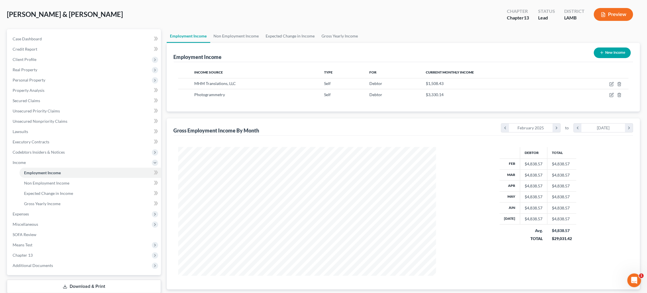
scroll to position [28, 0]
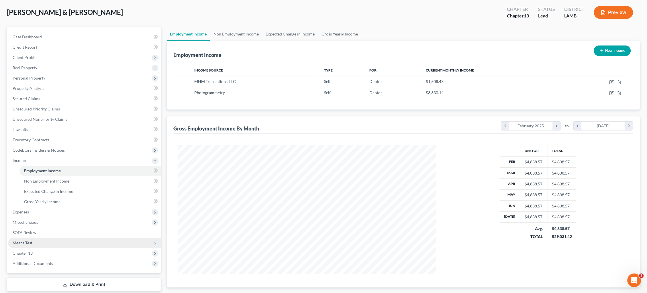
click at [43, 238] on span "Means Test" at bounding box center [84, 243] width 153 height 10
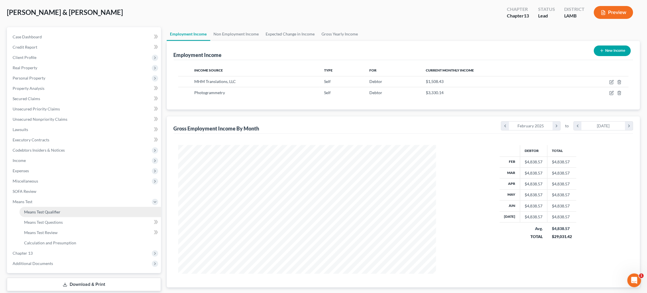
click at [74, 207] on link "Means Test Qualifier" at bounding box center [90, 212] width 142 height 10
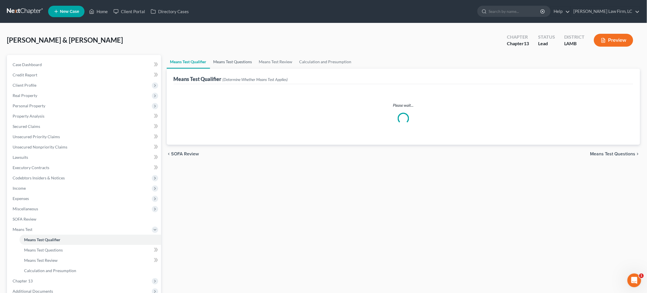
click at [243, 62] on link "Means Test Questions" at bounding box center [233, 62] width 46 height 14
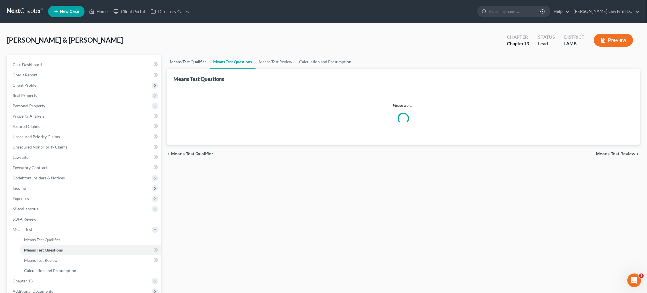
click at [195, 58] on link "Means Test Qualifier" at bounding box center [188, 62] width 43 height 14
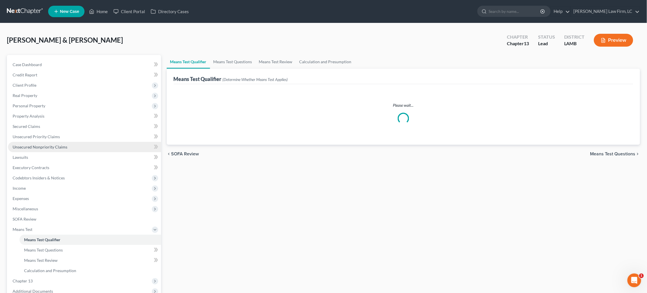
click at [60, 146] on span "Unsecured Nonpriority Claims" at bounding box center [40, 147] width 55 height 5
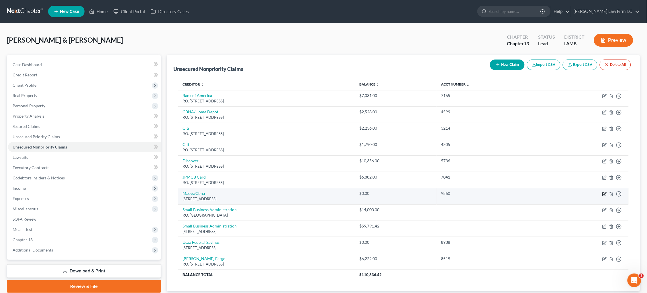
click at [605, 192] on icon "button" at bounding box center [604, 194] width 5 height 5
select select "43"
select select "2"
select select "1"
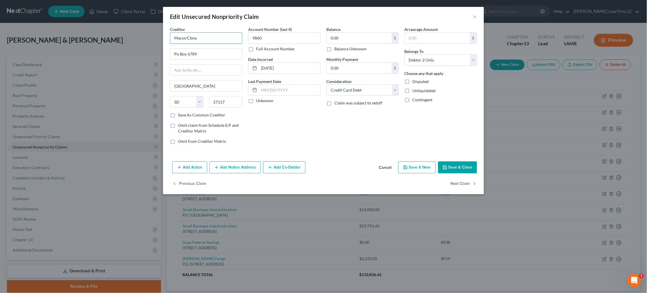
drag, startPoint x: 207, startPoint y: 37, endPoint x: 155, endPoint y: 37, distance: 51.3
click at [155, 37] on div "Edit Unsecured Nonpriority Claim × Creditor * Macys/Cbna Po Box 6789 Sioux Fall…" at bounding box center [323, 146] width 647 height 293
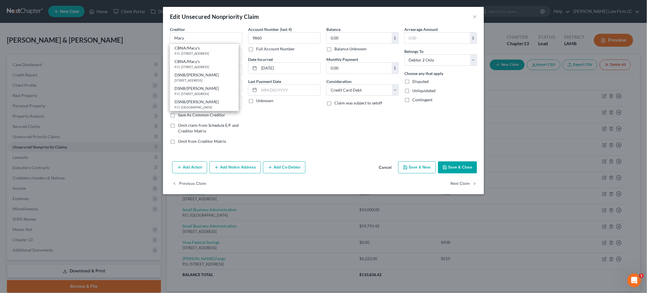
click at [347, 139] on div "Balance 0.00 $ Balance Unknown Balance Undetermined 0.00 $ Balance Unknown Mont…" at bounding box center [362, 87] width 78 height 123
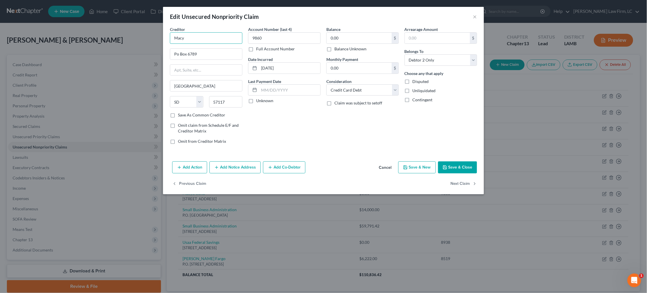
click at [207, 39] on input "Macy" at bounding box center [206, 37] width 72 height 11
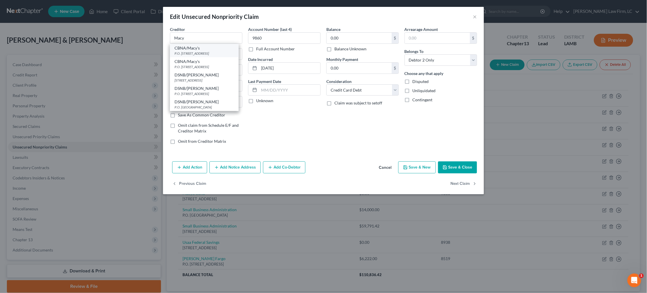
click at [211, 51] on div "P.O. Box 6789, Sioux Falls, SD 57117" at bounding box center [204, 53] width 60 height 5
type input "CBNA/Macy's"
type input "P.O. Box 6789"
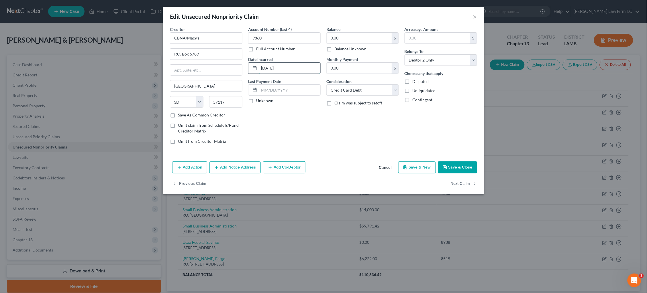
click at [273, 67] on input "06-20-2024" at bounding box center [289, 68] width 61 height 11
type input "06/2024"
click at [364, 45] on div "0.00 $ Balance Unknown" at bounding box center [362, 41] width 72 height 19
click at [334, 48] on label "Balance Unknown" at bounding box center [350, 49] width 32 height 6
click at [337, 48] on input "Balance Unknown" at bounding box center [339, 48] width 4 height 4
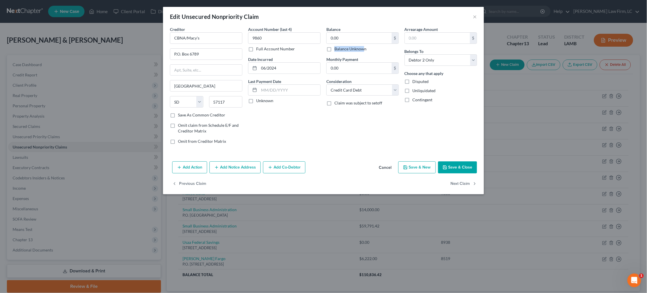
checkbox input "true"
click at [461, 165] on button "Save & Close" at bounding box center [457, 168] width 39 height 12
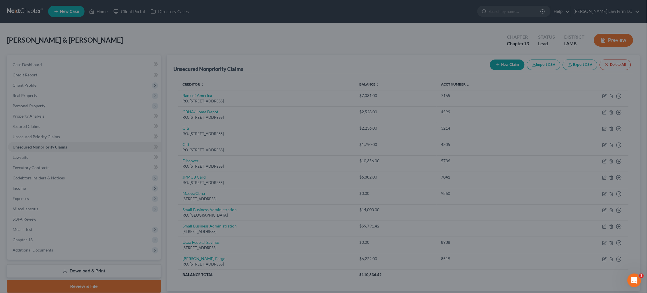
type input "0"
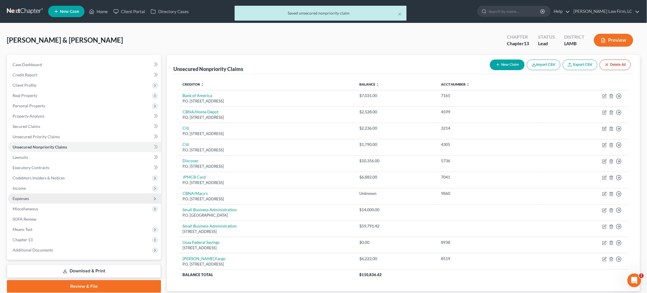
click at [48, 194] on span "Expenses" at bounding box center [84, 199] width 153 height 10
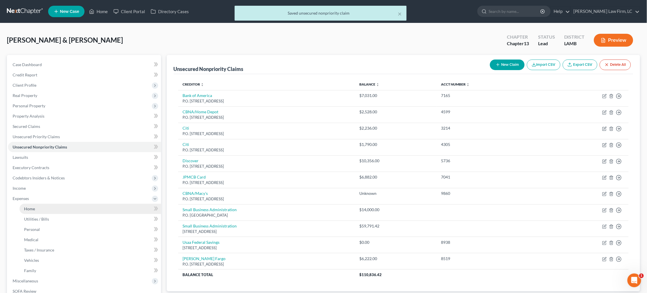
click at [58, 205] on link "Home" at bounding box center [90, 209] width 142 height 10
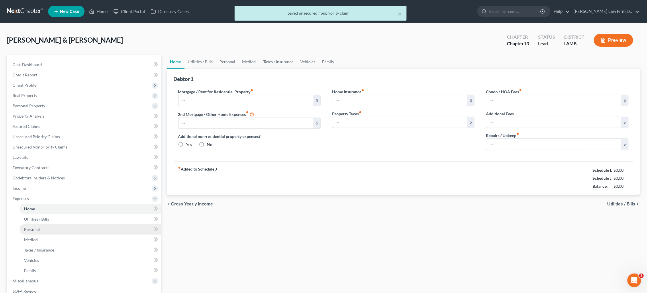
type input "906.41"
type input "654.00"
radio input "true"
type input "0.00"
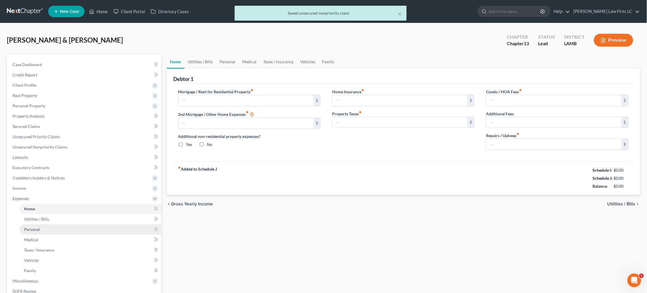
type input "0.00"
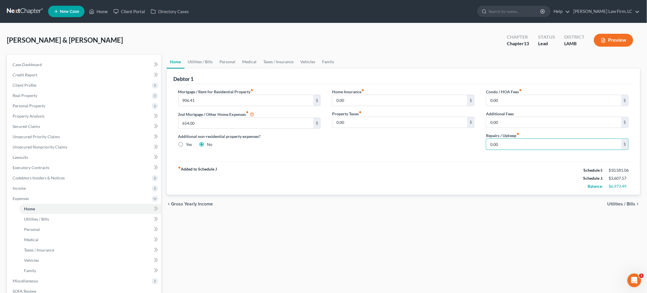
drag, startPoint x: 512, startPoint y: 142, endPoint x: 458, endPoint y: 142, distance: 54.1
click at [458, 142] on div "Mortgage / Rent for Residential Property fiber_manual_record 906.41 $ 2nd Mortg…" at bounding box center [403, 122] width 462 height 66
type input "100.00"
click at [204, 58] on link "Utilities / Bills" at bounding box center [200, 62] width 32 height 14
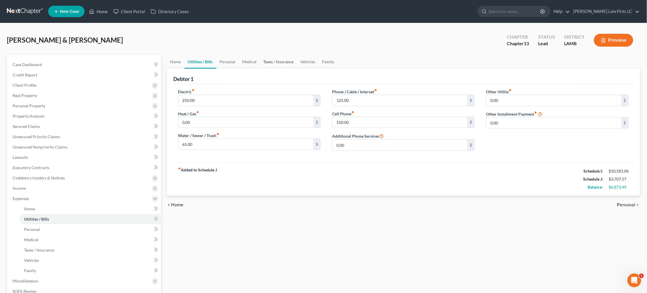
click at [273, 61] on link "Taxes / Insurance" at bounding box center [278, 62] width 37 height 14
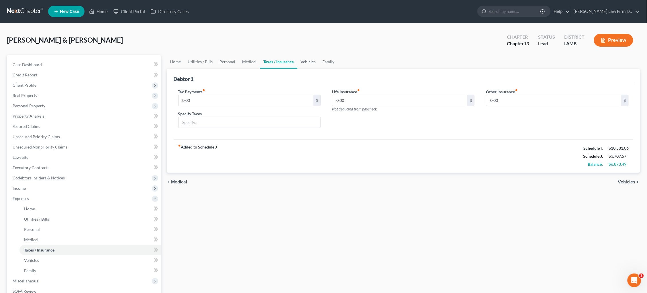
click at [308, 65] on link "Vehicles" at bounding box center [308, 62] width 22 height 14
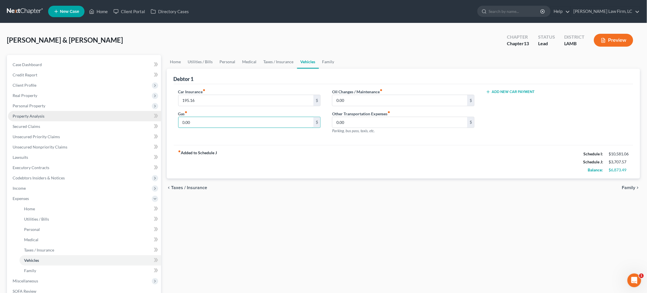
drag, startPoint x: 220, startPoint y: 124, endPoint x: 137, endPoint y: 114, distance: 83.1
click at [139, 115] on div "Petition Navigation Case Dashboard Payments Invoices Payments Payments Credit R…" at bounding box center [323, 210] width 639 height 310
type input "0"
type input "300.00"
type input "50.00"
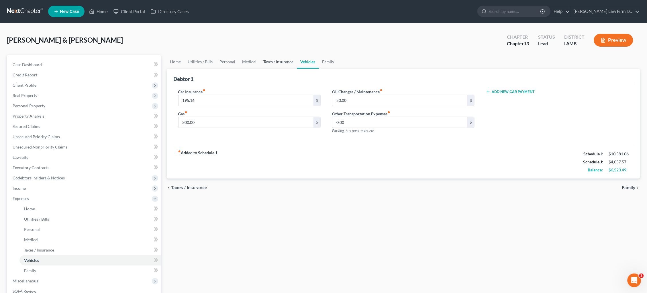
click at [274, 64] on link "Taxes / Insurance" at bounding box center [278, 62] width 37 height 14
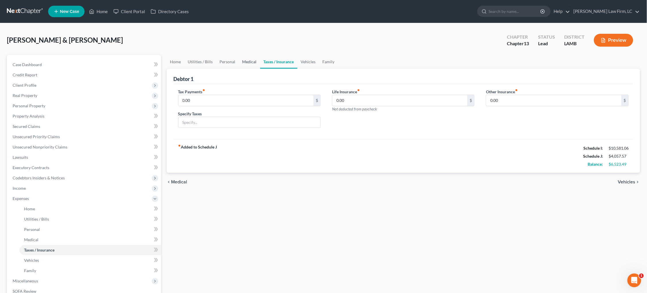
click at [245, 59] on link "Medical" at bounding box center [249, 62] width 21 height 14
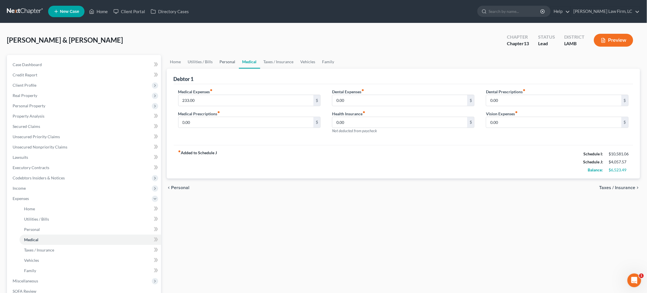
click at [227, 59] on link "Personal" at bounding box center [227, 62] width 23 height 14
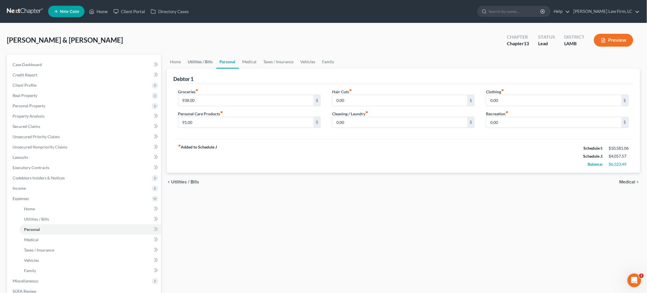
click at [203, 62] on link "Utilities / Bills" at bounding box center [200, 62] width 32 height 14
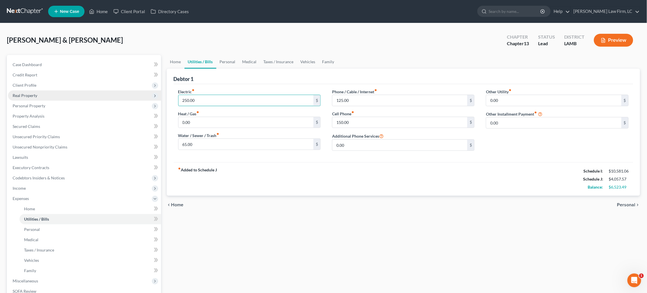
drag, startPoint x: 234, startPoint y: 105, endPoint x: 134, endPoint y: 92, distance: 100.8
click at [134, 92] on div "Petition Navigation Case Dashboard Payments Invoices Payments Payments Credit R…" at bounding box center [323, 210] width 639 height 310
type input "275.00"
click at [176, 62] on link "Home" at bounding box center [176, 62] width 18 height 14
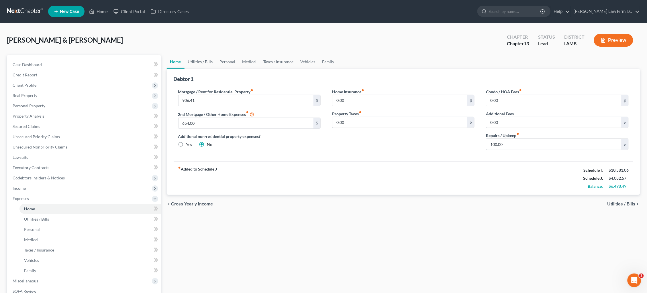
click at [203, 62] on link "Utilities / Bills" at bounding box center [200, 62] width 32 height 14
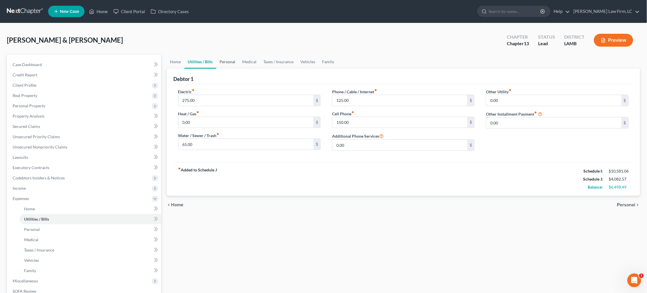
click at [222, 64] on link "Personal" at bounding box center [227, 62] width 23 height 14
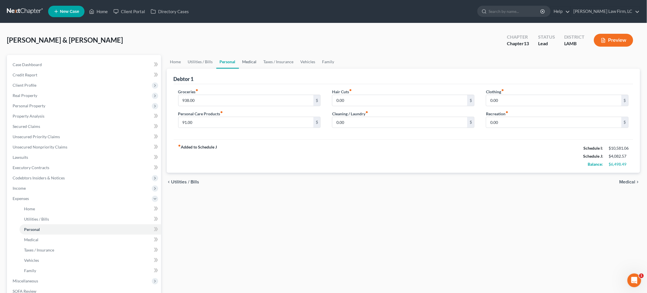
click at [243, 64] on link "Medical" at bounding box center [249, 62] width 21 height 14
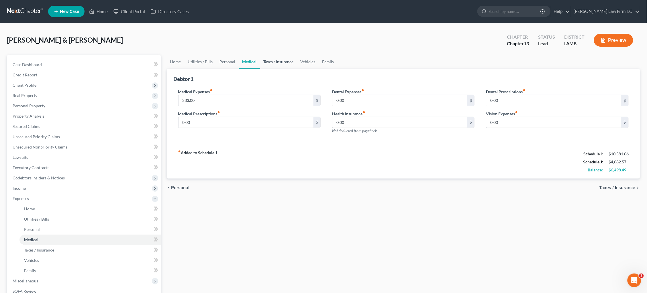
click at [268, 66] on link "Taxes / Insurance" at bounding box center [278, 62] width 37 height 14
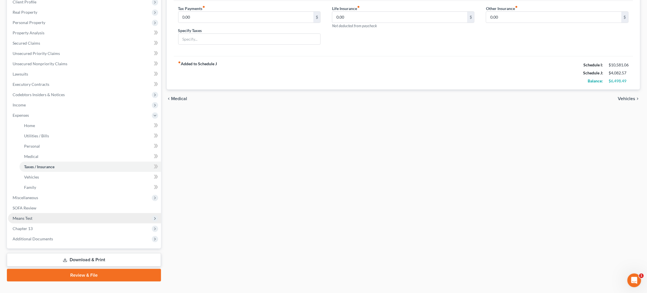
click at [42, 213] on span "Means Test" at bounding box center [84, 218] width 153 height 10
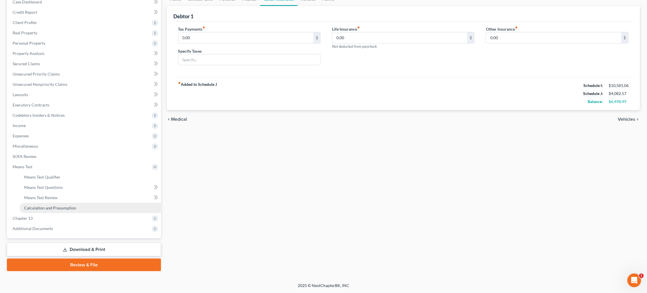
scroll to position [54, 0]
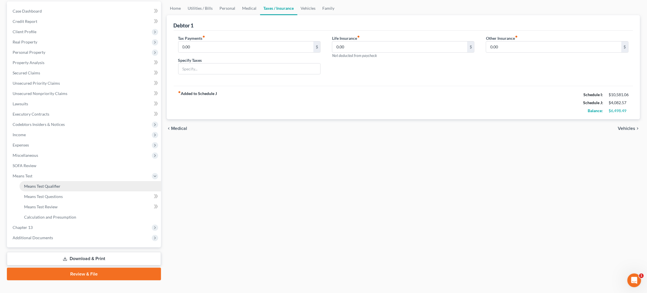
click at [85, 181] on link "Means Test Qualifier" at bounding box center [90, 186] width 142 height 10
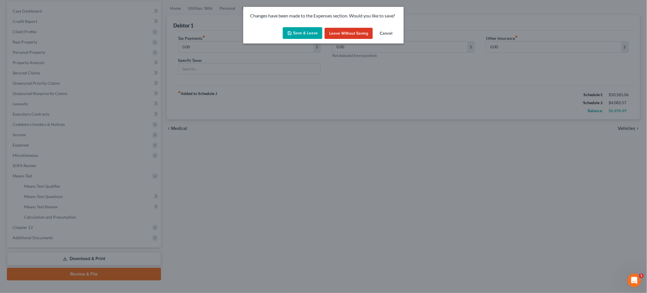
click at [310, 36] on button "Save & Leave" at bounding box center [303, 33] width 40 height 12
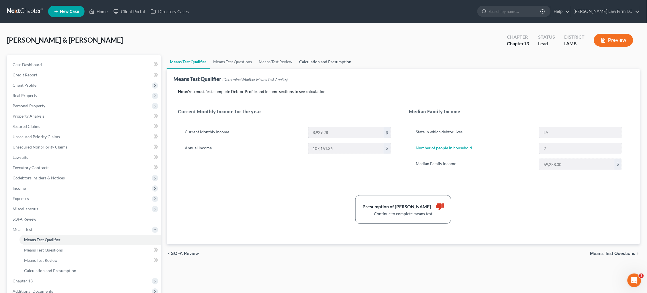
click at [331, 62] on link "Calculation and Presumption" at bounding box center [325, 62] width 59 height 14
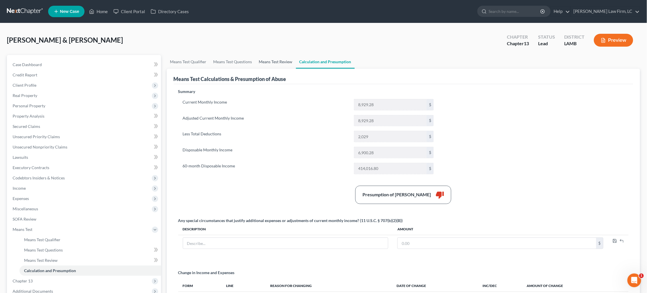
click at [279, 59] on link "Means Test Review" at bounding box center [276, 62] width 40 height 14
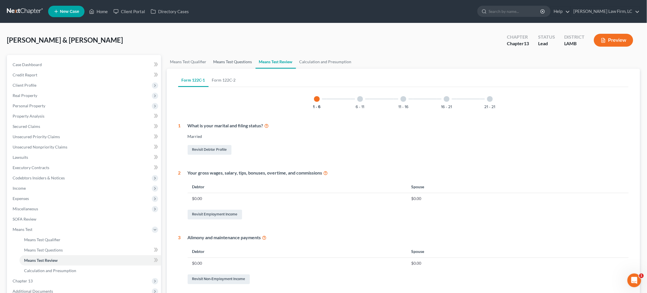
click at [230, 59] on link "Means Test Questions" at bounding box center [233, 62] width 46 height 14
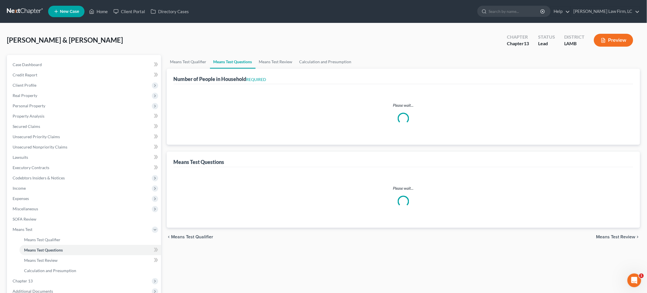
select select "0"
select select "60"
select select "0"
select select "60"
select select "1"
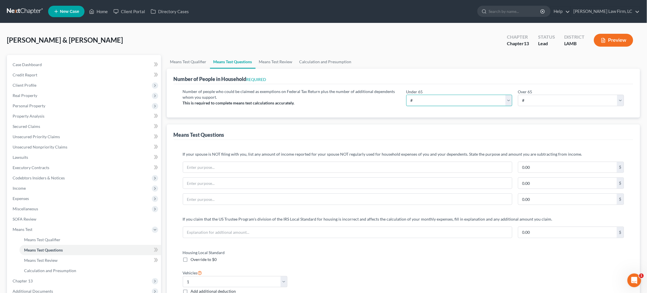
select select "1"
select select "0"
select select "2"
click at [47, 207] on span "Miscellaneous" at bounding box center [84, 209] width 153 height 10
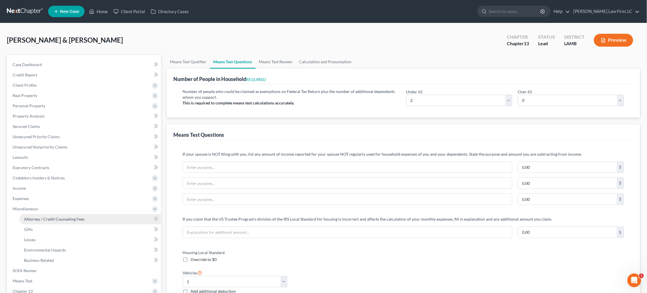
click at [54, 217] on span "Attorney / Credit Counseling Fees" at bounding box center [54, 219] width 60 height 5
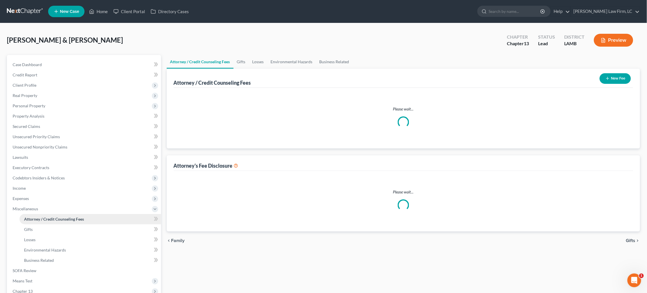
select select "1"
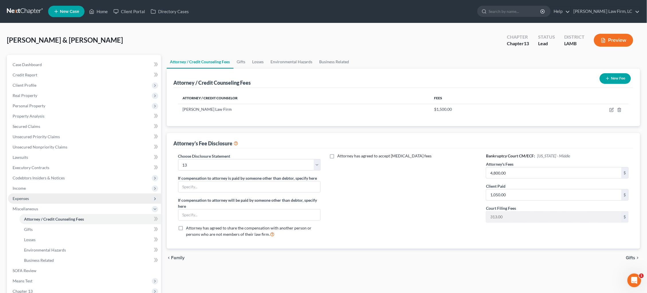
click at [50, 194] on span "Expenses" at bounding box center [84, 199] width 153 height 10
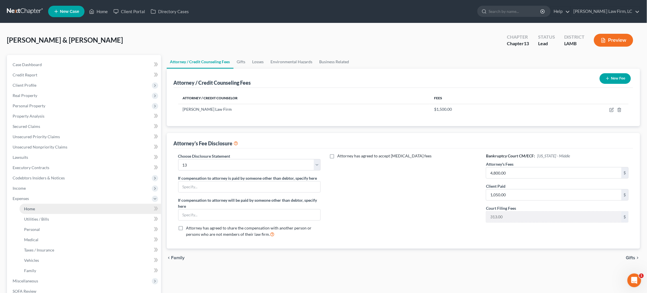
click at [51, 204] on link "Home" at bounding box center [90, 209] width 142 height 10
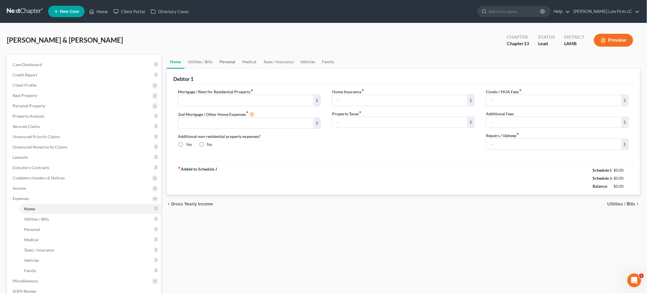
type input "906.41"
type input "654.00"
radio input "true"
type input "0.00"
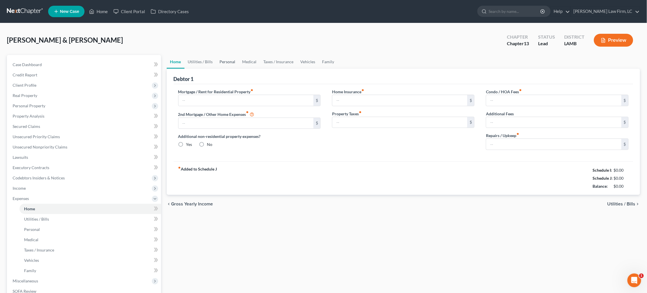
type input "0.00"
type input "100.00"
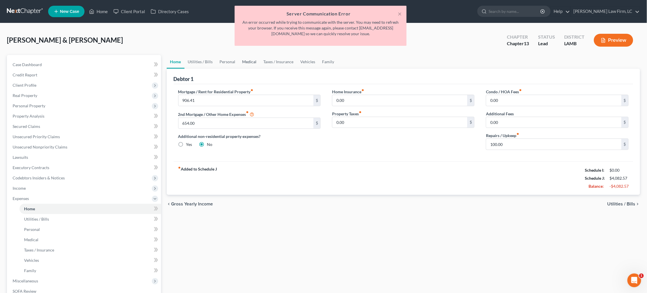
click at [250, 62] on link "Medical" at bounding box center [249, 62] width 21 height 14
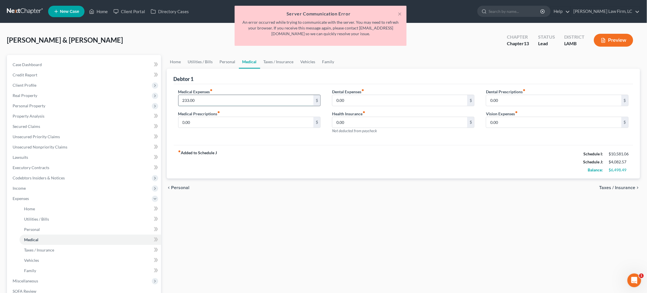
click at [235, 100] on input "233.00" at bounding box center [245, 100] width 135 height 11
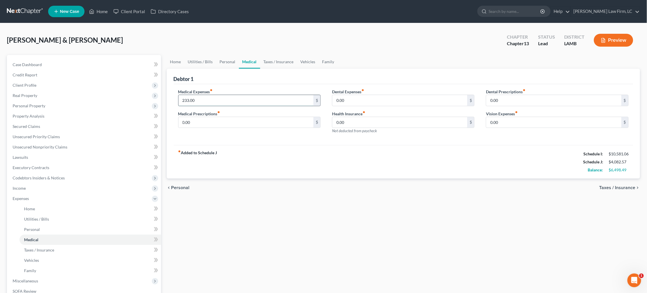
click at [203, 101] on input "233.00" at bounding box center [245, 100] width 135 height 11
drag, startPoint x: 204, startPoint y: 101, endPoint x: 159, endPoint y: 101, distance: 45.0
click at [159, 101] on div "Petition Navigation Case Dashboard Payments Invoices Payments Payments Credit R…" at bounding box center [323, 210] width 639 height 310
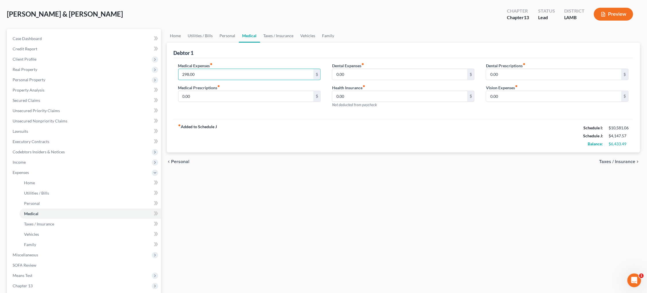
scroll to position [47, 0]
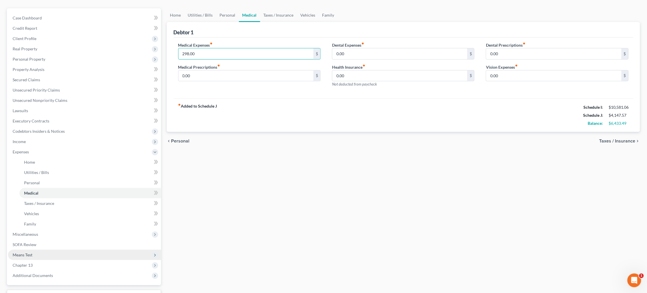
type input "298.00"
click at [30, 250] on span "Means Test" at bounding box center [84, 255] width 153 height 10
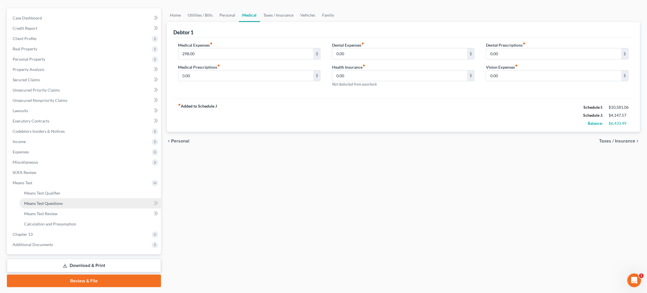
click at [73, 199] on link "Means Test Questions" at bounding box center [90, 204] width 142 height 10
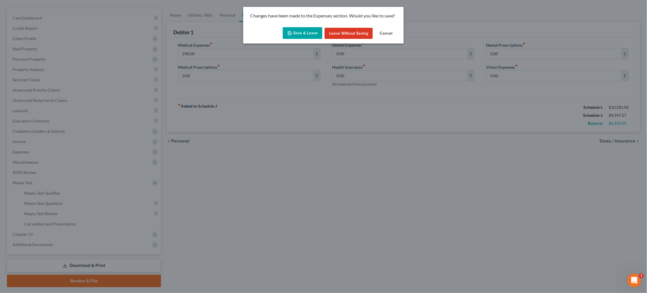
click at [303, 34] on button "Save & Leave" at bounding box center [303, 33] width 40 height 12
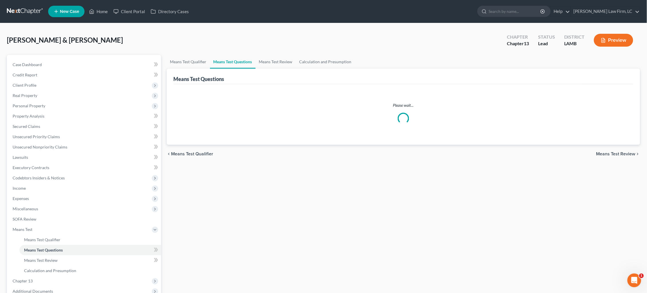
select select "2"
select select "0"
select select "60"
select select "0"
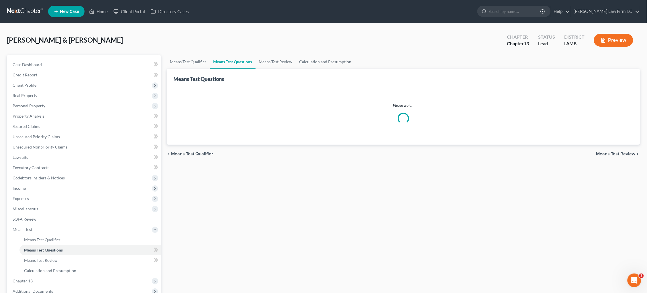
select select "60"
select select "1"
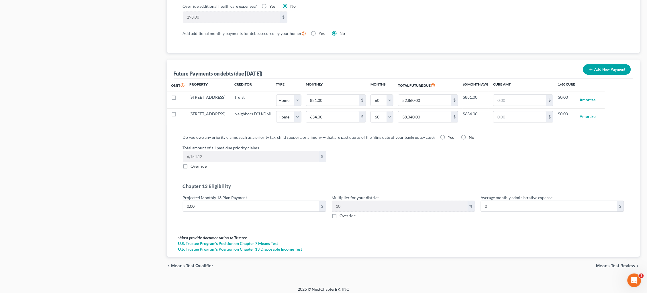
scroll to position [504, 0]
click at [448, 135] on label "Yes" at bounding box center [451, 138] width 6 height 6
click at [450, 135] on input "Yes" at bounding box center [452, 137] width 4 height 4
radio input "true"
click at [258, 205] on input "0.00" at bounding box center [251, 207] width 136 height 11
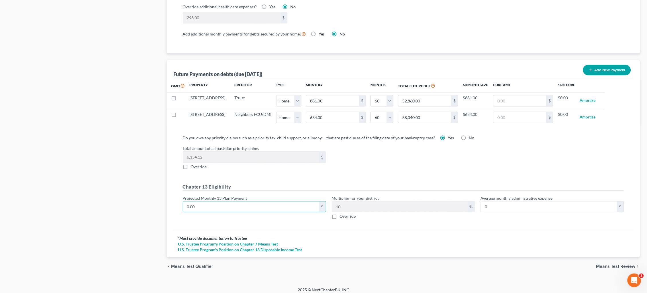
drag, startPoint x: 258, startPoint y: 205, endPoint x: 104, endPoint y: 205, distance: 154.4
type input "2"
type input "0.20"
type input "23"
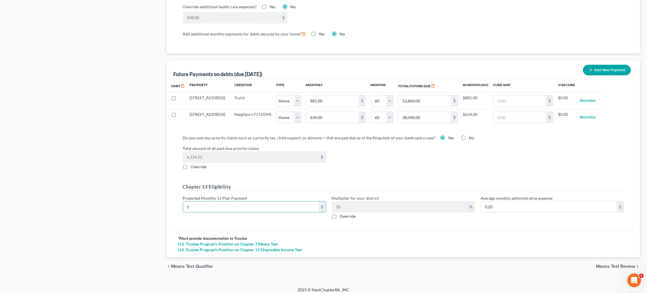
type input "2.30"
type input "230"
type input "23.00"
type input "2300"
type input "230.00"
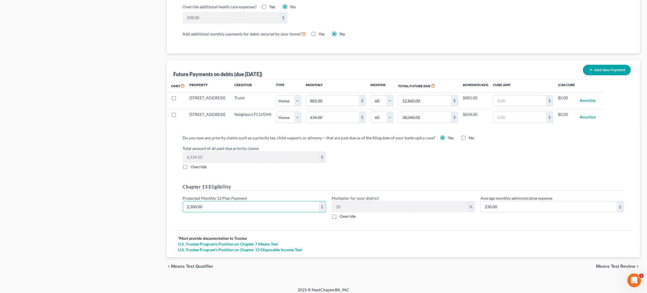
type input "2,300.00"
click at [613, 264] on span "Means Test Review" at bounding box center [615, 266] width 39 height 5
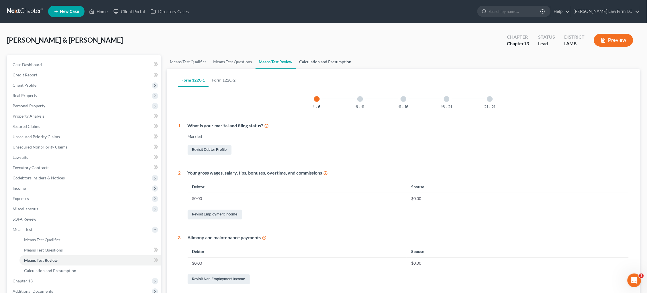
click at [339, 60] on link "Calculation and Presumption" at bounding box center [325, 62] width 59 height 14
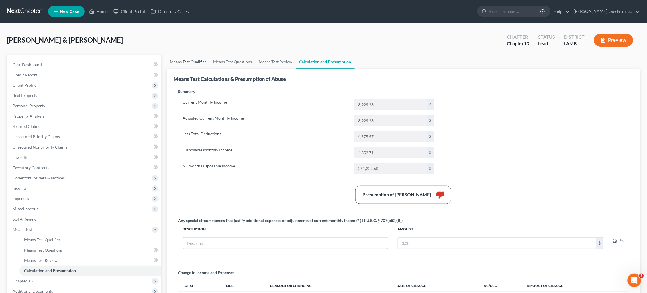
click at [191, 60] on link "Means Test Qualifier" at bounding box center [188, 62] width 43 height 14
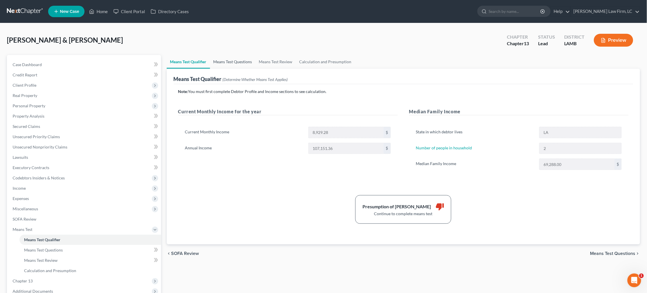
click at [236, 64] on link "Means Test Questions" at bounding box center [233, 62] width 46 height 14
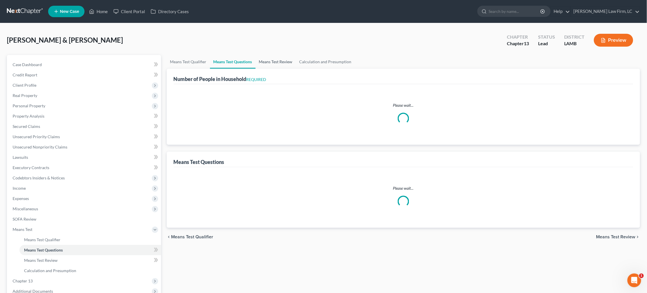
select select "0"
select select "60"
select select "0"
select select "60"
select select "2"
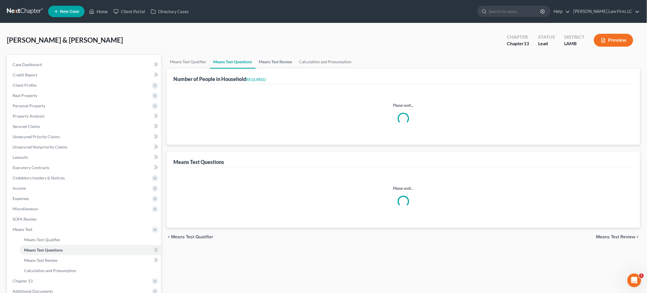
select select "0"
select select "1"
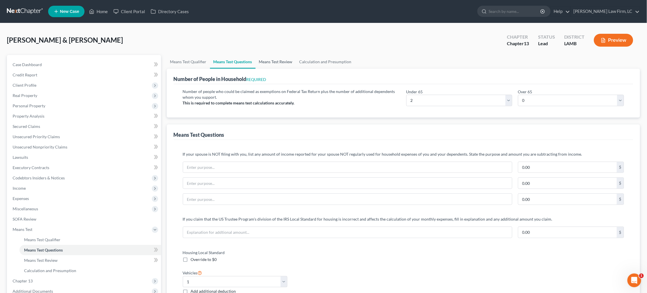
click at [274, 61] on link "Means Test Review" at bounding box center [276, 62] width 40 height 14
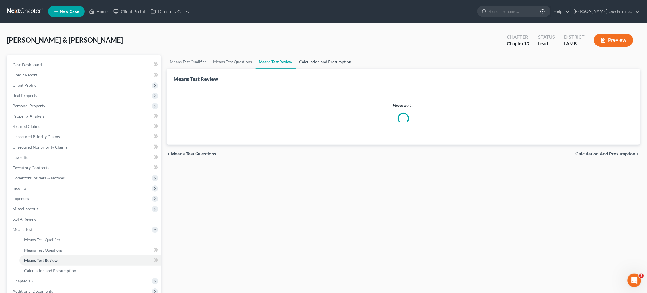
click at [317, 64] on link "Calculation and Presumption" at bounding box center [325, 62] width 59 height 14
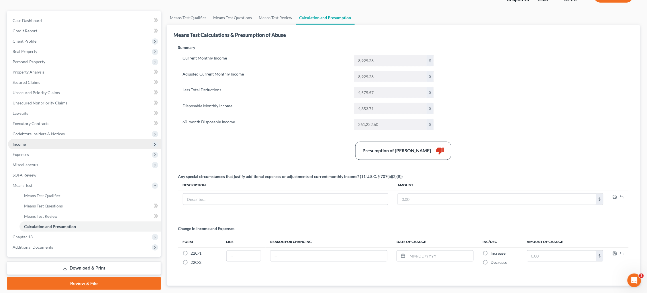
scroll to position [45, 0]
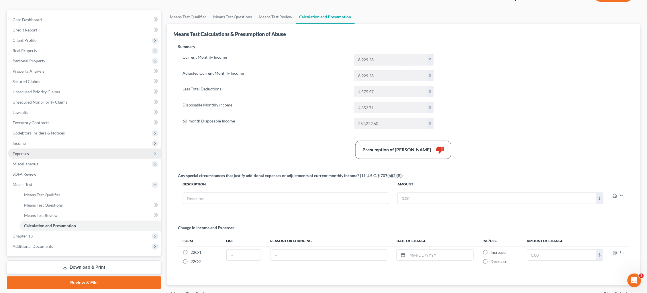
click at [107, 149] on span "Expenses" at bounding box center [84, 154] width 153 height 10
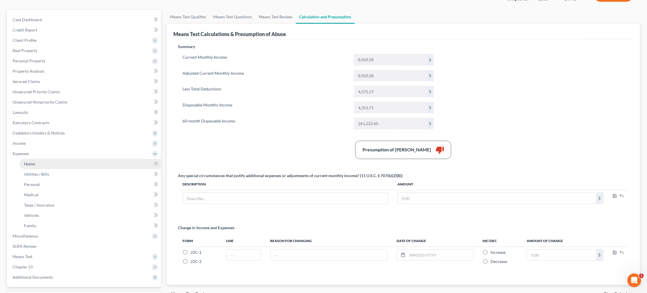
click at [107, 159] on link "Home" at bounding box center [90, 164] width 142 height 10
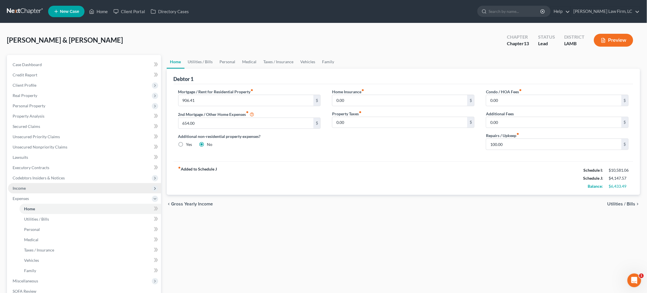
click at [45, 183] on span "Income" at bounding box center [84, 188] width 153 height 10
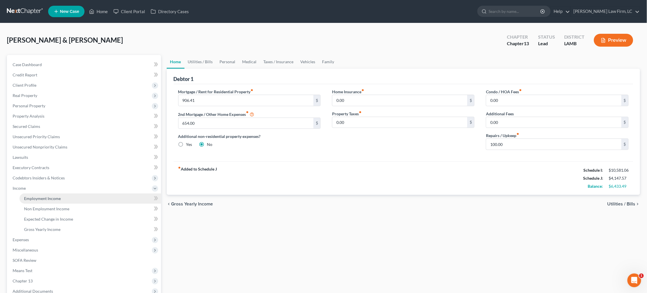
click at [54, 196] on span "Employment Income" at bounding box center [42, 198] width 37 height 5
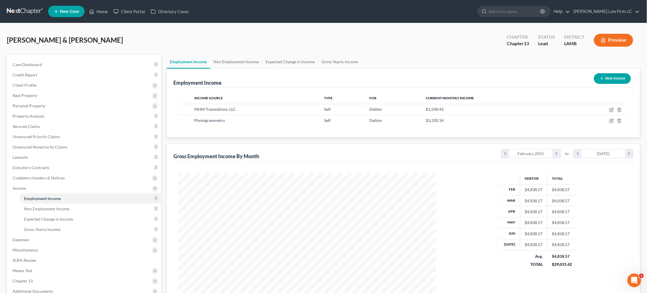
scroll to position [129, 270]
click at [244, 62] on link "Non Employment Income" at bounding box center [236, 62] width 52 height 14
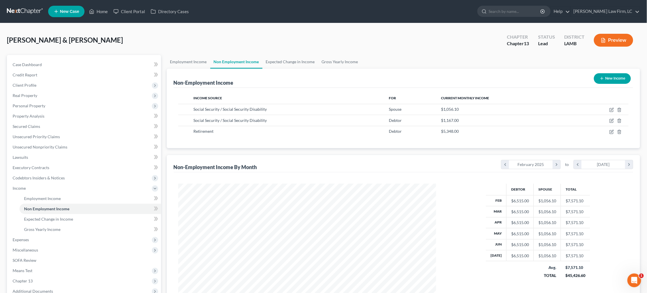
scroll to position [129, 270]
click at [282, 62] on link "Expected Change in Income" at bounding box center [290, 62] width 56 height 14
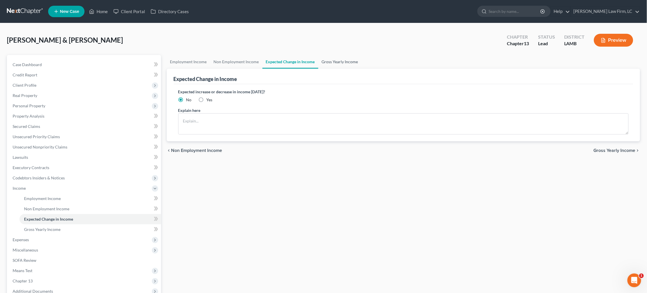
click at [339, 64] on link "Gross Yearly Income" at bounding box center [339, 62] width 43 height 14
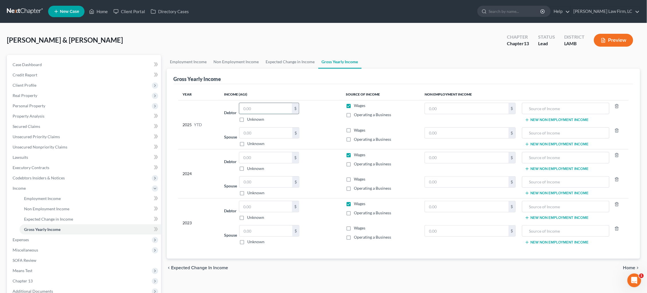
click at [262, 104] on input "text" at bounding box center [265, 108] width 53 height 11
type input "42,784.00"
click at [553, 119] on button "New Non Employment Income" at bounding box center [557, 120] width 64 height 5
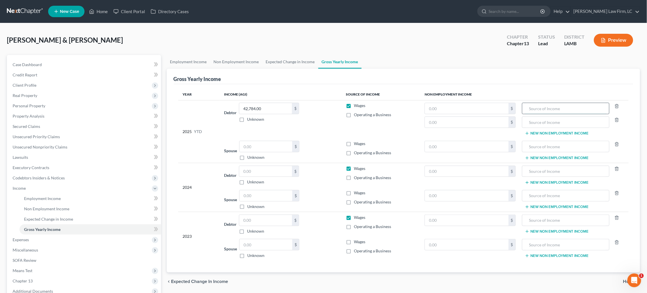
click at [553, 110] on input "text" at bounding box center [565, 108] width 81 height 11
type input "Photogrammetry"
click at [471, 104] on input "text" at bounding box center [466, 108] width 83 height 11
type input "23,311.00"
click at [473, 123] on input "text" at bounding box center [466, 122] width 83 height 11
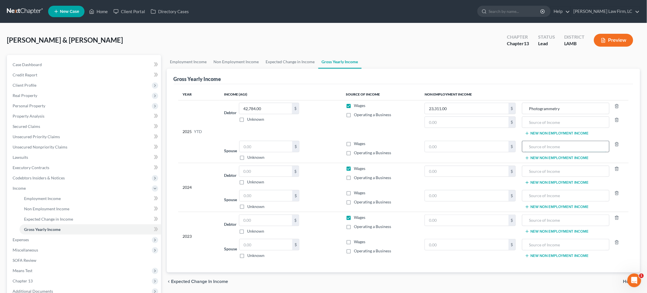
click at [556, 149] on input "text" at bounding box center [565, 146] width 81 height 11
type input "Social Security Benefits"
click at [499, 146] on input "text" at bounding box center [466, 146] width 83 height 11
type input "7,392.70"
click at [577, 160] on td "Social Security Benefits New Non Employment Income" at bounding box center [574, 151] width 108 height 25
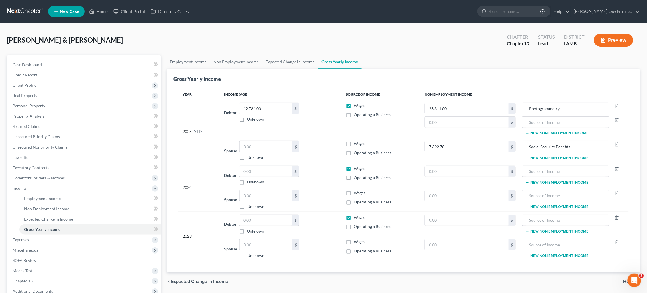
click at [571, 159] on button "New Non Employment Income" at bounding box center [557, 158] width 64 height 5
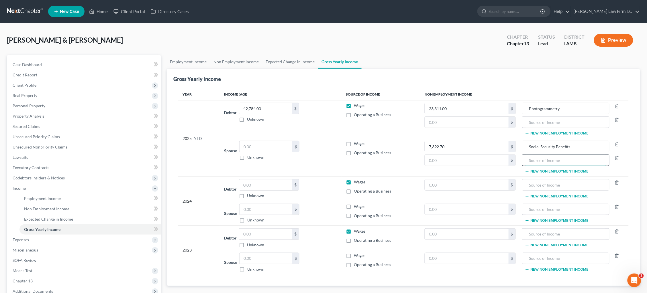
click at [565, 162] on input "text" at bounding box center [565, 160] width 81 height 11
type input "MHM Translation Services, LLC"
click at [467, 163] on input "text" at bounding box center [466, 160] width 83 height 11
type input "10,559.00"
click at [555, 124] on input "text" at bounding box center [565, 122] width 81 height 11
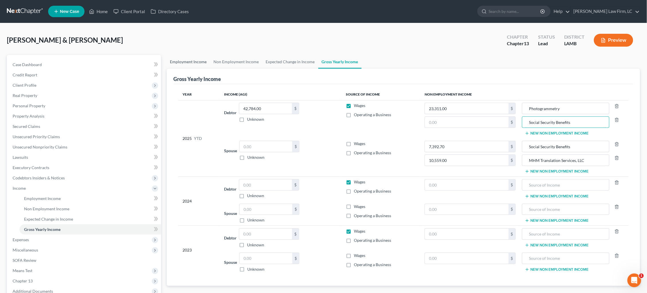
type input "Social Security Benefits"
click at [197, 62] on link "Employment Income" at bounding box center [189, 62] width 44 height 14
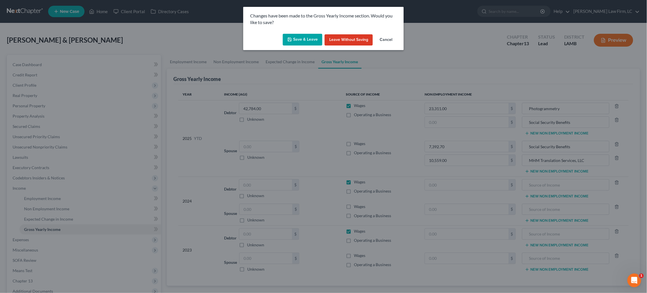
click at [296, 40] on button "Save & Leave" at bounding box center [303, 40] width 40 height 12
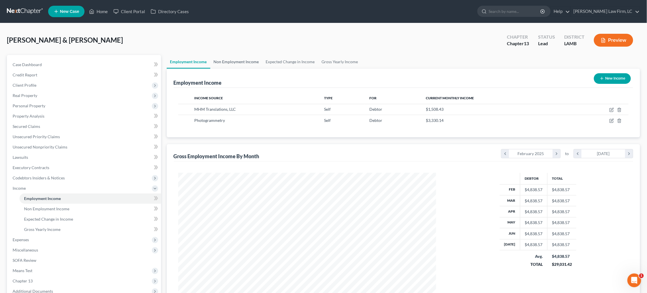
scroll to position [129, 270]
click at [237, 64] on link "Non Employment Income" at bounding box center [236, 62] width 52 height 14
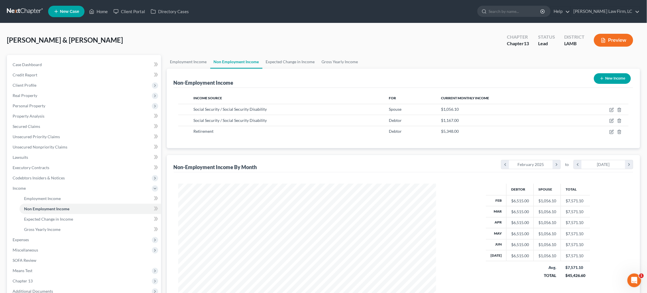
scroll to position [129, 270]
click at [612, 121] on icon "button" at bounding box center [611, 121] width 5 height 5
select select "4"
select select "0"
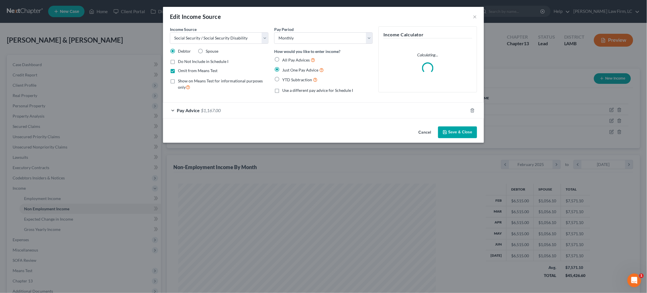
click at [361, 107] on div "Pay Advice $1,167.00" at bounding box center [315, 110] width 305 height 15
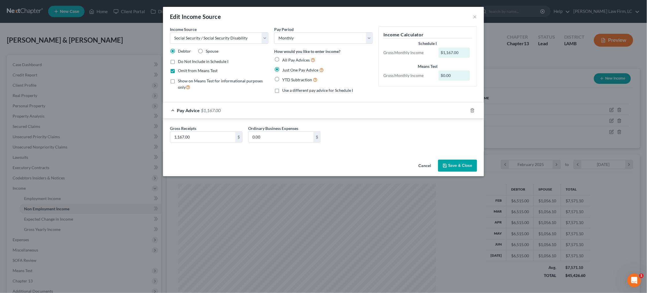
click at [426, 164] on button "Cancel" at bounding box center [425, 165] width 22 height 11
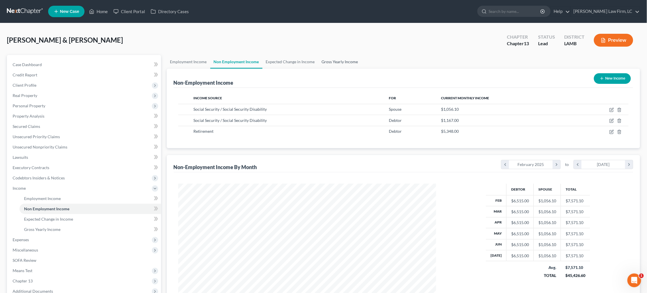
click at [339, 59] on link "Gross Yearly Income" at bounding box center [339, 62] width 43 height 14
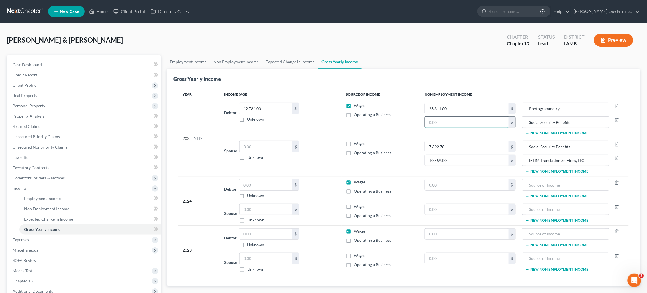
click at [455, 126] on input "text" at bounding box center [466, 122] width 83 height 11
type input "8,169.00"
click at [570, 133] on button "New Non Employment Income" at bounding box center [557, 133] width 64 height 5
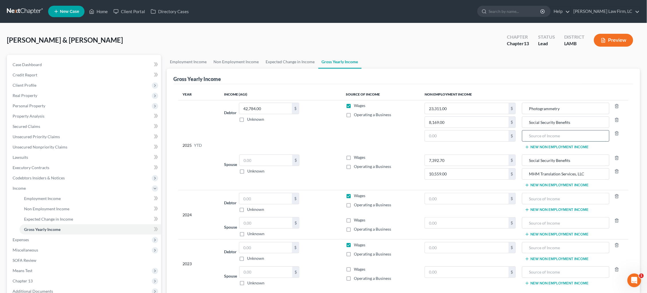
click at [552, 138] on input "text" at bounding box center [565, 136] width 81 height 11
type input "L"
drag, startPoint x: 551, startPoint y: 137, endPoint x: 507, endPoint y: 137, distance: 43.5
click at [508, 137] on tr "2025 YTD Debtor 42,784.00 $ Unknown Balance Undetermined 42,784.00 $ Unknown Wa…" at bounding box center [403, 126] width 451 height 52
type input "TRSL"
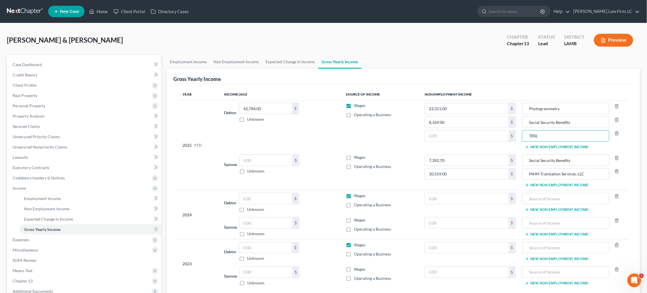
click at [477, 147] on td "23,311.00 $ 8,169.00 $ $" at bounding box center [470, 126] width 100 height 52
click at [488, 137] on input "text" at bounding box center [466, 136] width 83 height 11
type input "42,784.00"
drag, startPoint x: 273, startPoint y: 110, endPoint x: 186, endPoint y: 110, distance: 87.4
click at [186, 110] on tr "2025 YTD Debtor 42,784.00 $ Unknown Balance Undetermined 42,784.00 $ Unknown Wa…" at bounding box center [403, 126] width 451 height 52
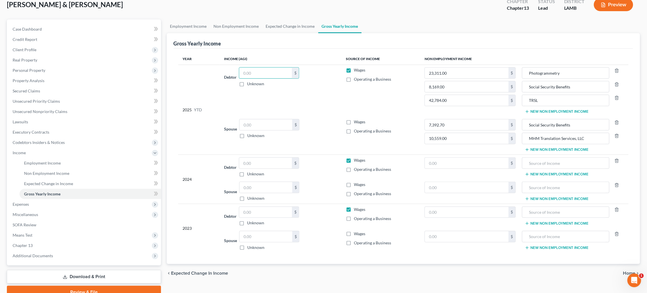
scroll to position [41, 0]
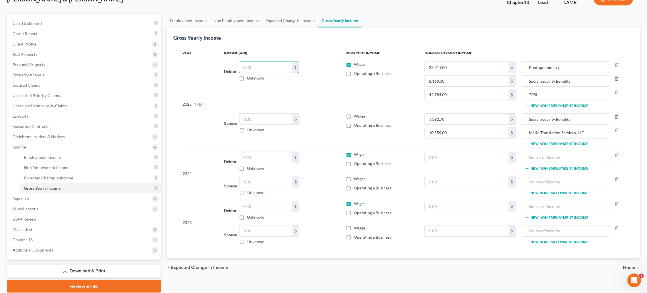
click at [549, 168] on button "New Non Employment Income" at bounding box center [557, 168] width 64 height 5
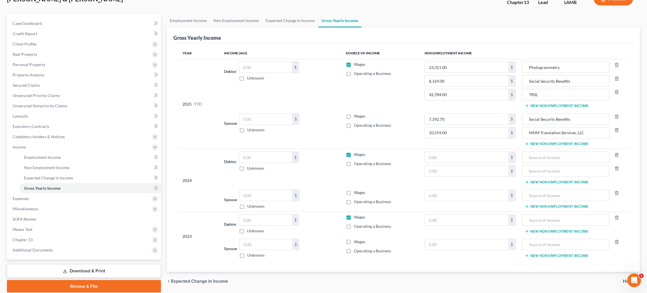
click at [554, 182] on button "New Non Employment Income" at bounding box center [557, 182] width 64 height 5
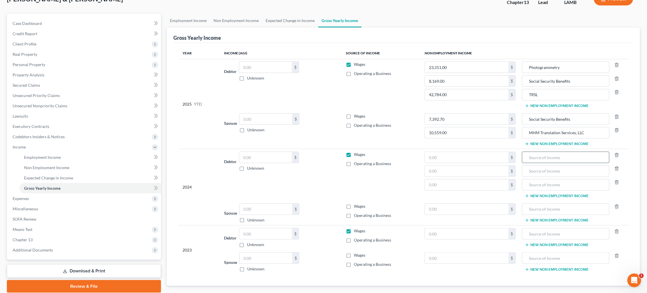
click at [542, 154] on input "text" at bounding box center [565, 157] width 81 height 11
type input "Photogrammetry"
type input "Social Security Benefits"
type input "TRSL"
click at [480, 184] on input "text" at bounding box center [466, 185] width 83 height 11
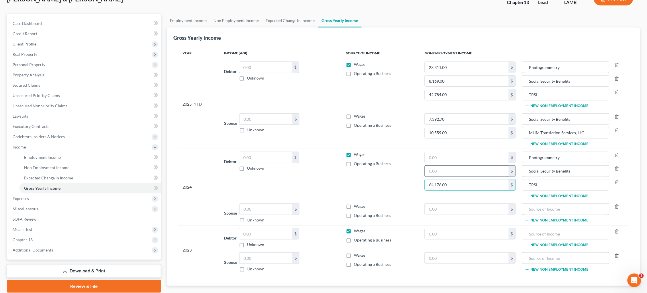
type input "64,176.00"
click at [470, 174] on input "text" at bounding box center [466, 171] width 83 height 11
click at [492, 158] on input "text" at bounding box center [466, 157] width 83 height 11
type input "6,636.00"
click at [485, 169] on input "text" at bounding box center [466, 171] width 83 height 11
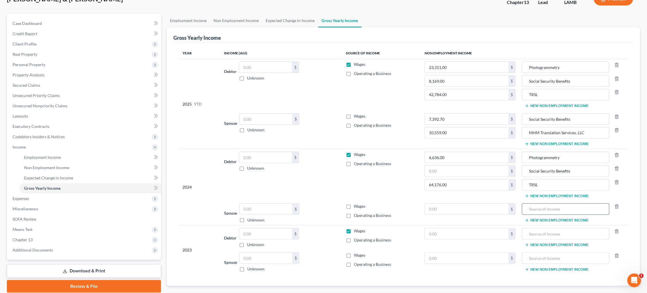
click at [587, 209] on input "text" at bounding box center [565, 209] width 81 height 11
type input "Social Security Benefits"
click at [573, 220] on button "New Non Employment Income" at bounding box center [557, 220] width 64 height 5
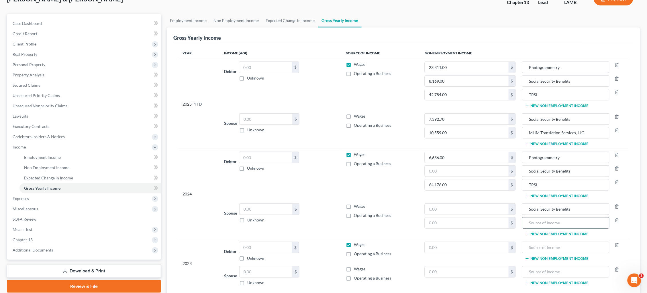
click at [571, 222] on input "text" at bounding box center [565, 223] width 81 height 11
type input "MHM Translation Services"
click at [455, 225] on input "text" at bounding box center [466, 223] width 83 height 11
type input "34,080.00"
click at [484, 170] on input "text" at bounding box center [466, 171] width 83 height 11
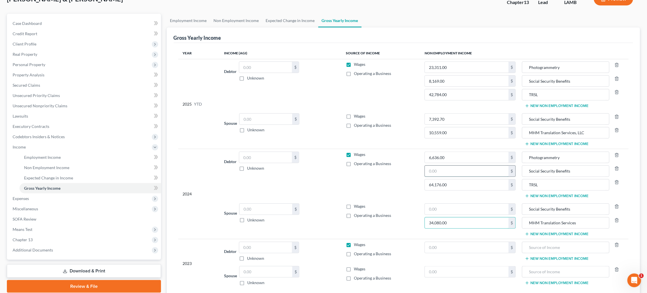
click at [484, 170] on input "text" at bounding box center [466, 171] width 83 height 11
click at [474, 209] on input "text" at bounding box center [466, 209] width 83 height 11
type input "13,968.00"
click at [461, 175] on input "text" at bounding box center [466, 171] width 83 height 11
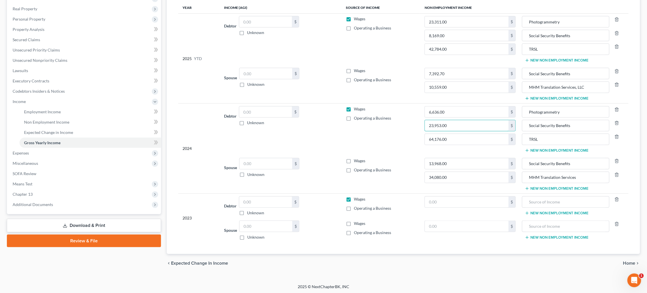
scroll to position [87, 0]
type input "23,953.00"
click at [625, 262] on span "Home" at bounding box center [629, 264] width 12 height 5
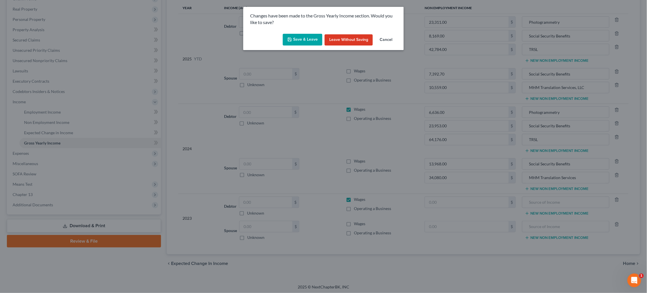
click at [310, 42] on button "Save & Leave" at bounding box center [303, 40] width 40 height 12
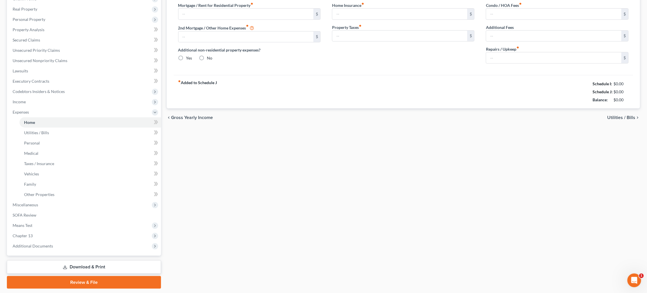
type input "906.41"
type input "654.00"
radio input "true"
type input "0.00"
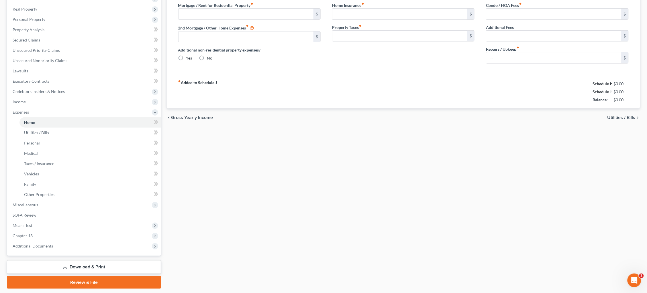
type input "0.00"
type input "100.00"
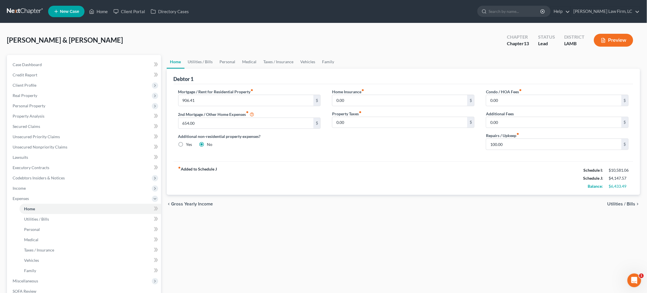
click at [21, 11] on link at bounding box center [25, 11] width 37 height 10
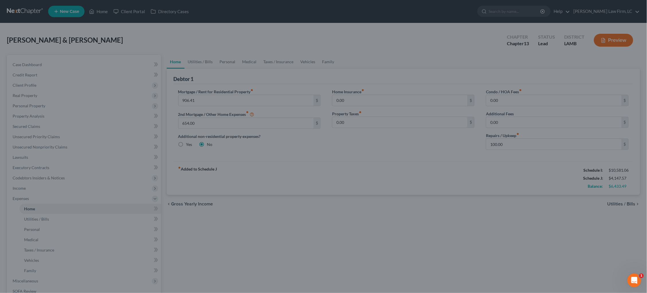
click at [627, 205] on div at bounding box center [323, 146] width 647 height 293
click at [623, 202] on div at bounding box center [323, 146] width 647 height 293
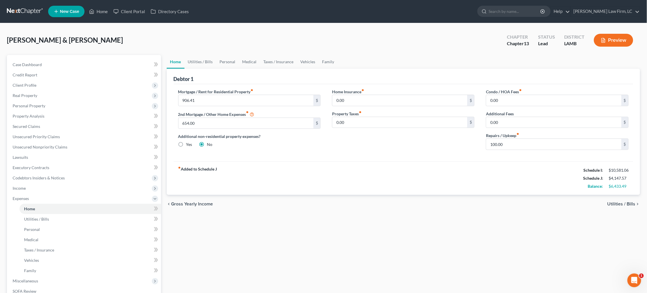
click at [24, 13] on link at bounding box center [25, 11] width 37 height 10
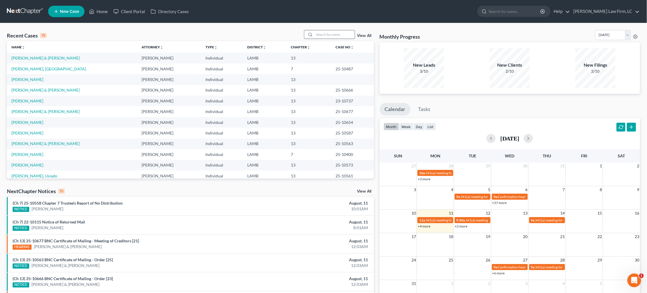
click at [337, 34] on input "search" at bounding box center [335, 34] width 40 height 8
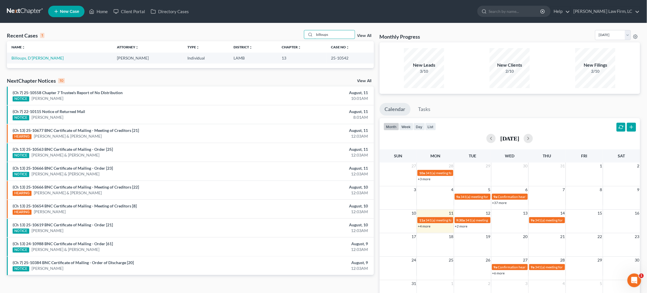
type input "billows"
drag, startPoint x: 302, startPoint y: 46, endPoint x: 28, endPoint y: 60, distance: 274.5
click at [29, 60] on link "Billoups, D'[PERSON_NAME]" at bounding box center [37, 58] width 52 height 5
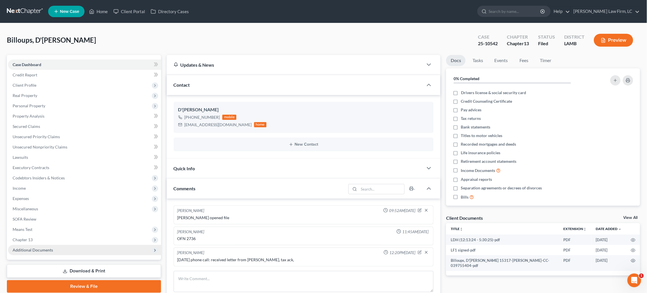
click at [83, 245] on span "Additional Documents" at bounding box center [84, 250] width 153 height 10
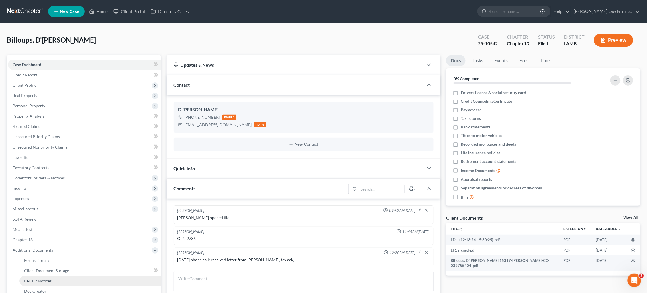
click at [75, 276] on link "PACER Notices" at bounding box center [90, 281] width 142 height 10
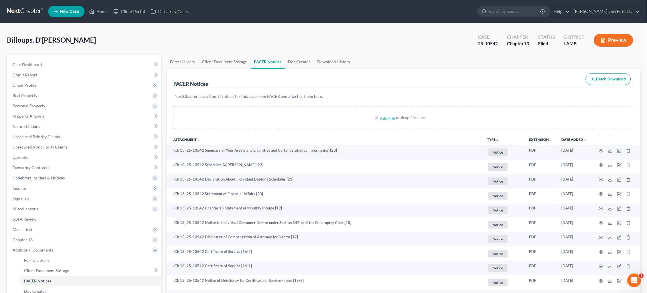
click at [20, 10] on link at bounding box center [25, 11] width 37 height 10
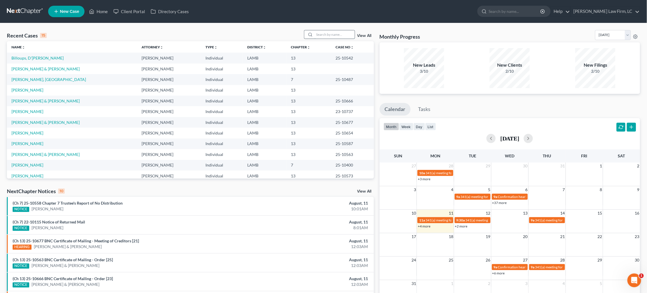
click at [344, 35] on input "search" at bounding box center [335, 34] width 40 height 8
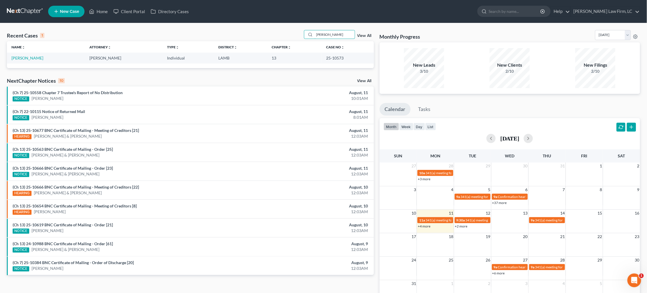
type input "[PERSON_NAME]"
drag, startPoint x: 319, startPoint y: 47, endPoint x: 26, endPoint y: 58, distance: 293.3
click at [25, 58] on link "[PERSON_NAME]" at bounding box center [27, 58] width 32 height 5
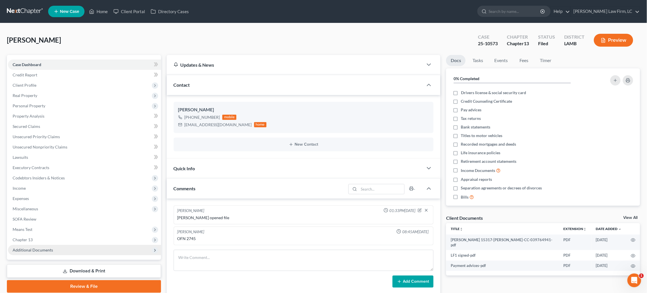
click at [60, 245] on span "Additional Documents" at bounding box center [84, 250] width 153 height 10
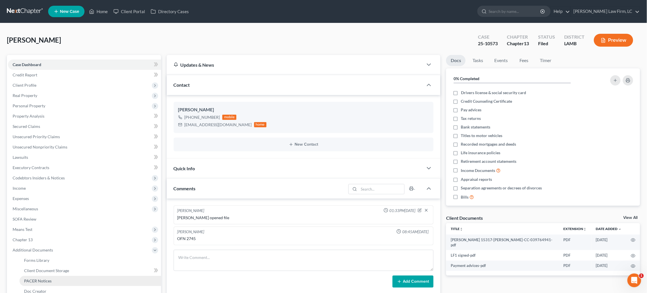
click at [53, 276] on link "PACER Notices" at bounding box center [90, 281] width 142 height 10
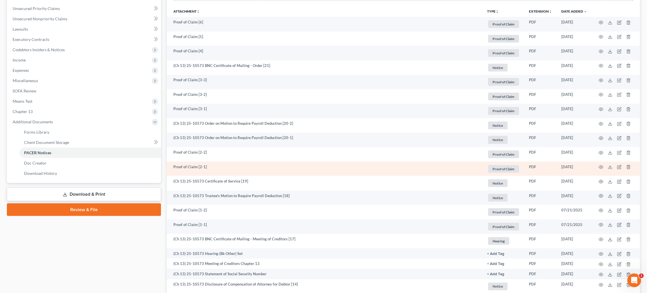
scroll to position [142, 0]
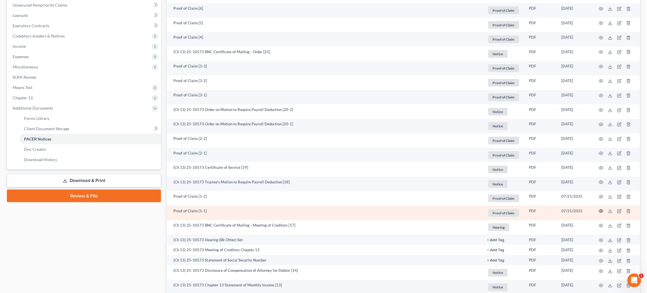
click at [601, 209] on icon "button" at bounding box center [601, 211] width 5 height 5
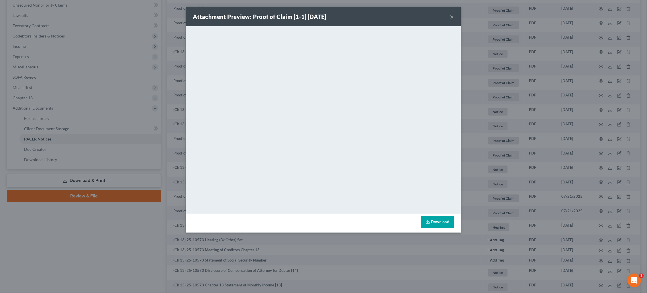
click at [464, 102] on div "Attachment Preview: Proof of Claim [1-1] [DATE] × <object ng-attr-data='[URL][D…" at bounding box center [323, 146] width 647 height 293
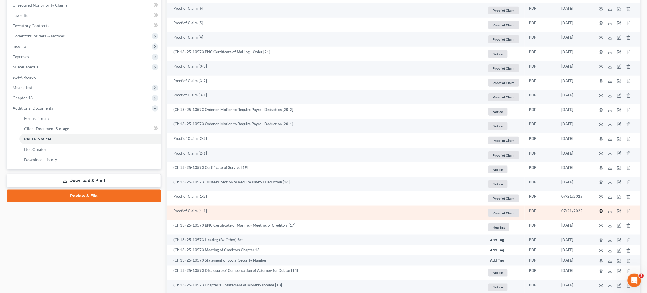
click at [602, 211] on circle "button" at bounding box center [600, 211] width 1 height 1
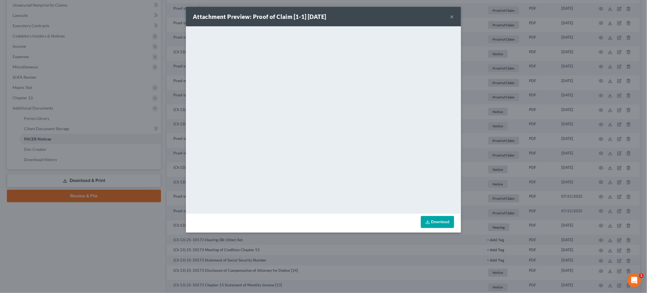
click at [518, 138] on div "Attachment Preview: Proof of Claim [1-1] [DATE] × <object ng-attr-data='[URL][D…" at bounding box center [323, 146] width 647 height 293
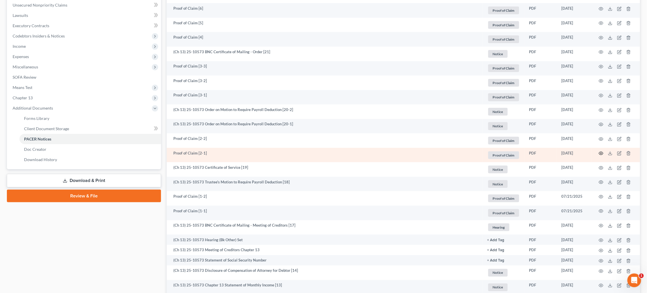
click at [601, 153] on circle "button" at bounding box center [600, 153] width 1 height 1
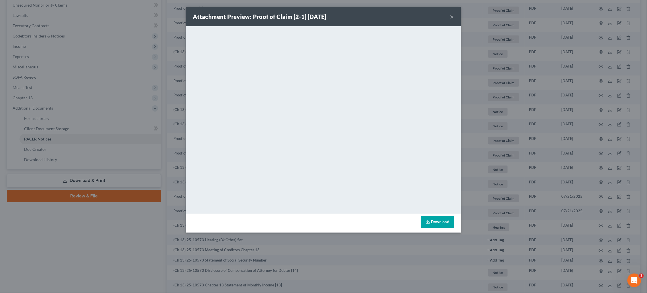
click at [547, 130] on div "Attachment Preview: Proof of Claim [2-1] [DATE] × <object ng-attr-data='[URL][D…" at bounding box center [323, 146] width 647 height 293
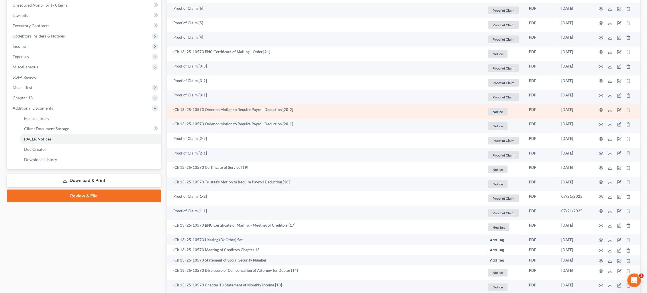
scroll to position [127, 0]
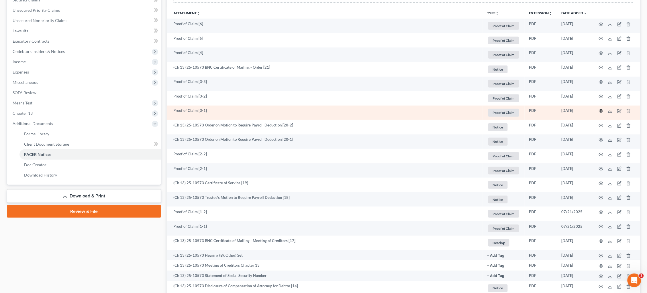
click at [601, 110] on icon "button" at bounding box center [601, 111] width 5 height 5
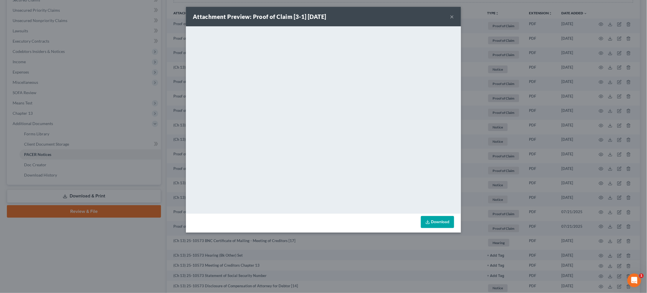
click at [534, 95] on div "Attachment Preview: Proof of Claim [3-1] [DATE] × <object ng-attr-data='[URL][D…" at bounding box center [323, 146] width 647 height 293
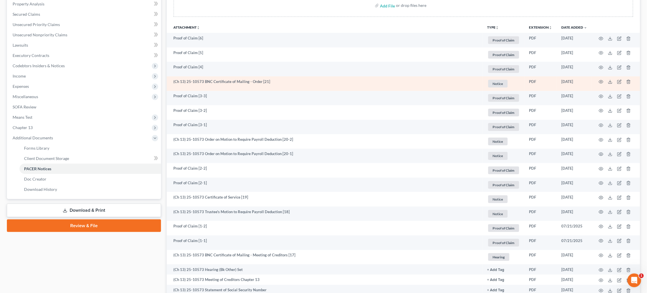
scroll to position [110, 0]
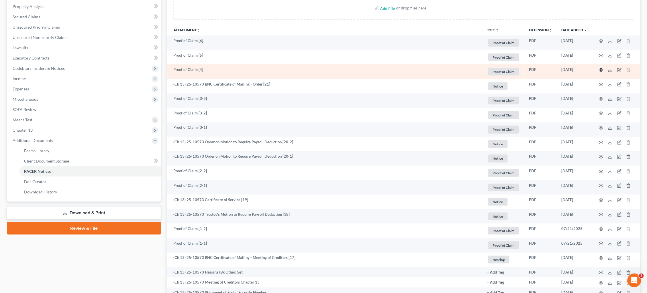
click at [601, 70] on icon "button" at bounding box center [601, 70] width 5 height 5
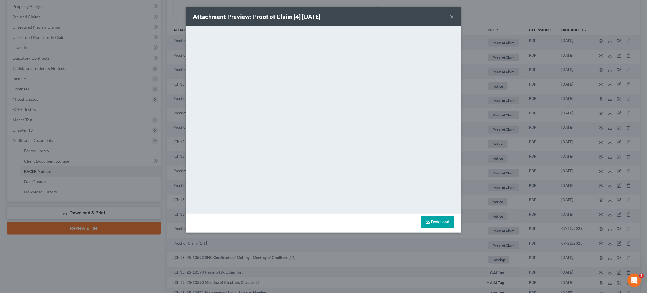
click at [522, 105] on div "Attachment Preview: Proof of Claim [4] [DATE] × <object ng-attr-data='[URL][DOM…" at bounding box center [323, 146] width 647 height 293
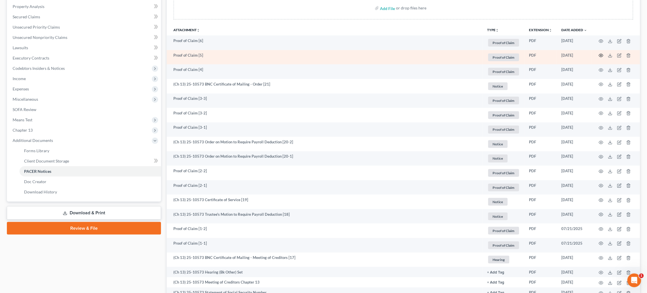
click at [601, 55] on icon "button" at bounding box center [601, 55] width 5 height 5
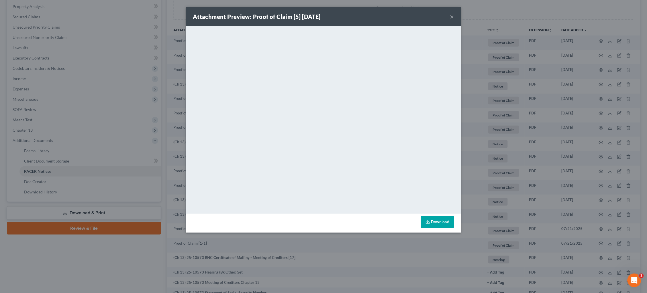
drag, startPoint x: 524, startPoint y: 165, endPoint x: 518, endPoint y: 166, distance: 5.8
click at [524, 165] on div "Attachment Preview: Proof of Claim [5] [DATE] × <object ng-attr-data='[URL][DOM…" at bounding box center [323, 146] width 647 height 293
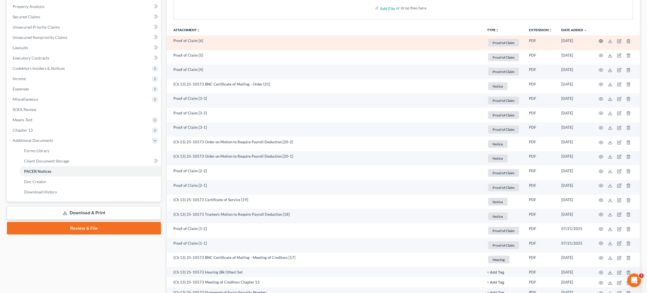
click at [601, 41] on circle "button" at bounding box center [600, 41] width 1 height 1
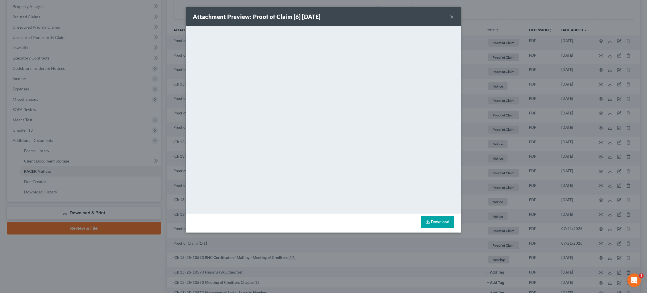
click at [500, 122] on div "Attachment Preview: Proof of Claim [6] [DATE] × <object ng-attr-data='[URL][DOM…" at bounding box center [323, 146] width 647 height 293
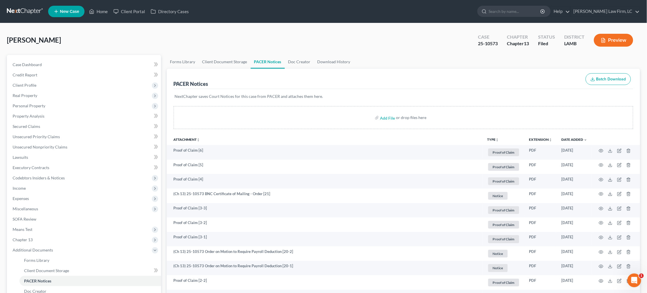
scroll to position [0, 0]
click at [13, 7] on link at bounding box center [25, 11] width 37 height 10
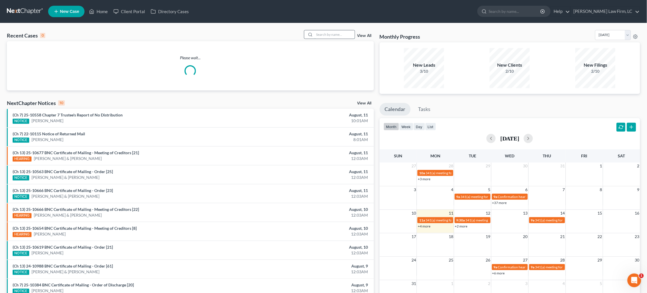
click at [343, 31] on input "search" at bounding box center [335, 34] width 40 height 8
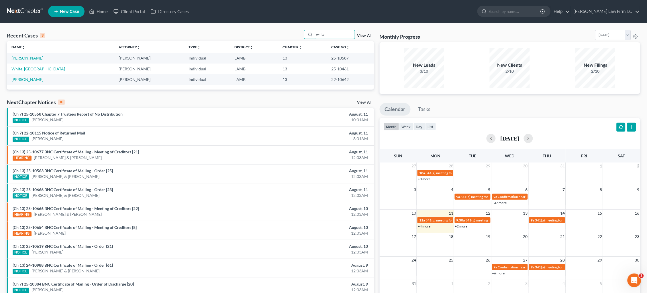
type input "white"
click at [21, 60] on link "[PERSON_NAME]" at bounding box center [27, 58] width 32 height 5
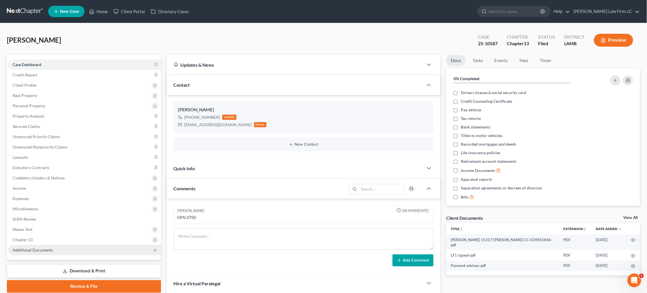
click at [90, 245] on span "Additional Documents" at bounding box center [84, 250] width 153 height 10
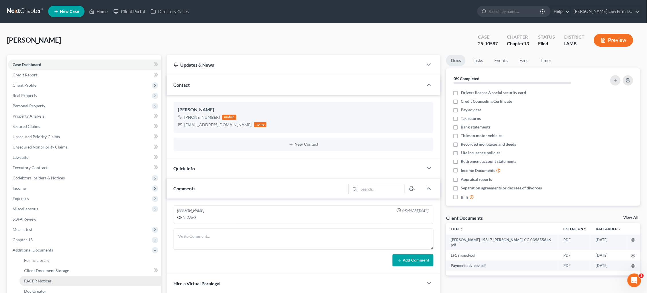
click at [74, 276] on link "PACER Notices" at bounding box center [90, 281] width 142 height 10
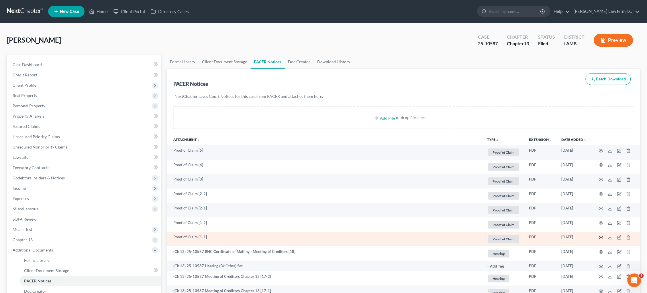
click at [600, 237] on icon "button" at bounding box center [601, 237] width 5 height 5
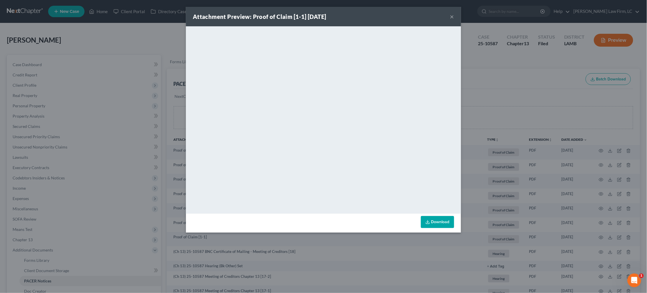
drag, startPoint x: 453, startPoint y: 19, endPoint x: 461, endPoint y: 29, distance: 12.6
click at [453, 19] on button "×" at bounding box center [452, 16] width 4 height 7
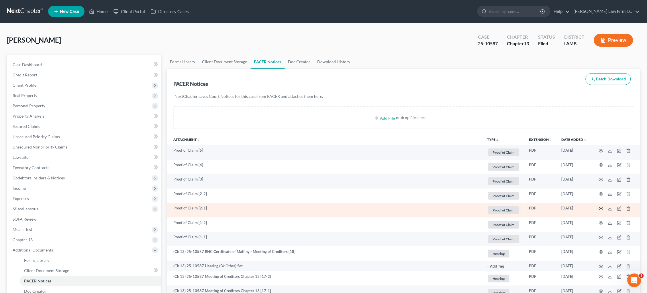
click at [602, 208] on icon "button" at bounding box center [601, 209] width 5 height 5
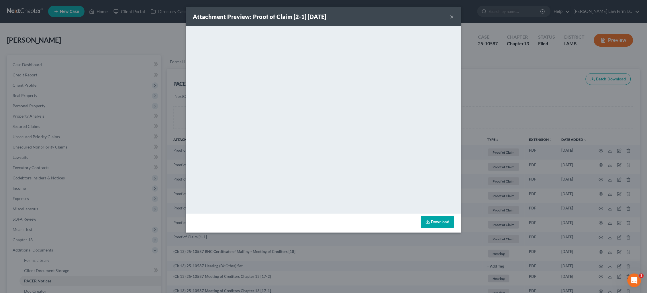
click at [452, 19] on button "×" at bounding box center [452, 16] width 4 height 7
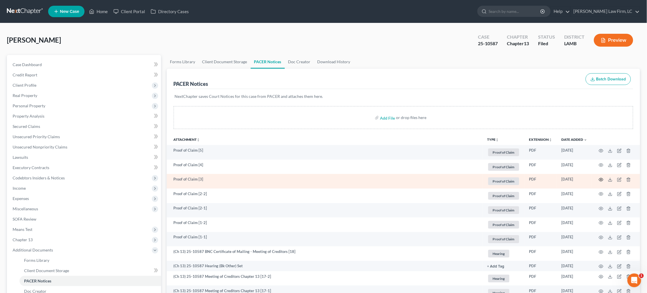
click at [600, 180] on icon "button" at bounding box center [601, 180] width 5 height 5
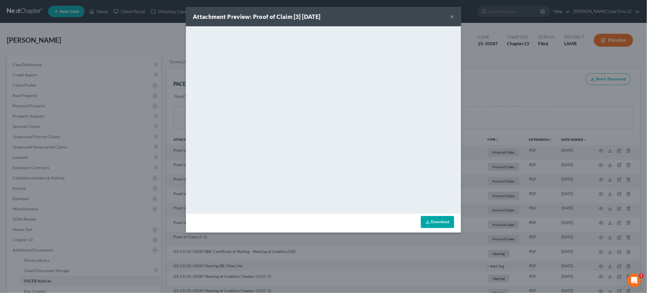
click at [453, 16] on button "×" at bounding box center [452, 16] width 4 height 7
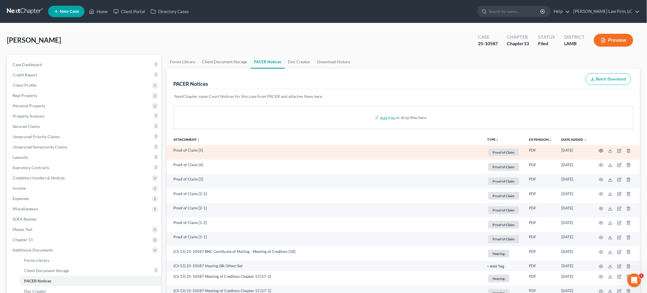
click at [602, 150] on icon "button" at bounding box center [601, 151] width 5 height 5
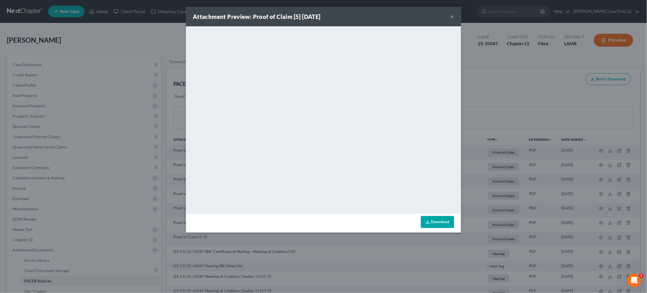
click at [504, 96] on div "Attachment Preview: Proof of Claim [5] 08/08/2025 × <object ng-attr-data='https…" at bounding box center [323, 146] width 647 height 293
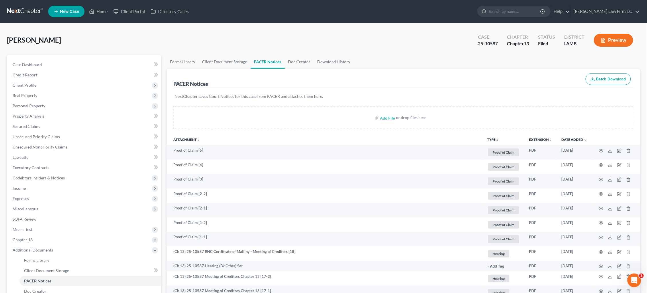
click at [17, 13] on link at bounding box center [25, 11] width 37 height 10
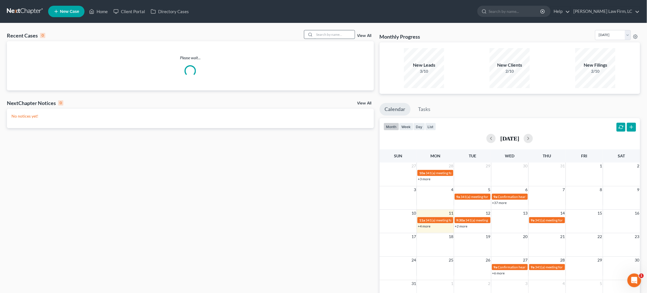
click at [335, 35] on input "search" at bounding box center [335, 34] width 40 height 8
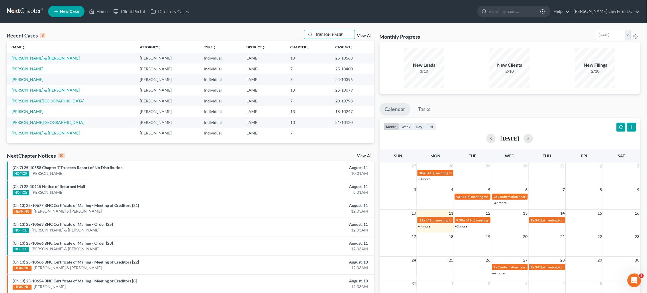
type input "[PERSON_NAME]"
click at [26, 59] on link "[PERSON_NAME] & [PERSON_NAME]" at bounding box center [45, 58] width 68 height 5
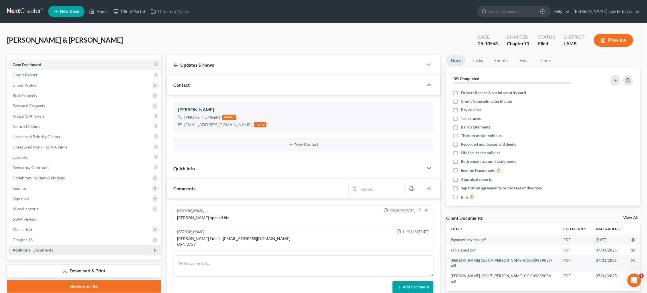
click at [42, 248] on span "Additional Documents" at bounding box center [33, 250] width 40 height 5
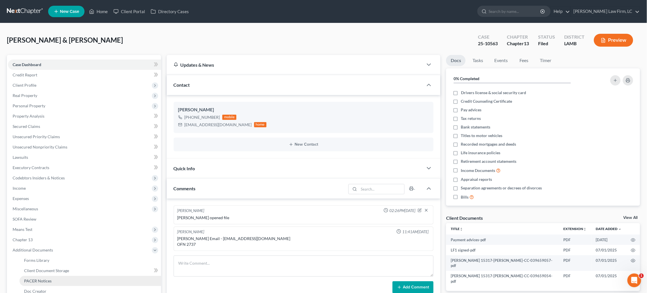
click at [35, 279] on span "PACER Notices" at bounding box center [37, 281] width 27 height 5
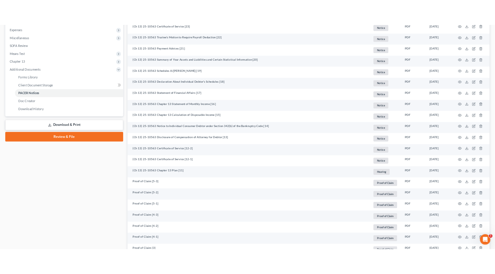
scroll to position [230, 0]
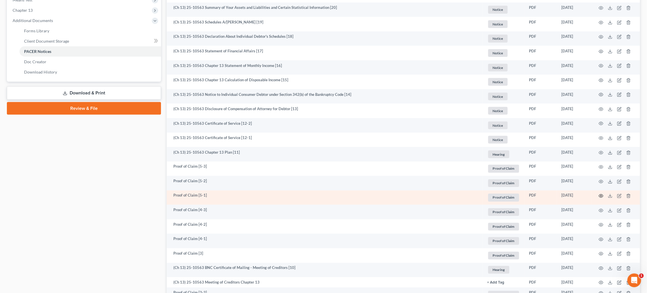
click at [602, 196] on circle "button" at bounding box center [600, 196] width 1 height 1
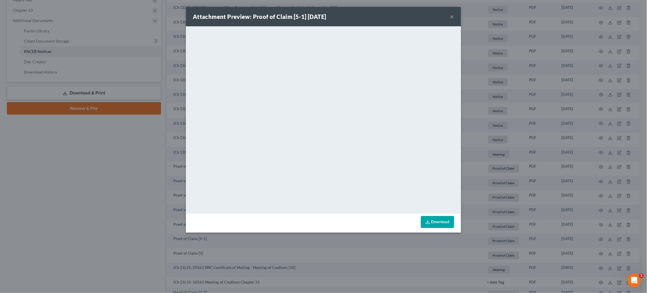
click at [519, 99] on div "Attachment Preview: Proof of Claim [5-1] [DATE] × <object ng-attr-data='[URL][D…" at bounding box center [323, 146] width 647 height 293
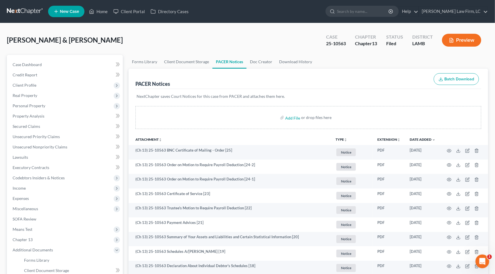
scroll to position [0, 0]
click at [25, 9] on link at bounding box center [25, 11] width 37 height 10
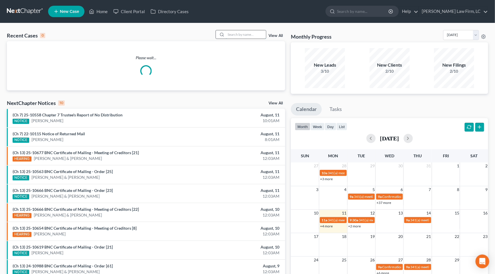
click at [250, 33] on input "search" at bounding box center [246, 34] width 40 height 8
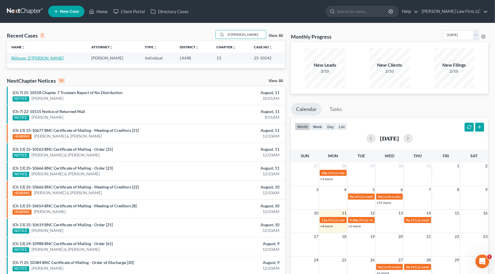
type input "D'[PERSON_NAME]"
click at [30, 59] on link "Billoups, D'[PERSON_NAME]" at bounding box center [37, 58] width 52 height 5
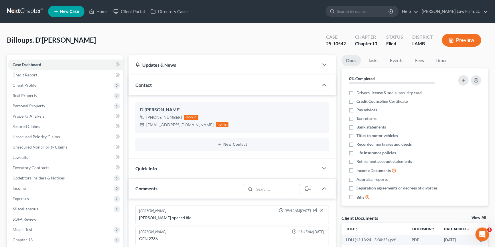
click at [34, 48] on div "Billoups, D'[PERSON_NAME] Upgraded Case 25-10542 Chapter Chapter 13 Status File…" at bounding box center [248, 42] width 482 height 25
click at [29, 14] on link at bounding box center [25, 11] width 37 height 10
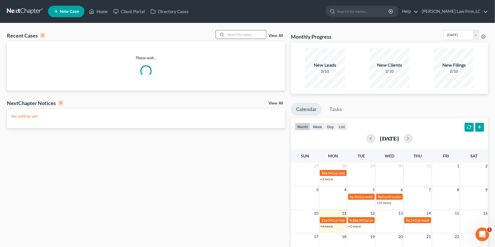
click at [249, 33] on input "search" at bounding box center [246, 34] width 40 height 8
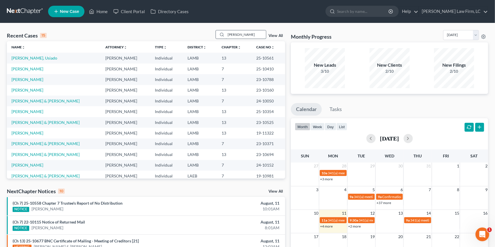
type input "[PERSON_NAME]"
drag, startPoint x: 244, startPoint y: 33, endPoint x: 30, endPoint y: 58, distance: 215.4
click at [30, 58] on link "[PERSON_NAME], Usiado" at bounding box center [34, 58] width 46 height 5
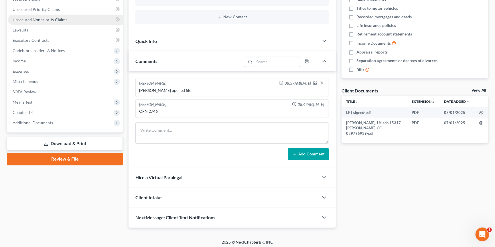
click at [59, 17] on span "Unsecured Nonpriority Claims" at bounding box center [40, 19] width 55 height 5
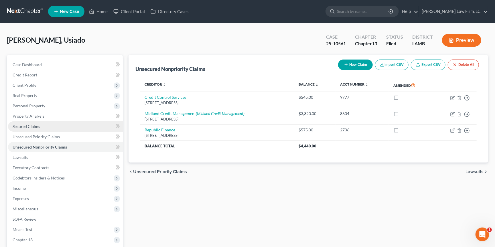
click at [49, 122] on link "Secured Claims" at bounding box center [65, 126] width 115 height 10
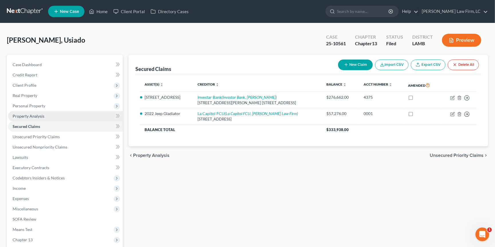
click at [45, 113] on link "Property Analysis" at bounding box center [65, 116] width 115 height 10
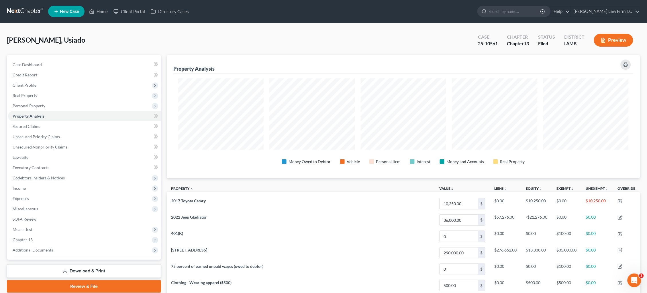
drag, startPoint x: 22, startPoint y: 14, endPoint x: 22, endPoint y: 7, distance: 7.2
click at [22, 10] on link at bounding box center [25, 11] width 37 height 10
